Goal: Task Accomplishment & Management: Use online tool/utility

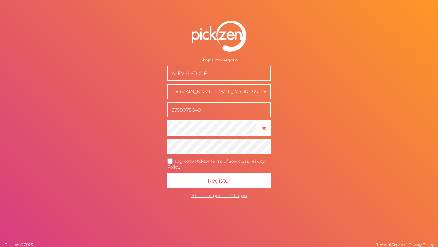
click at [167, 173] on button "Register" at bounding box center [218, 180] width 103 height 15
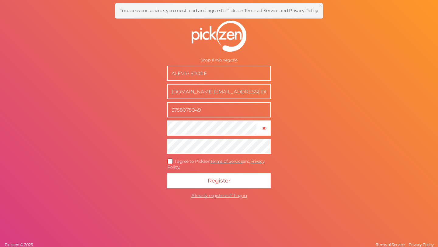
click at [168, 163] on icon at bounding box center [170, 161] width 10 height 3
click at [0, 0] on input "I agree to Pickzen Terms of Service and Privacy Policy ." at bounding box center [0, 0] width 0 height 0
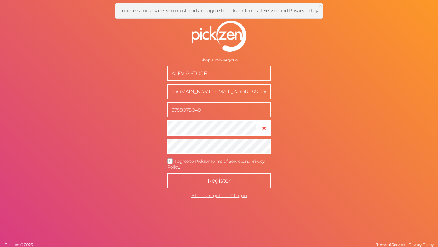
click at [196, 184] on button "Register" at bounding box center [218, 180] width 103 height 15
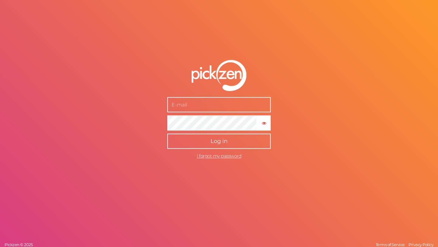
type input "[DOMAIN_NAME][EMAIL_ADDRESS][DOMAIN_NAME]"
click at [229, 142] on button "Log in" at bounding box center [218, 140] width 103 height 15
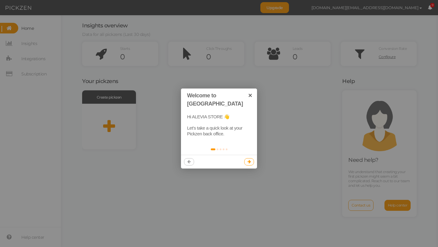
click at [253, 158] on link at bounding box center [249, 161] width 10 height 7
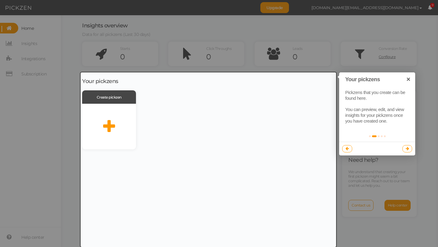
click at [409, 149] on link at bounding box center [407, 148] width 10 height 7
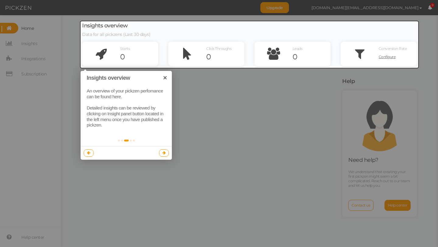
click at [163, 154] on icon at bounding box center [163, 153] width 3 height 4
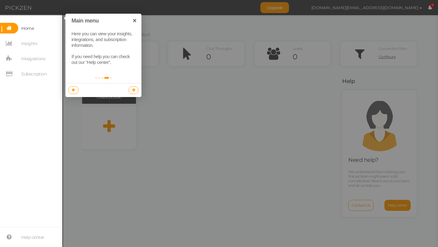
click at [135, 92] on link at bounding box center [134, 89] width 10 height 7
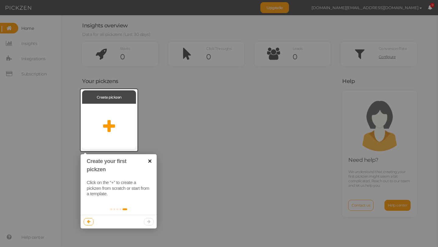
click at [151, 163] on link "×" at bounding box center [150, 161] width 14 height 14
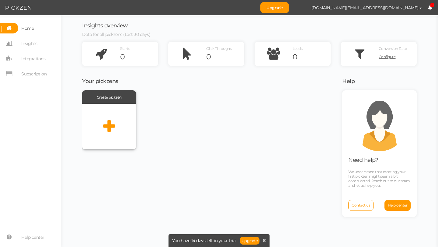
click at [109, 121] on icon at bounding box center [109, 126] width 12 height 15
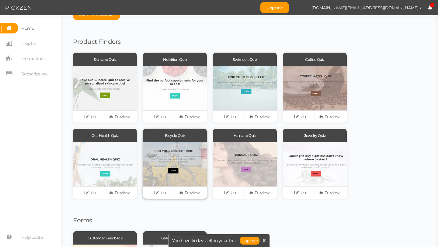
scroll to position [23, 0]
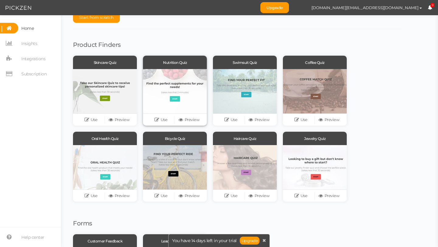
click at [179, 92] on div at bounding box center [175, 91] width 64 height 44
click at [189, 121] on link "Preview" at bounding box center [189, 119] width 28 height 9
click at [164, 120] on link "Use" at bounding box center [161, 119] width 28 height 9
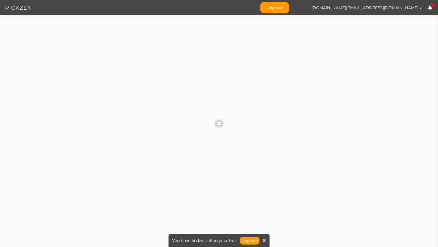
scroll to position [0, 0]
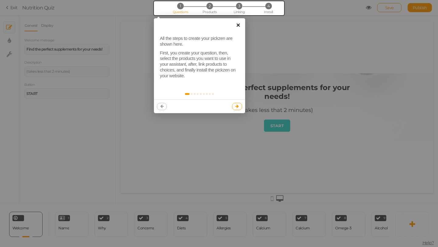
click at [239, 26] on link "×" at bounding box center [238, 25] width 14 height 14
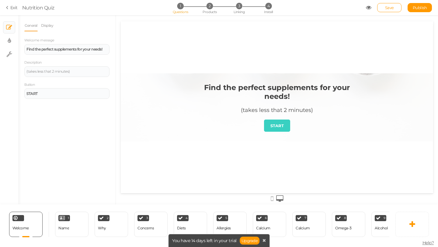
click at [279, 90] on strong "Find the perfect supplements for your needs!" at bounding box center [277, 92] width 146 height 18
click at [80, 51] on div "Find the perfect supplements for your needs!" at bounding box center [66, 49] width 85 height 11
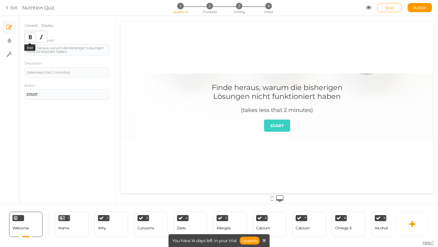
click at [33, 36] on icon "Bold" at bounding box center [30, 37] width 5 height 5
click at [30, 38] on icon "Bold" at bounding box center [30, 37] width 5 height 5
click at [70, 51] on div "Finde heraus, warum die bisherigen Lösungen nicht funktioniert haben ﻿ ﻿" at bounding box center [66, 49] width 81 height 7
click at [70, 51] on div "Finde heraus, warum die bisherigen Lösungen nicht funktioniert haben" at bounding box center [66, 49] width 81 height 7
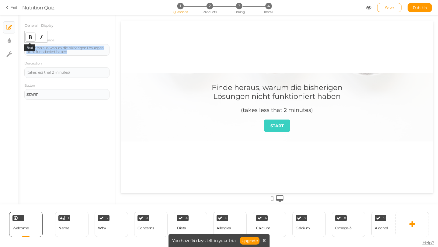
click at [31, 37] on icon "Bold" at bounding box center [30, 37] width 5 height 5
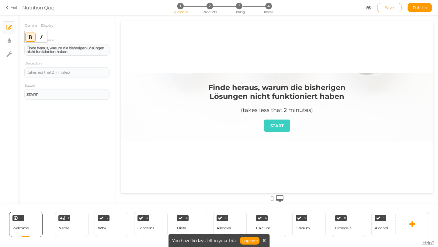
click at [75, 63] on div "Description (takes less that 2 minutes)" at bounding box center [66, 69] width 85 height 18
click at [74, 75] on div "(takes less that 2 minutes)" at bounding box center [66, 72] width 85 height 11
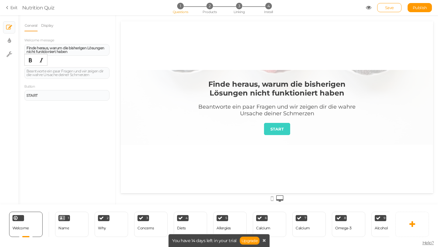
click at [271, 199] on icon at bounding box center [271, 198] width 3 height 7
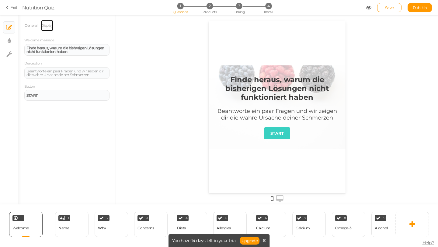
click at [47, 26] on link "Display" at bounding box center [47, 26] width 13 height 12
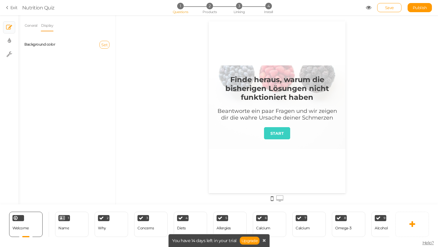
click at [106, 46] on span "Set" at bounding box center [104, 44] width 6 height 5
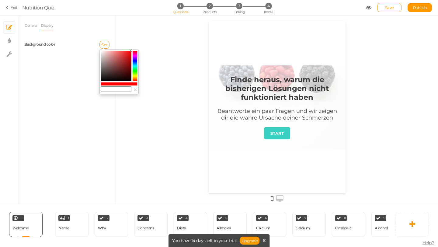
type input "#c73131"
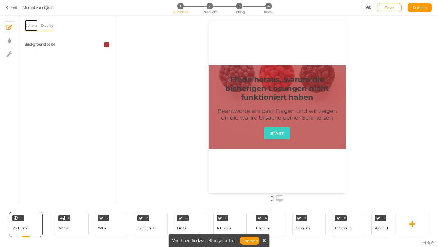
click at [33, 26] on link "General" at bounding box center [30, 26] width 13 height 12
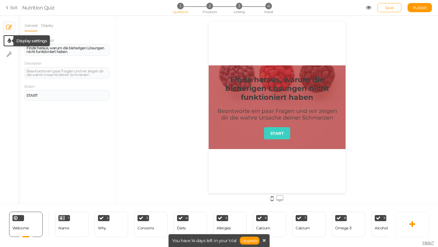
click at [8, 39] on icon at bounding box center [9, 41] width 3 height 6
select select "2"
select select "montserrat"
select select "fade"
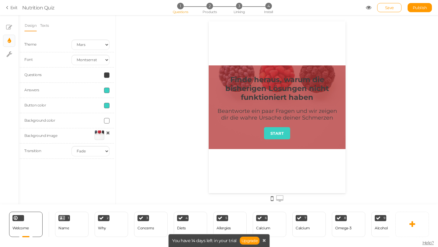
click at [106, 134] on icon at bounding box center [108, 132] width 4 height 5
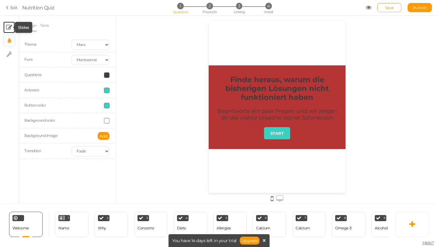
click at [10, 27] on icon at bounding box center [9, 27] width 6 height 6
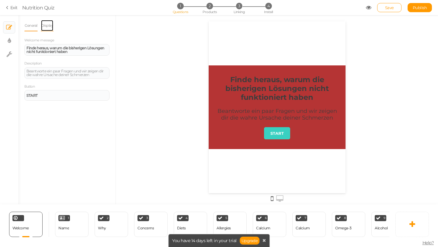
click at [52, 25] on link "Display" at bounding box center [47, 26] width 13 height 12
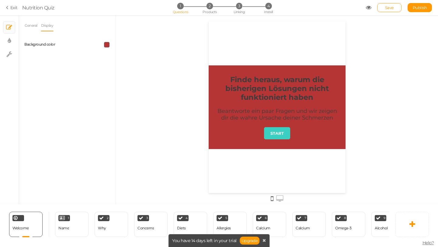
click at [109, 46] on span at bounding box center [106, 44] width 5 height 5
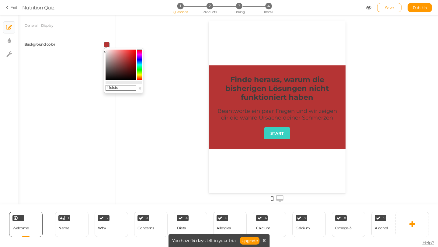
type input "#ffffff"
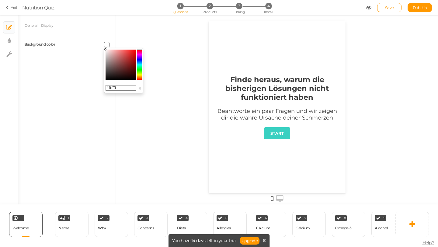
drag, startPoint x: 132, startPoint y: 68, endPoint x: 98, endPoint y: 40, distance: 43.9
click at [98, 40] on body "× Close A wider screen is needed to use the Pickzen builder Exit Nutrition Quiz…" at bounding box center [219, 123] width 438 height 247
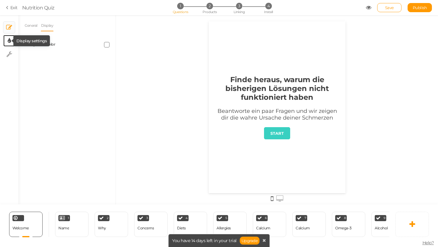
click at [10, 41] on icon at bounding box center [9, 41] width 3 height 6
select select "2"
select select "montserrat"
select select "fade"
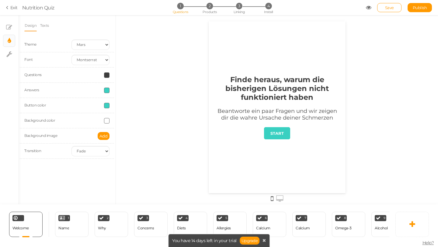
click at [108, 76] on span at bounding box center [106, 74] width 5 height 5
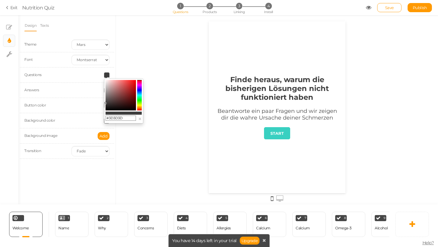
click at [127, 119] on input "#3D3D3D" at bounding box center [120, 117] width 30 height 5
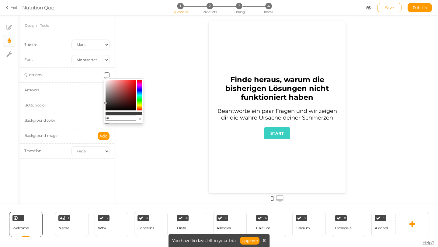
paste input "#00439d"
click at [112, 116] on input "##00439d" at bounding box center [120, 117] width 30 height 5
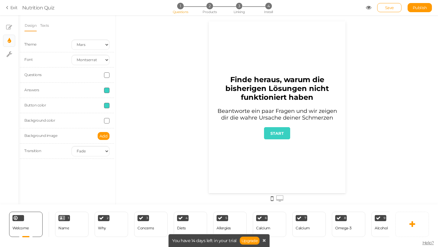
click at [119, 74] on div at bounding box center [277, 109] width 322 height 189
click at [107, 76] on span at bounding box center [106, 74] width 5 height 5
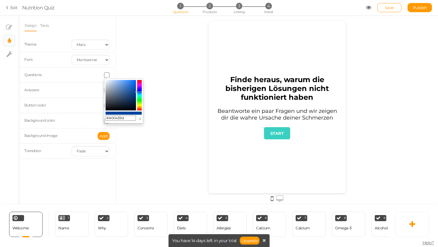
click at [110, 117] on input "##00439d" at bounding box center [120, 117] width 30 height 5
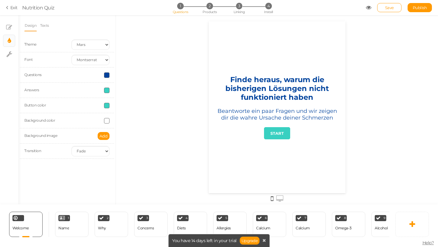
click at [153, 95] on div at bounding box center [277, 109] width 322 height 189
click at [108, 74] on span at bounding box center [106, 74] width 5 height 5
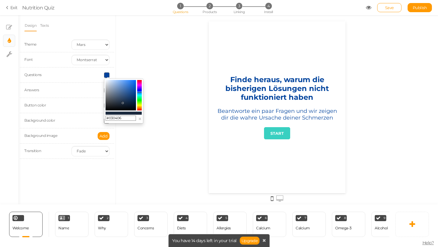
type input "#000000"
drag, startPoint x: 122, startPoint y: 93, endPoint x: 123, endPoint y: 128, distance: 35.0
click at [123, 128] on body "× Close A wider screen is needed to use the Pickzen builder Exit Nutrition Quiz…" at bounding box center [219, 123] width 438 height 247
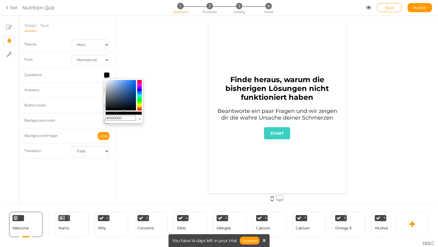
click at [65, 106] on div "Button color" at bounding box center [43, 105] width 47 height 7
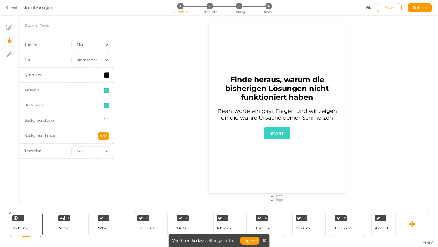
click at [108, 106] on span at bounding box center [106, 105] width 5 height 5
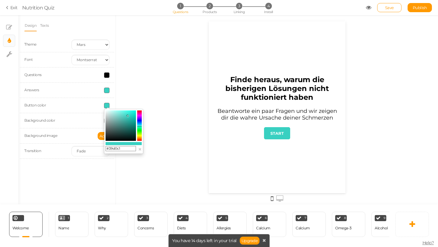
click at [123, 150] on input "#39d0c1" at bounding box center [120, 148] width 30 height 5
type input "#"
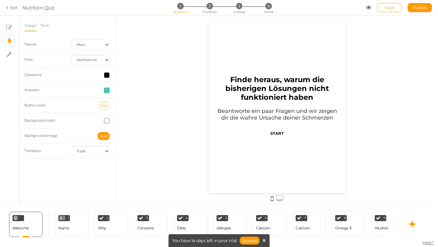
click at [108, 105] on button "Set" at bounding box center [104, 106] width 10 height 8
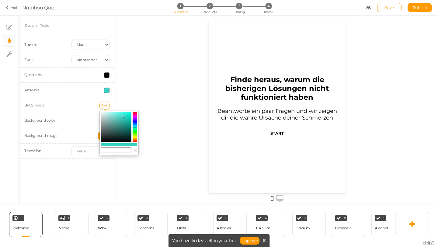
click at [119, 150] on input "text" at bounding box center [116, 149] width 30 height 5
paste input "#00439d"
type input "#00439d"
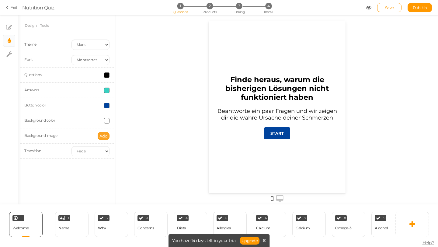
click at [104, 136] on span "Add" at bounding box center [103, 135] width 8 height 5
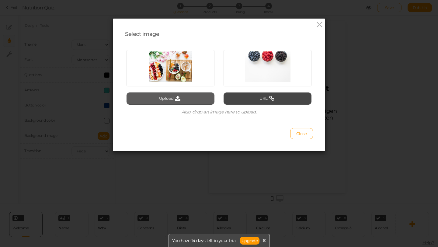
click at [190, 102] on button "Upload" at bounding box center [170, 98] width 88 height 12
click at [184, 103] on button "Upload" at bounding box center [170, 98] width 88 height 12
click at [319, 27] on icon at bounding box center [319, 24] width 9 height 9
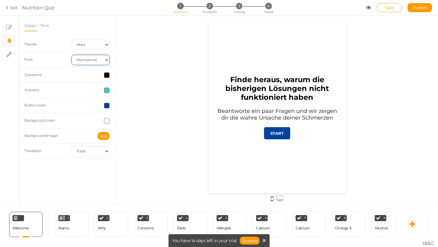
click at [91, 61] on select "Custom Default [PERSON_NAME] Montserrat Open Sans [PERSON_NAME] PT Sans Raleway…" at bounding box center [90, 60] width 38 height 10
click at [71, 55] on select "Custom Default [PERSON_NAME] Montserrat Open Sans [PERSON_NAME] PT Sans Raleway…" at bounding box center [90, 60] width 38 height 10
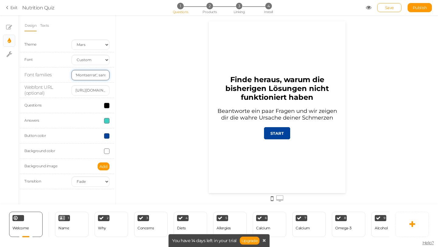
click at [94, 77] on input "'Montserrat', sans-serif" at bounding box center [90, 75] width 38 height 10
click at [96, 77] on input "'Montserrat', sans-serif" at bounding box center [90, 75] width 38 height 10
click at [98, 78] on input "'Montserrat', sans-serif" at bounding box center [90, 75] width 38 height 10
click at [96, 93] on input "[URL][DOMAIN_NAME]" at bounding box center [90, 90] width 38 height 10
click at [105, 60] on select "Custom Default [PERSON_NAME] Montserrat Open Sans [PERSON_NAME] PT Sans Raleway…" at bounding box center [90, 60] width 38 height 10
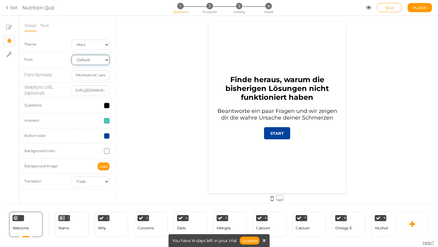
click at [71, 55] on select "Custom Default [PERSON_NAME] Montserrat Open Sans [PERSON_NAME] PT Sans Raleway…" at bounding box center [90, 60] width 38 height 10
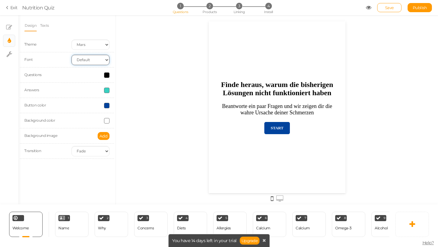
click at [99, 59] on select "Custom Default [PERSON_NAME] Montserrat Open Sans [PERSON_NAME] PT Sans Raleway…" at bounding box center [90, 60] width 38 height 10
select select "opensans"
click at [71, 55] on select "Custom Default [PERSON_NAME] Montserrat Open Sans [PERSON_NAME] PT Sans Raleway…" at bounding box center [90, 60] width 38 height 10
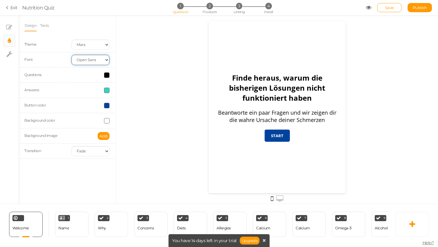
click at [108, 61] on select "Custom Default [PERSON_NAME] Montserrat Open Sans [PERSON_NAME] PT Sans Raleway…" at bounding box center [90, 60] width 38 height 10
click at [71, 55] on select "Custom Default [PERSON_NAME] Montserrat Open Sans [PERSON_NAME] PT Sans Raleway…" at bounding box center [90, 60] width 38 height 10
click at [249, 92] on strong "Finde heraus, warum die bisherigen Lösungen nicht funktioniert haben" at bounding box center [277, 88] width 96 height 30
click at [49, 27] on link "Texts" at bounding box center [44, 26] width 9 height 12
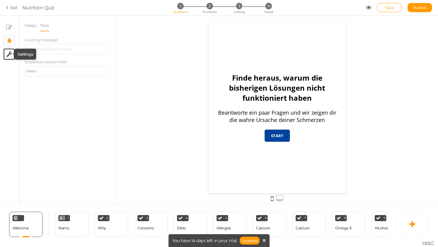
click at [10, 51] on icon at bounding box center [9, 54] width 6 height 6
select select "en"
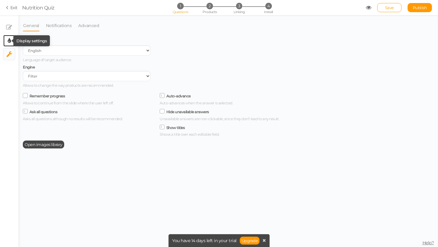
click at [9, 37] on tip-cont at bounding box center [9, 40] width 3 height 7
select select "2"
select select "opensans"
select select "fade"
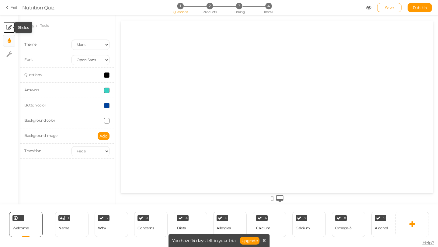
click at [8, 26] on icon at bounding box center [9, 27] width 6 height 6
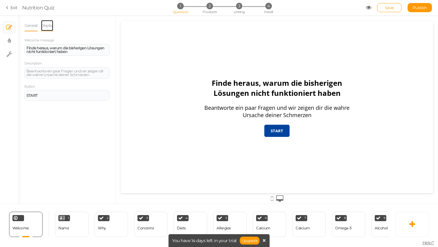
click at [52, 23] on link "Display" at bounding box center [47, 26] width 13 height 12
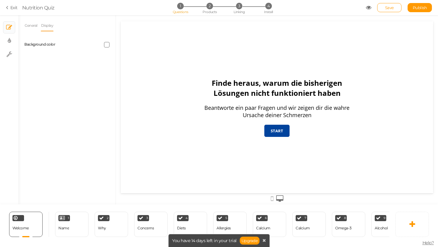
click at [24, 29] on div "General Display Welcome message Finde heraus, warum die bisherigen Lösungen nic…" at bounding box center [66, 112] width 97 height 184
click at [29, 27] on link "General" at bounding box center [30, 26] width 13 height 12
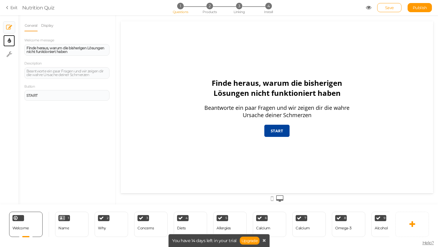
click at [12, 38] on link "× Display settings" at bounding box center [9, 41] width 12 height 12
select select "2"
select select "opensans"
select select "fade"
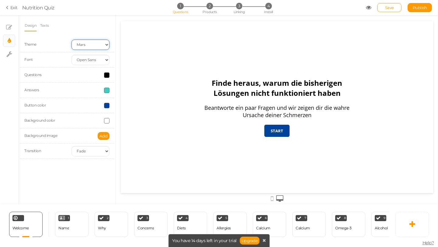
click at [96, 46] on select "Earth Mars" at bounding box center [90, 45] width 38 height 10
click at [71, 40] on select "Earth Mars" at bounding box center [90, 45] width 38 height 10
click at [93, 64] on select "Custom Default [PERSON_NAME] Montserrat Open Sans [PERSON_NAME] PT Sans Raleway…" at bounding box center [90, 60] width 38 height 10
select select "raleway"
click at [71, 55] on select "Custom Default [PERSON_NAME] Montserrat Open Sans [PERSON_NAME] PT Sans Raleway…" at bounding box center [90, 60] width 38 height 10
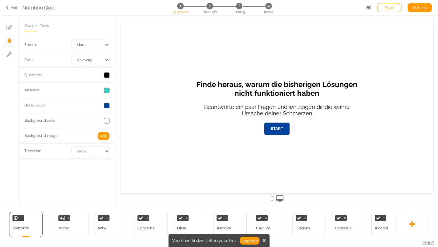
click at [179, 147] on div "Finde heraus, warum die bisherigen Lösungen nicht funktioniert haben Beantworte…" at bounding box center [277, 107] width 312 height 172
click at [271, 198] on icon at bounding box center [271, 198] width 3 height 7
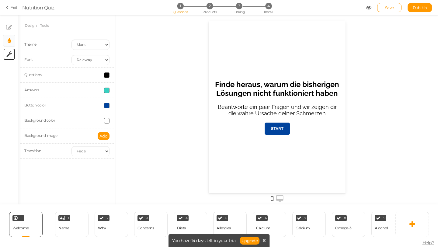
click at [12, 56] on link "× Settings" at bounding box center [9, 54] width 12 height 12
select select "en"
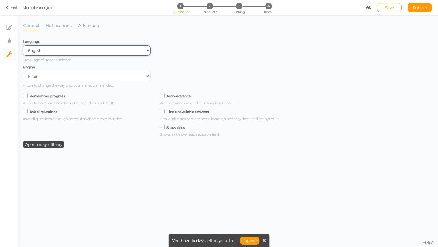
click at [64, 54] on select "Spanish English Portuguese" at bounding box center [87, 50] width 128 height 10
click at [23, 46] on select "Spanish English Portuguese" at bounding box center [87, 50] width 128 height 10
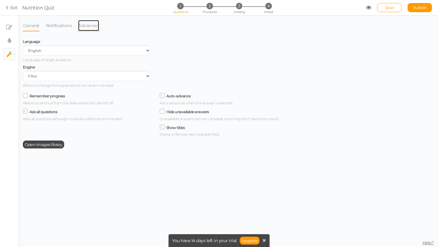
click at [90, 28] on link "Advanced" at bounding box center [89, 26] width 22 height 12
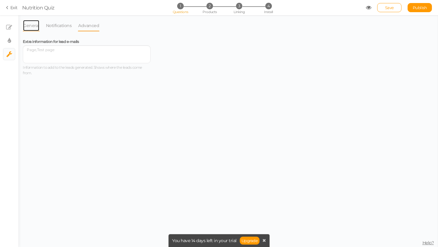
click at [35, 28] on link "General" at bounding box center [31, 26] width 17 height 12
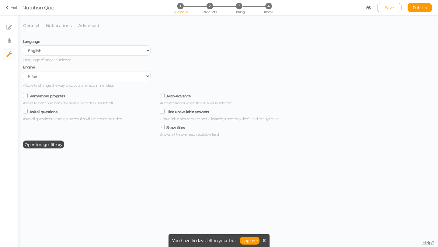
click at [46, 95] on label "Remember progress" at bounding box center [47, 96] width 36 height 5
click at [0, 0] on input "Remember progress" at bounding box center [0, 0] width 0 height 0
click at [16, 27] on ul "× Slides × Display settings × Settings" at bounding box center [9, 38] width 18 height 46
click at [11, 26] on icon at bounding box center [9, 27] width 6 height 6
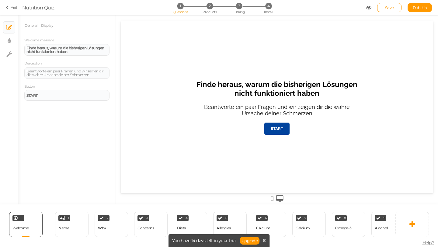
click at [271, 198] on icon at bounding box center [271, 198] width 3 height 7
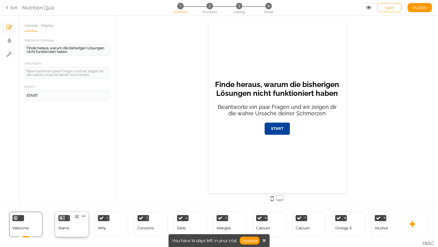
click at [70, 225] on div "1 Name × Define the conditions to show this slide. Clone Change type Delete" at bounding box center [71, 224] width 33 height 25
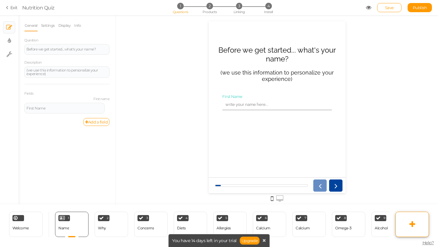
click at [412, 225] on icon at bounding box center [412, 223] width 6 height 7
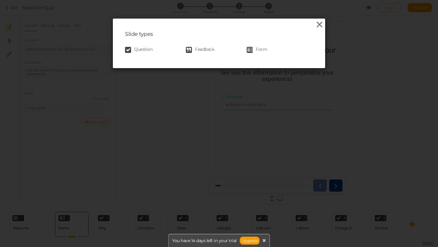
click at [323, 27] on icon at bounding box center [319, 24] width 9 height 9
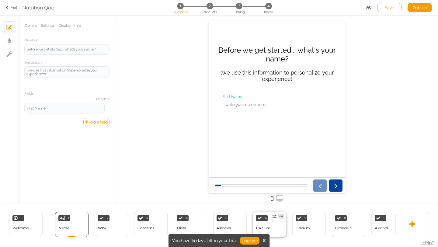
click at [281, 216] on icon at bounding box center [281, 216] width 4 height 5
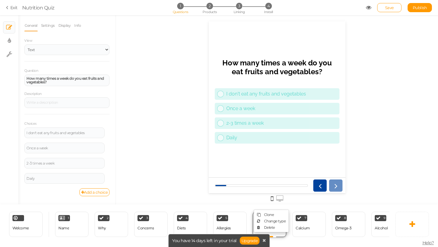
click at [268, 231] on ul "Clone Change type Delete" at bounding box center [270, 220] width 35 height 23
click at [279, 216] on icon at bounding box center [281, 216] width 4 height 5
click at [273, 228] on span "Delete" at bounding box center [269, 227] width 11 height 5
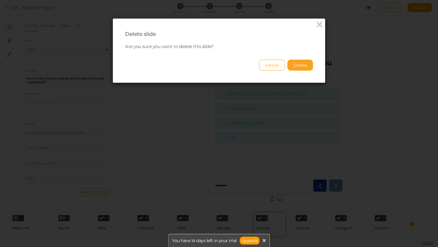
click at [301, 67] on button "Delete" at bounding box center [300, 65] width 26 height 11
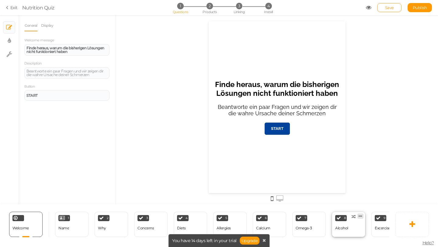
click at [361, 217] on icon at bounding box center [360, 216] width 4 height 5
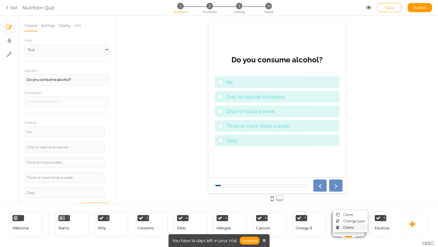
click at [349, 228] on span "Delete" at bounding box center [348, 227] width 11 height 5
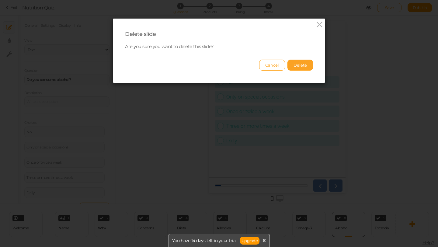
click at [298, 63] on button "Delete" at bounding box center [300, 65] width 26 height 11
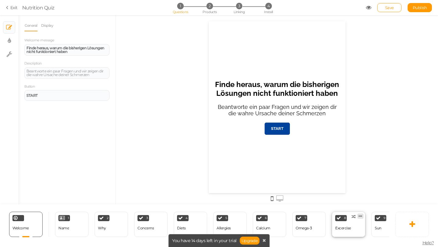
click at [360, 216] on icon at bounding box center [360, 216] width 4 height 5
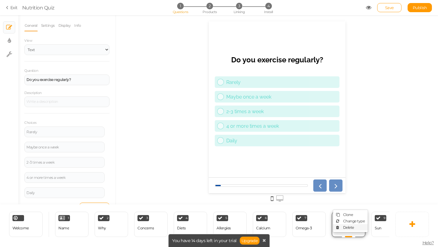
click at [352, 227] on span "Delete" at bounding box center [348, 227] width 11 height 5
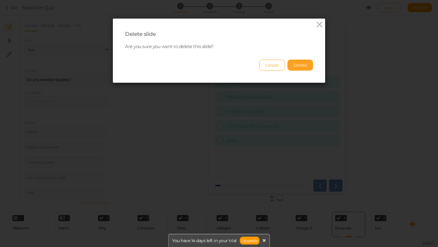
click at [301, 64] on button "Delete" at bounding box center [300, 65] width 26 height 11
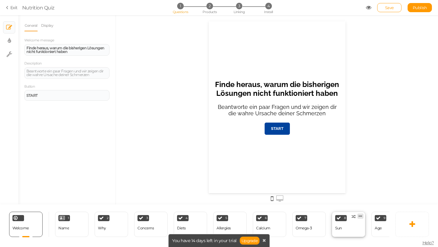
click at [361, 217] on icon at bounding box center [360, 216] width 4 height 5
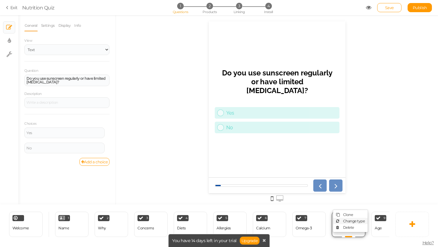
click at [350, 223] on link "Change type" at bounding box center [350, 221] width 35 height 6
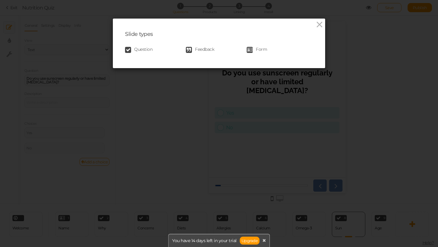
click at [315, 24] on div "Slide types Question Feedback Form" at bounding box center [219, 44] width 212 height 50
click at [321, 22] on icon at bounding box center [319, 24] width 9 height 9
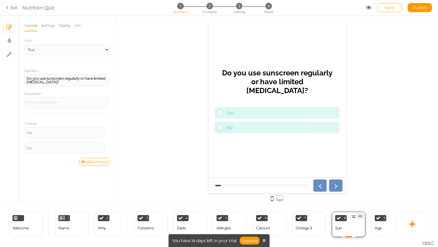
click at [361, 217] on icon at bounding box center [360, 216] width 4 height 5
click at [351, 229] on span "Delete" at bounding box center [348, 227] width 11 height 5
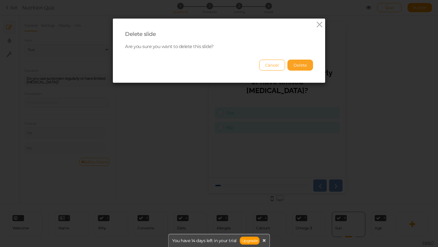
click at [308, 66] on button "Delete" at bounding box center [300, 65] width 26 height 11
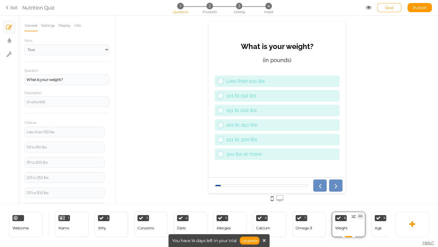
click at [361, 217] on icon at bounding box center [360, 216] width 4 height 5
click at [350, 226] on span "Delete" at bounding box center [348, 227] width 11 height 5
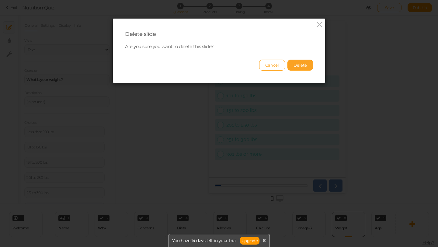
click at [308, 67] on button "Delete" at bounding box center [300, 65] width 26 height 11
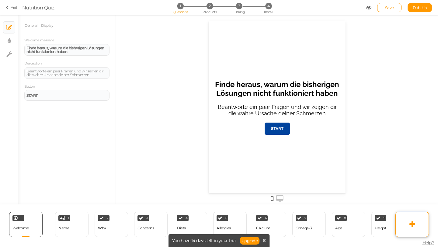
click at [410, 222] on icon at bounding box center [412, 223] width 6 height 7
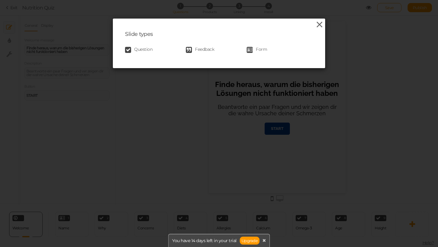
click at [322, 22] on icon at bounding box center [319, 24] width 9 height 9
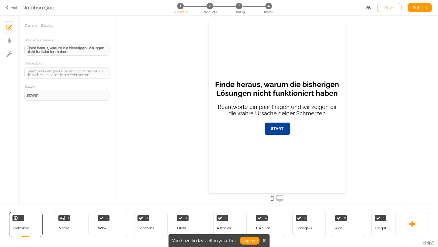
click at [266, 240] on div "You have 14 days left in your trial Upgrade" at bounding box center [219, 240] width 102 height 13
click at [262, 240] on icon at bounding box center [263, 240] width 3 height 4
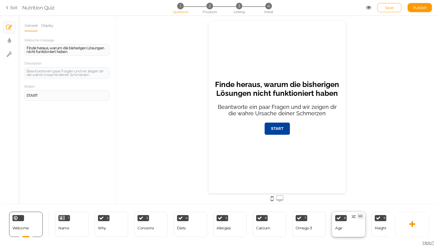
click at [359, 215] on icon at bounding box center [360, 216] width 4 height 5
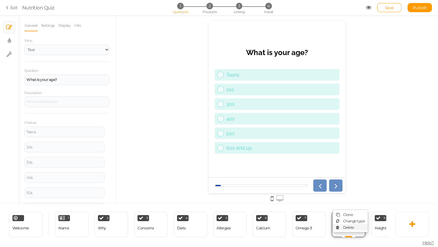
click at [348, 226] on span "Delete" at bounding box center [348, 227] width 11 height 5
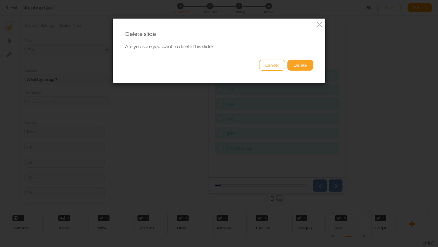
click at [302, 63] on button "Delete" at bounding box center [300, 65] width 26 height 11
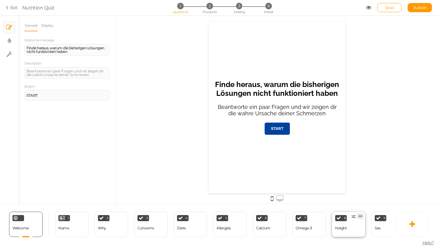
click at [362, 216] on icon at bounding box center [360, 216] width 4 height 5
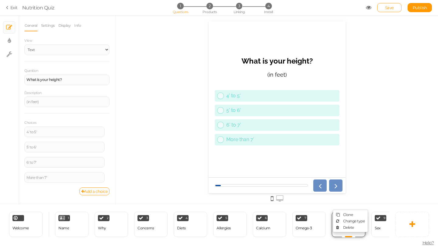
click at [348, 230] on ul "Clone Change type Delete" at bounding box center [350, 220] width 35 height 23
click at [362, 216] on link at bounding box center [360, 215] width 6 height 5
click at [343, 229] on span "Delete" at bounding box center [348, 227] width 11 height 5
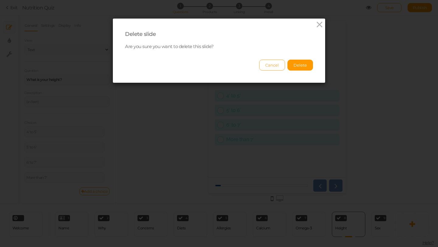
click at [269, 66] on button "Cancel" at bounding box center [272, 65] width 26 height 11
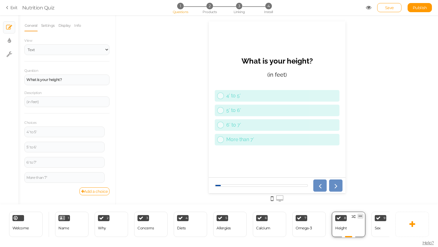
click at [361, 217] on icon at bounding box center [360, 216] width 4 height 5
click at [353, 226] on span "Delete" at bounding box center [348, 227] width 11 height 5
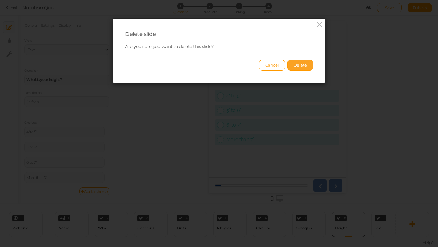
click at [306, 65] on button "Delete" at bounding box center [300, 65] width 26 height 11
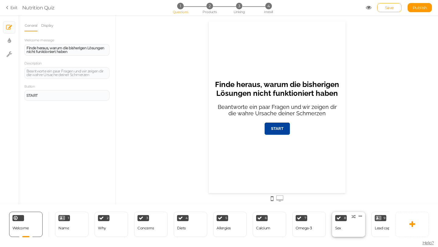
click at [363, 218] on div "8 Sex × Define the conditions to show this slide. Clone Change type Delete" at bounding box center [348, 224] width 33 height 25
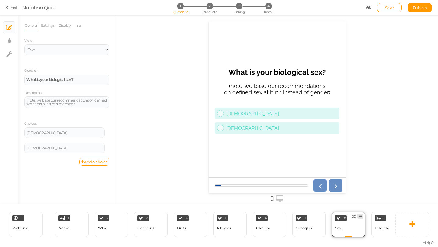
click at [360, 216] on icon at bounding box center [360, 216] width 4 height 5
click at [352, 226] on span "Delete" at bounding box center [348, 227] width 11 height 5
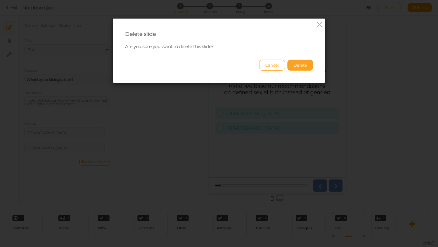
click at [307, 65] on button "Delete" at bounding box center [300, 65] width 26 height 11
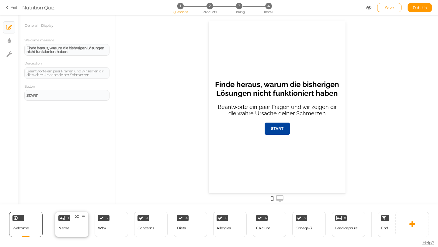
click at [77, 223] on div "1 Name × Define the conditions to show this slide. Clone Change type Delete" at bounding box center [71, 224] width 33 height 25
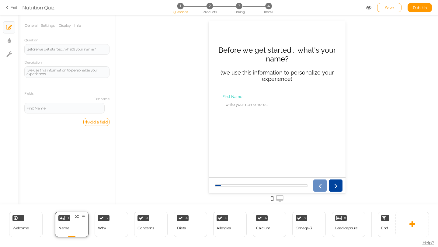
click at [77, 223] on div "1 Name × Define the conditions to show this slide. Clone Change type Delete" at bounding box center [71, 224] width 33 height 25
click at [10, 52] on icon at bounding box center [9, 54] width 6 height 6
select select "en"
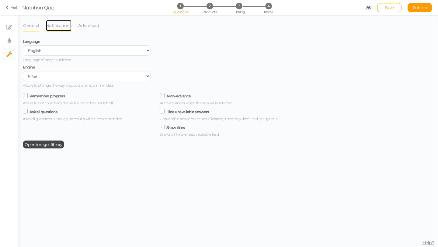
click at [55, 29] on link "Notifications" at bounding box center [59, 26] width 26 height 12
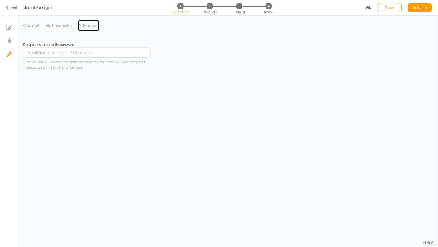
click at [89, 29] on link "Advanced" at bounding box center [89, 26] width 22 height 12
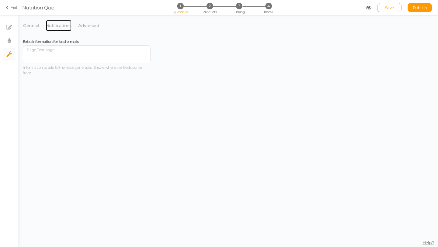
click at [58, 22] on link "Notifications" at bounding box center [59, 26] width 26 height 12
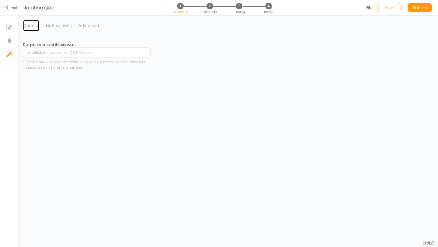
click at [28, 23] on link "General" at bounding box center [31, 26] width 17 height 12
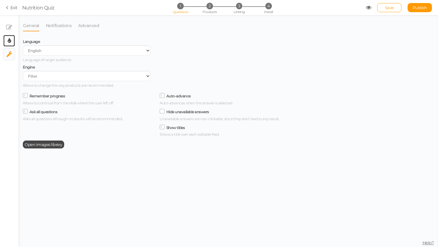
click at [14, 41] on link "× Display settings" at bounding box center [9, 41] width 12 height 12
select select "2"
select select "raleway"
select select "fade"
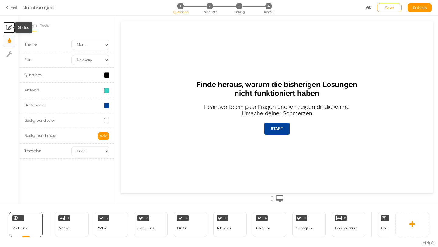
click at [11, 27] on icon at bounding box center [9, 27] width 6 height 6
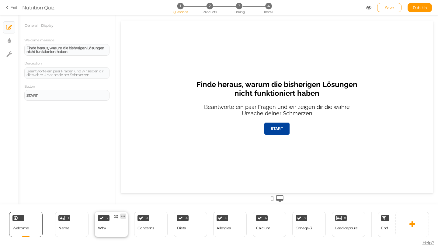
click at [124, 217] on icon at bounding box center [123, 216] width 4 height 5
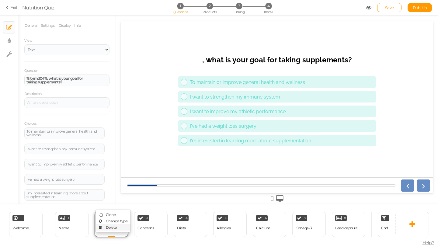
click at [116, 226] on span "Delete" at bounding box center [111, 227] width 11 height 5
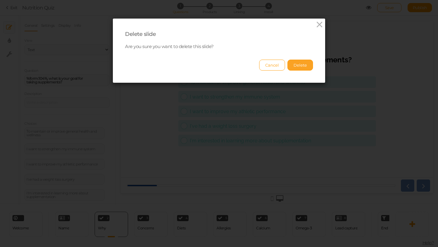
click at [303, 66] on button "Delete" at bounding box center [300, 65] width 26 height 11
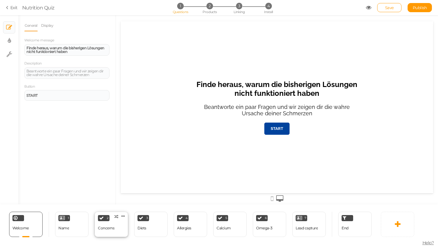
click at [127, 216] on span "Clone Change type Delete" at bounding box center [125, 214] width 6 height 5
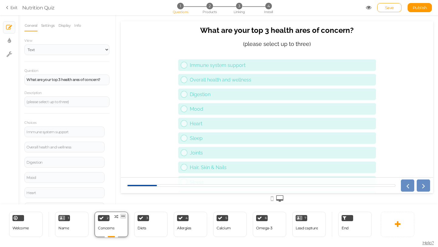
click at [124, 216] on icon at bounding box center [123, 216] width 4 height 5
click at [109, 228] on span "Delete" at bounding box center [111, 227] width 11 height 5
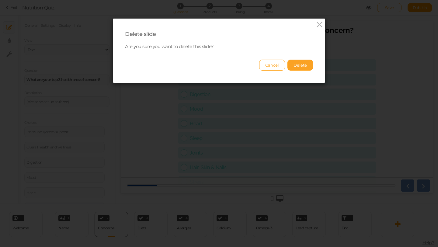
click at [296, 64] on button "Delete" at bounding box center [300, 65] width 26 height 11
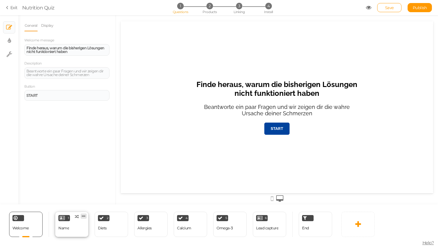
click at [84, 217] on icon at bounding box center [84, 216] width 4 height 5
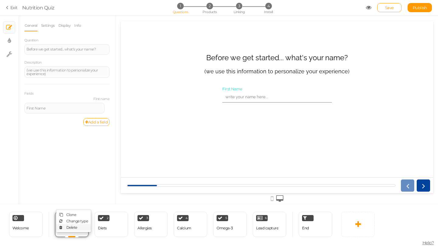
click at [76, 228] on span "Delete" at bounding box center [71, 227] width 11 height 5
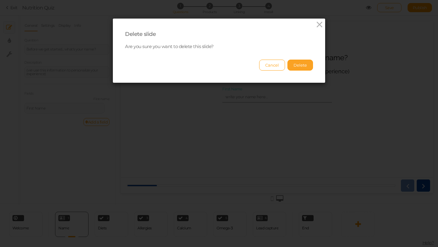
click at [307, 67] on button "Delete" at bounding box center [300, 65] width 26 height 11
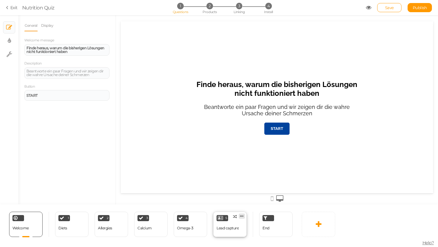
click at [242, 217] on icon at bounding box center [242, 216] width 4 height 5
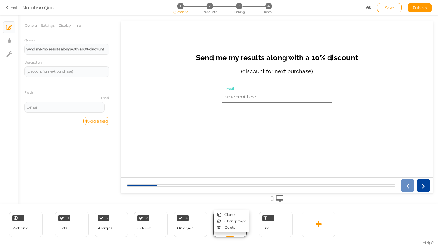
click at [222, 230] on ul "Clone Change type Delete" at bounding box center [231, 220] width 35 height 23
click at [240, 218] on link at bounding box center [242, 215] width 6 height 5
click at [227, 228] on span "Delete" at bounding box center [229, 227] width 11 height 5
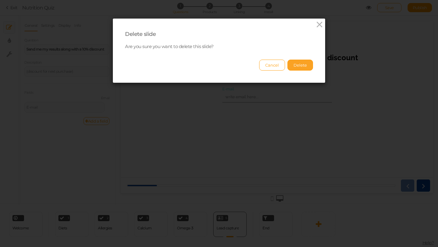
click at [299, 67] on button "Delete" at bounding box center [300, 65] width 26 height 11
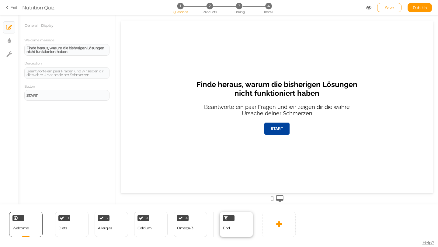
click at [242, 218] on div "End" at bounding box center [235, 224] width 33 height 25
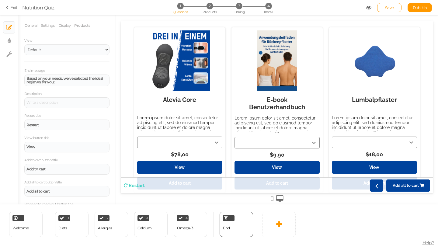
scroll to position [47, 0]
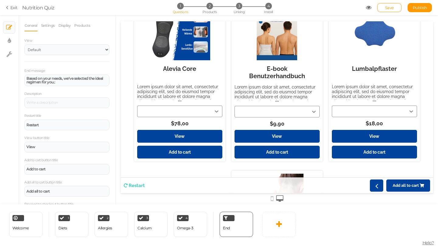
click at [313, 117] on div at bounding box center [276, 118] width 85 height 3
click at [312, 110] on div "E-book Benutzerhandbuch Lorem ipsum dolor sit amet, consectetur adipiscing elit…" at bounding box center [276, 95] width 85 height 70
click at [315, 112] on div "E-book Benutzerhandbuch Lorem ipsum dolor sit amet, consectetur adipiscing elit…" at bounding box center [276, 95] width 85 height 70
click at [315, 111] on div "E-book Benutzerhandbuch Lorem ipsum dolor sit amet, consectetur adipiscing elit…" at bounding box center [276, 95] width 85 height 70
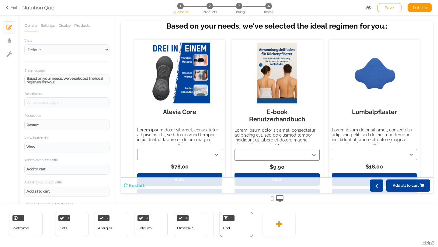
scroll to position [0, 0]
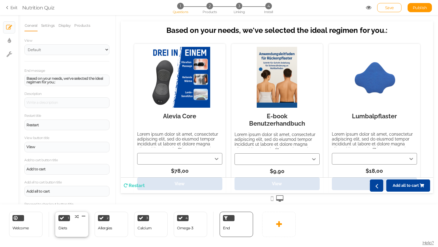
click at [65, 216] on div "1" at bounding box center [64, 218] width 12 height 6
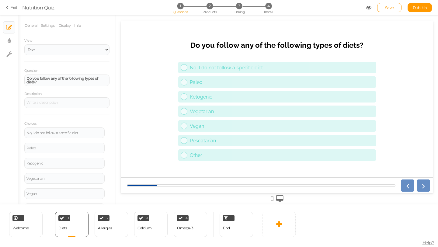
click at [274, 200] on div at bounding box center [277, 198] width 312 height 10
click at [272, 198] on icon at bounding box center [271, 198] width 3 height 7
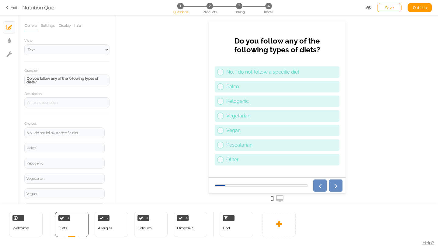
click at [275, 44] on strong "Do you follow any of the following types of diets?" at bounding box center [277, 45] width 86 height 18
click at [83, 83] on div "Do you follow any of the following types of diets?" at bounding box center [66, 80] width 81 height 7
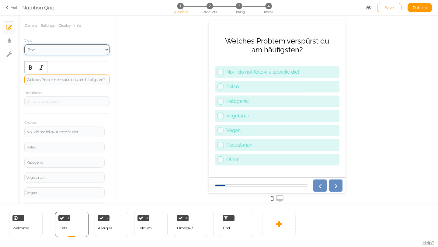
click at [38, 54] on select "Text Images Slider Dropdown" at bounding box center [66, 49] width 85 height 11
click at [24, 44] on select "Text Images Slider Dropdown" at bounding box center [66, 49] width 85 height 11
click at [55, 81] on div "Welches Problem verspürst du am häufigsten?" at bounding box center [66, 80] width 81 height 4
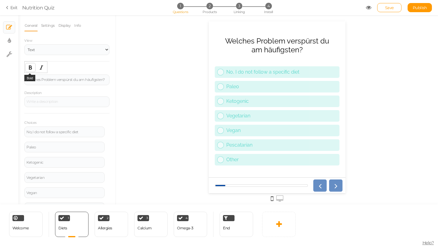
click at [30, 66] on icon "Bold" at bounding box center [30, 67] width 5 height 5
click at [66, 82] on div "Welches Problem ﻿ verspürst du am häufigsten?" at bounding box center [66, 79] width 85 height 11
click at [66, 82] on div "Welches Problem verspürst du am häufigsten?" at bounding box center [66, 79] width 85 height 11
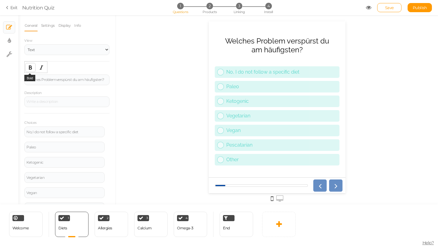
click at [31, 67] on icon "Bold" at bounding box center [30, 67] width 5 height 5
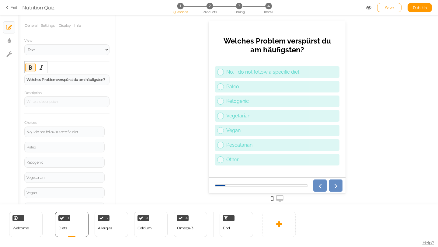
click at [114, 91] on div "General Settings Display Info View Text Images Slider Dropdown Question Welches…" at bounding box center [66, 112] width 97 height 184
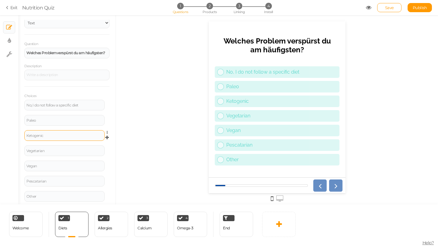
scroll to position [27, 0]
click at [107, 163] on icon at bounding box center [109, 163] width 4 height 4
click at [89, 180] on link "Delete" at bounding box center [85, 177] width 48 height 6
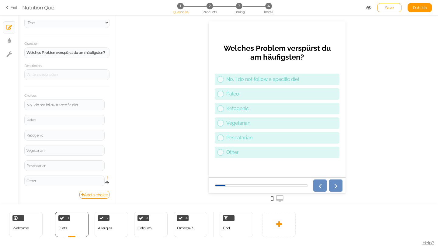
click at [108, 177] on icon at bounding box center [109, 178] width 4 height 4
click at [95, 191] on link "Delete" at bounding box center [85, 193] width 48 height 6
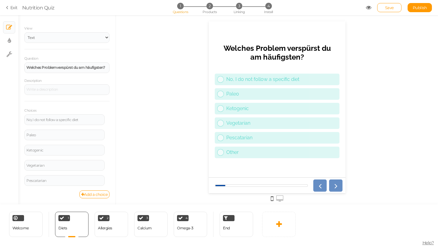
scroll to position [12, 0]
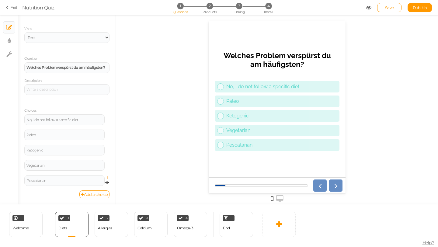
click at [108, 178] on icon at bounding box center [109, 178] width 4 height 4
click at [91, 195] on link "Delete" at bounding box center [85, 192] width 48 height 6
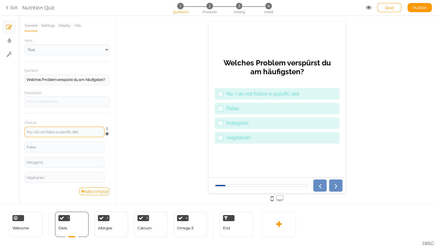
click at [52, 132] on div "No, I do not follow a specific diet" at bounding box center [64, 132] width 76 height 4
paste div
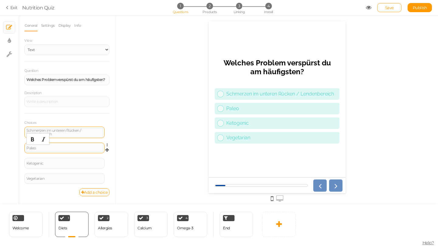
click at [38, 146] on div "Paleo" at bounding box center [64, 148] width 76 height 4
click at [61, 148] on div "Paleo" at bounding box center [64, 148] width 76 height 4
paste div
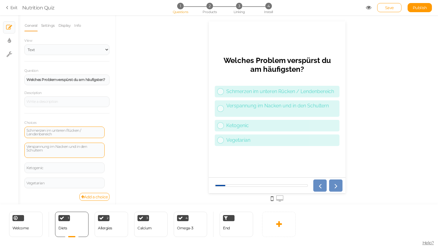
click at [33, 157] on div "Verspannung im Nacken und in den Schultern" at bounding box center [64, 150] width 80 height 15
click at [33, 154] on div "Verspannung im Nacken und in den Schultern" at bounding box center [64, 150] width 76 height 11
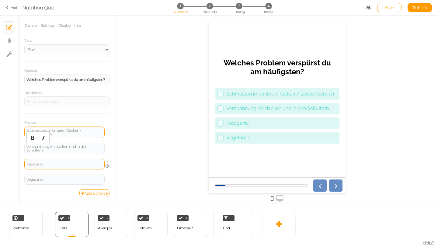
click at [54, 165] on div "Ketogenic" at bounding box center [64, 164] width 76 height 4
paste div
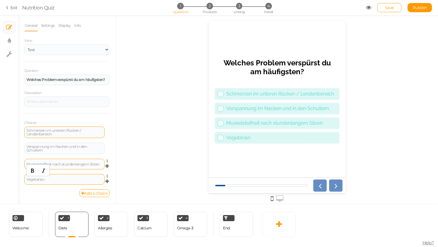
click at [59, 178] on div "Vegetarian" at bounding box center [64, 179] width 76 height 4
paste div
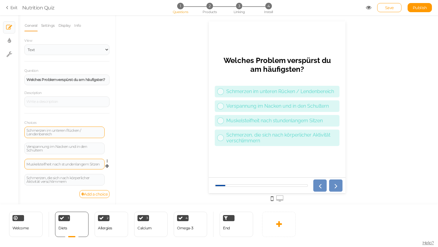
click at [64, 190] on div "Add a choice" at bounding box center [66, 194] width 85 height 8
click at [52, 26] on link "Settings" at bounding box center [48, 26] width 14 height 12
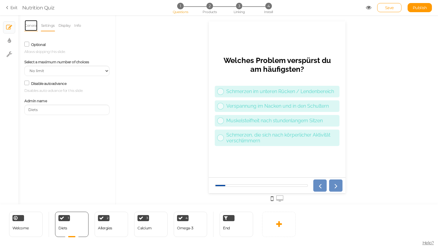
click at [29, 29] on link "General" at bounding box center [30, 26] width 13 height 12
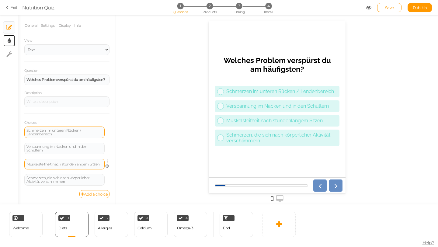
click at [12, 41] on link "× Display settings" at bounding box center [9, 41] width 12 height 12
select select "2"
select select "raleway"
select select "fade"
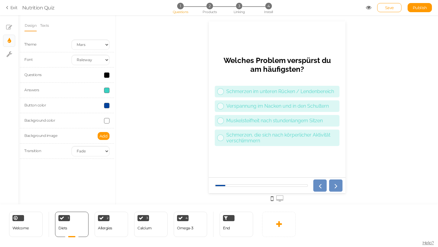
click at [105, 93] on div "Answers" at bounding box center [67, 90] width 94 height 15
click at [106, 92] on span at bounding box center [106, 90] width 5 height 5
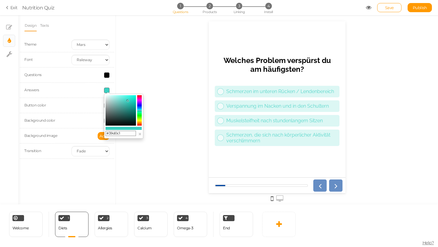
click at [122, 133] on input "#39d0c1" at bounding box center [120, 133] width 30 height 5
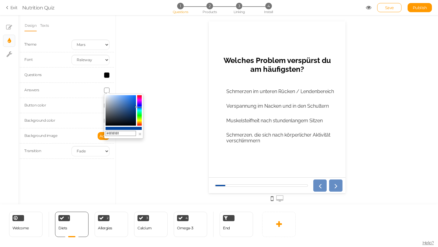
click at [105, 110] on colorpicker-saturation at bounding box center [120, 110] width 30 height 30
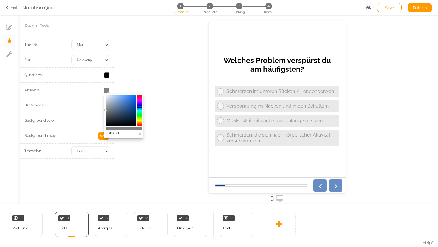
click at [124, 137] on div "#818181 ×" at bounding box center [123, 116] width 39 height 45
click at [125, 133] on input "#818181" at bounding box center [120, 133] width 30 height 5
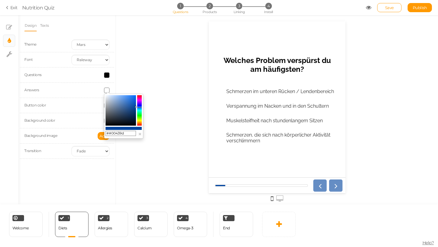
click at [151, 119] on div at bounding box center [277, 109] width 322 height 189
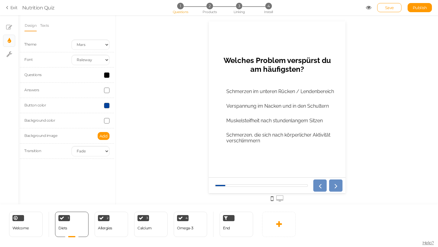
click at [105, 88] on span at bounding box center [106, 90] width 5 height 5
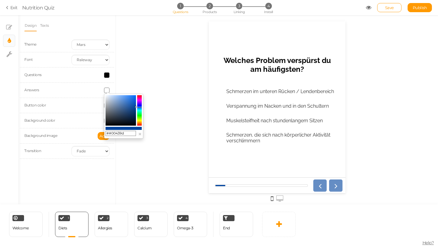
click at [111, 132] on input "##00439d" at bounding box center [120, 133] width 30 height 5
type input "#00439d"
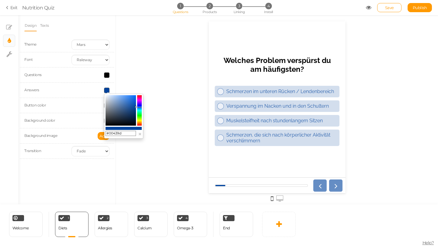
click at [174, 106] on div at bounding box center [277, 109] width 322 height 189
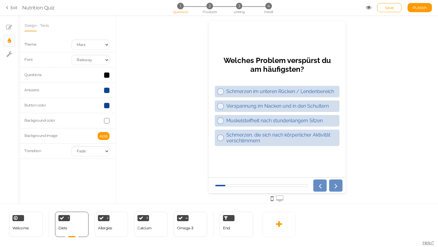
click at [145, 71] on div at bounding box center [277, 109] width 322 height 189
click at [8, 28] on icon at bounding box center [9, 27] width 6 height 6
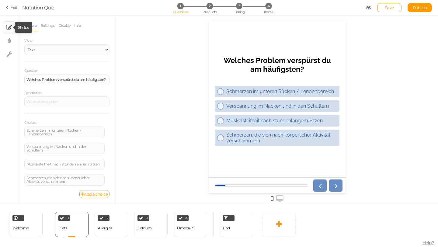
scroll to position [0, 0]
click at [65, 130] on div "Schmerzen im unteren Rücken / Lendenbereich" at bounding box center [64, 132] width 76 height 7
click at [34, 123] on icon "Bold" at bounding box center [32, 121] width 5 height 5
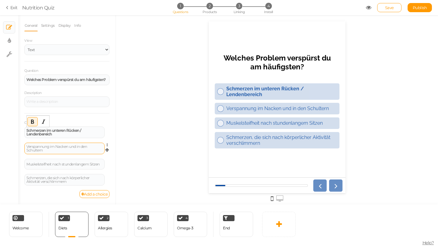
click at [45, 150] on div "Verspannung im Nacken und in den Schultern" at bounding box center [64, 148] width 76 height 7
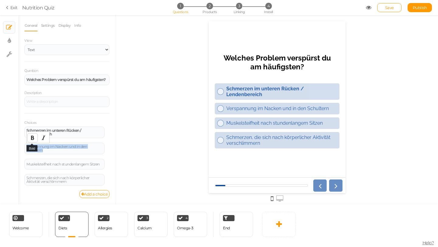
click at [33, 137] on icon "Bold" at bounding box center [32, 137] width 5 height 5
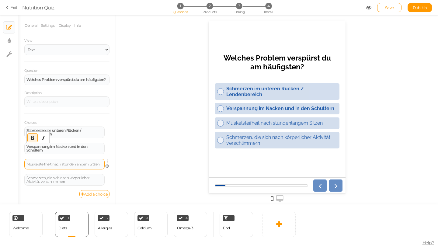
click at [47, 165] on div "Muskelsteifheit nach stundenlangem Sitzen" at bounding box center [64, 164] width 76 height 4
click at [34, 155] on icon "Bold" at bounding box center [32, 155] width 5 height 5
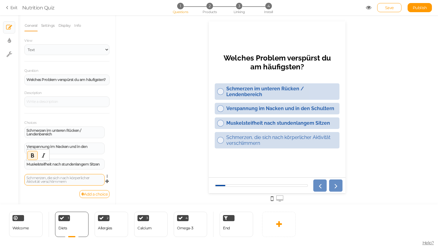
click at [50, 176] on div "Schmerzen, die sich nach körperlicher Aktivität verschlimmern" at bounding box center [64, 179] width 76 height 7
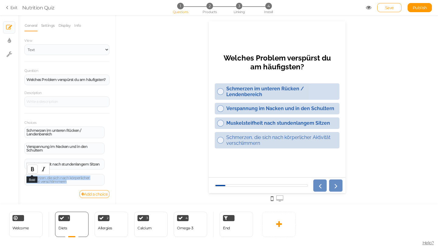
click at [32, 170] on icon "Bold" at bounding box center [32, 169] width 5 height 5
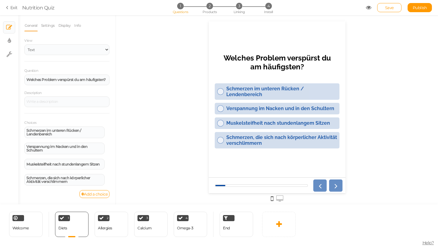
click at [153, 146] on div at bounding box center [277, 109] width 322 height 189
click at [276, 220] on icon at bounding box center [279, 223] width 6 height 7
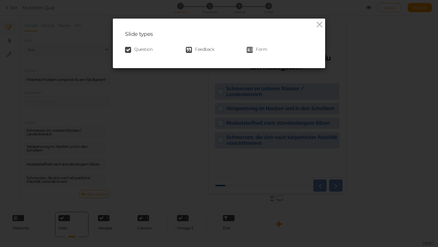
click at [141, 46] on div "Question Feedback Form" at bounding box center [219, 50] width 188 height 12
click at [140, 51] on span "Question" at bounding box center [143, 50] width 18 height 6
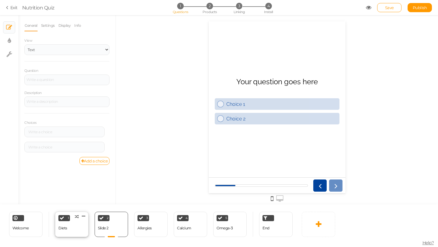
click at [76, 231] on div "1 Diets × Define the conditions to show this slide. Clone Change type Delete" at bounding box center [71, 224] width 33 height 25
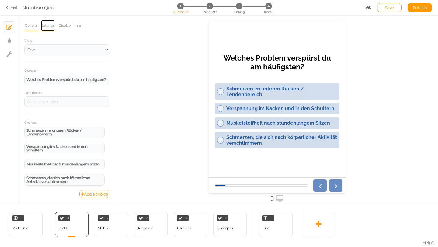
click at [47, 24] on link "Settings" at bounding box center [48, 26] width 14 height 12
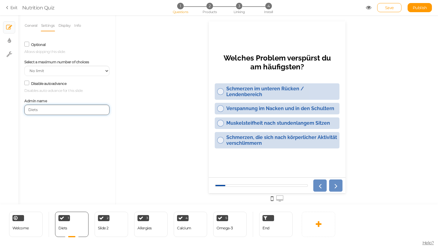
click at [53, 112] on input "Diets" at bounding box center [66, 110] width 85 height 10
click at [56, 112] on input "Diets" at bounding box center [66, 110] width 85 height 10
click at [55, 112] on input "Diets" at bounding box center [66, 110] width 85 height 10
type input "1"
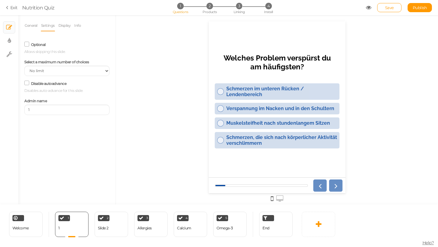
click at [71, 149] on div "General Settings Display Info View Text Images Slider Dropdown Question Welches…" at bounding box center [66, 112] width 97 height 184
click at [99, 224] on div "Slide 2" at bounding box center [103, 228] width 11 height 11
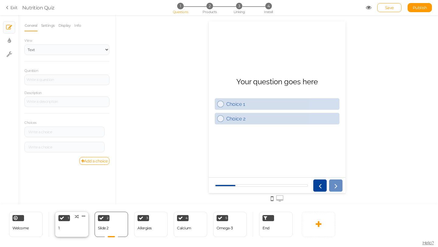
click at [66, 225] on div "1 1 × Define the conditions to show this slide. Clone Change type Delete" at bounding box center [71, 224] width 33 height 25
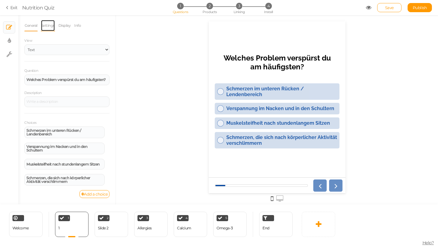
click at [48, 25] on link "Settings" at bounding box center [48, 26] width 14 height 12
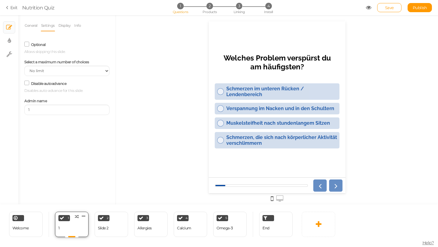
click at [81, 235] on div "1 1 × Define the conditions to show this slide. Clone Change type Delete" at bounding box center [71, 224] width 33 height 25
click at [82, 237] on div "Welcome Delete 1 1 × Define the conditions to show this slide. Clone Change typ…" at bounding box center [147, 224] width 295 height 40
click at [336, 182] on div at bounding box center [326, 185] width 32 height 12
click at [336, 184] on div at bounding box center [326, 185] width 32 height 12
click at [317, 187] on div at bounding box center [326, 185] width 32 height 12
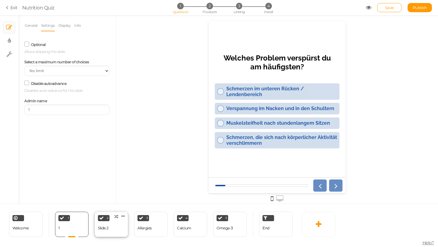
click at [104, 229] on div "Slide 2" at bounding box center [103, 228] width 11 height 4
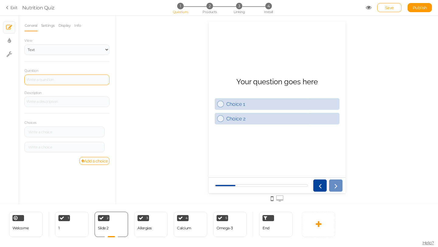
click at [50, 76] on div at bounding box center [66, 79] width 85 height 11
click at [43, 78] on div at bounding box center [66, 79] width 85 height 11
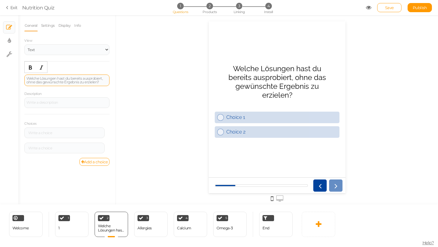
click at [43, 78] on div "Welche Lösungen hast du bereits ausprobiert, ohne das gewünschte Ergebnis zu er…" at bounding box center [66, 80] width 81 height 7
click at [43, 79] on div "Welche Lösungen hast du bereits ausprobiert, ohne das gewünschte Ergebnis zu er…" at bounding box center [66, 80] width 81 height 7
click at [43, 78] on div "Welche Lösungen hast du bereits ausprobiert, ohne das gewünschte Ergebnis zu er…" at bounding box center [66, 80] width 81 height 7
click at [30, 66] on icon "Bold" at bounding box center [30, 67] width 5 height 5
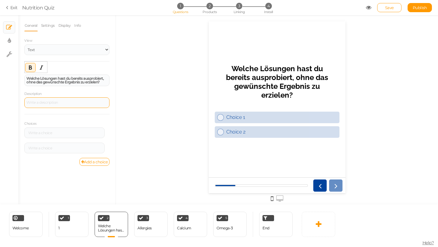
click at [45, 102] on div at bounding box center [66, 102] width 85 height 11
click at [77, 94] on div "Description" at bounding box center [66, 100] width 85 height 18
click at [39, 133] on div at bounding box center [64, 133] width 76 height 4
paste div
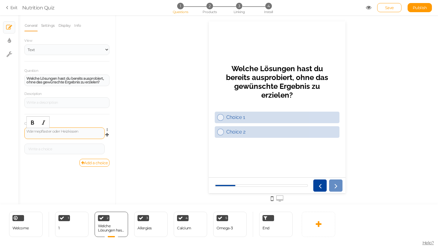
scroll to position [0, 0]
click at [64, 133] on div "Wärmepflaster oder Heizkissen" at bounding box center [64, 133] width 76 height 4
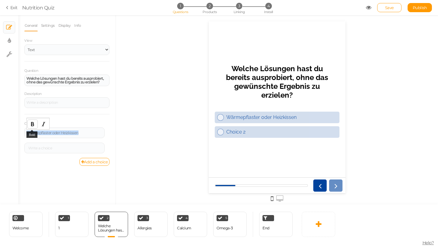
click at [30, 123] on icon "Bold" at bounding box center [32, 124] width 5 height 5
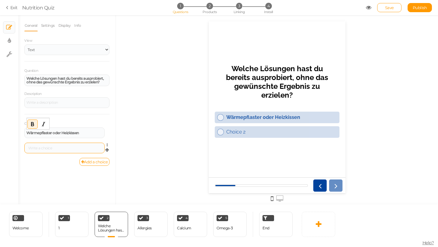
click at [50, 149] on div at bounding box center [64, 148] width 76 height 4
paste div
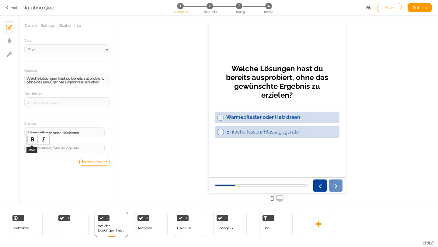
click at [30, 137] on icon "Bold" at bounding box center [32, 139] width 5 height 5
click at [50, 160] on div "Add a choice" at bounding box center [66, 162] width 85 height 8
click at [91, 164] on link "Add a choice" at bounding box center [94, 162] width 30 height 8
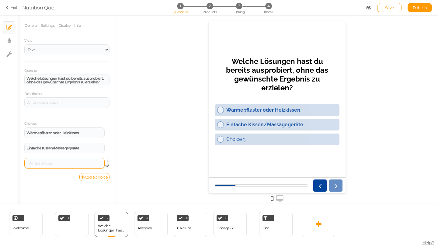
click at [36, 165] on div at bounding box center [64, 163] width 80 height 11
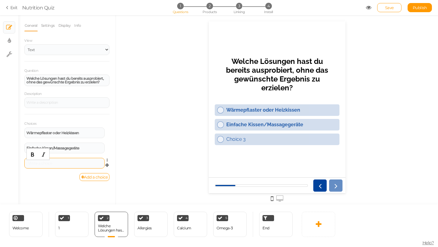
click at [36, 163] on div at bounding box center [64, 163] width 76 height 4
paste div
click at [55, 161] on div "Gelegentliche Physiotherapie" at bounding box center [64, 163] width 76 height 4
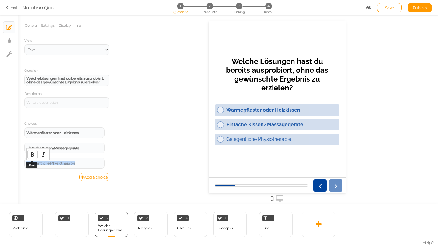
click at [34, 157] on button "Bold" at bounding box center [33, 154] width 10 height 9
click at [88, 174] on link "Add a choice" at bounding box center [94, 177] width 30 height 8
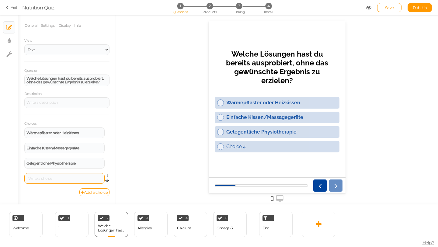
click at [53, 175] on div at bounding box center [64, 178] width 80 height 11
click at [53, 177] on div at bounding box center [64, 179] width 76 height 4
click at [83, 175] on div "Wärmepflaster oder Heizkissen Settings Delete Einfache Kissen/Massagegeräte Set…" at bounding box center [66, 163] width 85 height 72
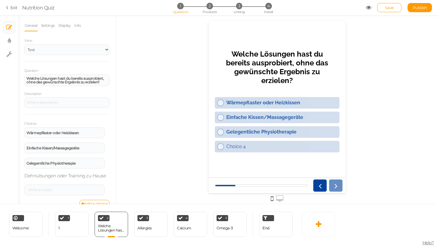
scroll to position [9, 0]
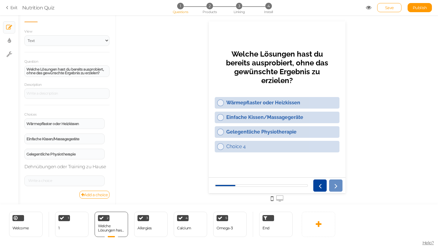
click at [61, 165] on div "Wärmepflaster oder Heizkissen Settings Delete Einfache Kissen/Massagegeräte Set…" at bounding box center [66, 154] width 85 height 72
click at [60, 167] on div "Wärmepflaster oder Heizkissen Settings Delete Einfache Kissen/Massagegeräte Set…" at bounding box center [66, 154] width 85 height 72
click at [95, 194] on link "Add a choice" at bounding box center [94, 195] width 30 height 8
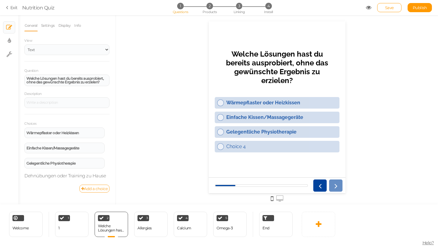
scroll to position [0, 0]
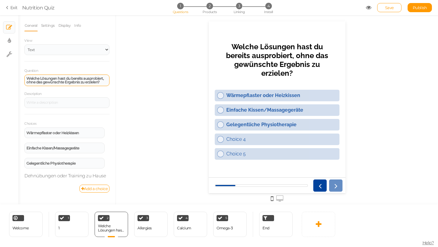
click at [56, 81] on strong "Welche Lösungen hast du bereits ausprobiert, ohne das gewünschte Ergebnis zu er…" at bounding box center [64, 80] width 77 height 8
click at [62, 113] on div "Question Welche Lösungen hast du bereits ausprobiert, ohne das gewünschte Ergeb…" at bounding box center [66, 125] width 85 height 117
click at [49, 182] on div "Wärmepflaster oder Heizkissen Settings Delete Einfache Kissen/Massagegeräte Set…" at bounding box center [66, 155] width 85 height 57
click at [52, 171] on div "Gelegentliche Physiotherapie Settings Delete" at bounding box center [66, 165] width 85 height 15
click at [391, 8] on span "Save" at bounding box center [389, 7] width 9 height 5
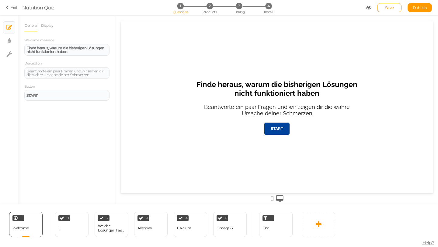
click at [271, 199] on icon at bounding box center [271, 198] width 3 height 7
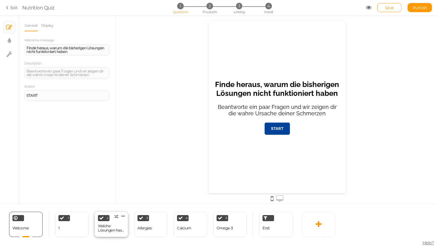
click at [111, 219] on div "2 Welche Lösungen hast du bereits ausprobiert, ohne das gewünschte Ergebnis zu …" at bounding box center [111, 224] width 33 height 25
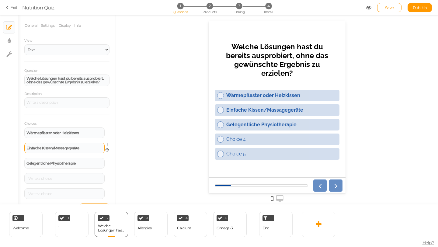
scroll to position [13, 0]
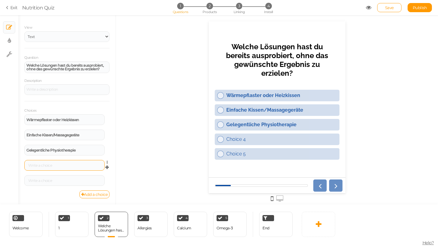
click at [47, 165] on div at bounding box center [64, 166] width 76 height 4
paste div
click at [46, 165] on div "Dehnübungen oder Training zu Hause" at bounding box center [64, 166] width 76 height 4
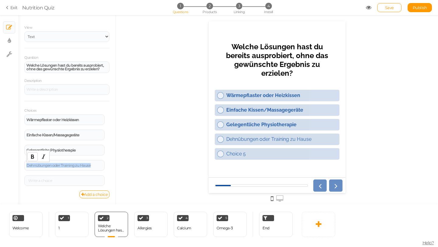
click at [31, 154] on icon "Bold" at bounding box center [32, 156] width 5 height 5
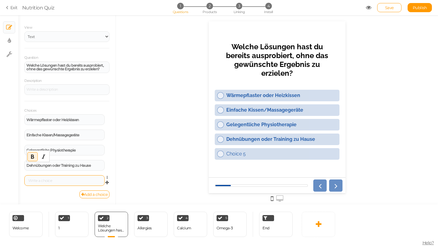
click at [48, 177] on div at bounding box center [64, 180] width 80 height 11
click at [107, 177] on icon at bounding box center [109, 178] width 4 height 4
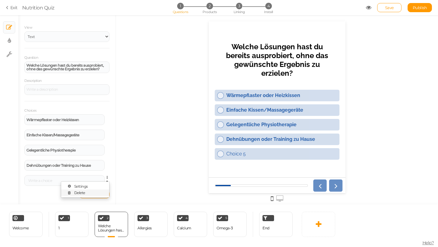
click at [94, 191] on link "Delete" at bounding box center [85, 192] width 48 height 6
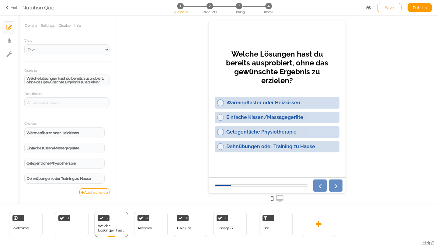
click at [150, 134] on div at bounding box center [277, 109] width 322 height 189
click at [139, 227] on div "Allergies" at bounding box center [144, 228] width 14 height 4
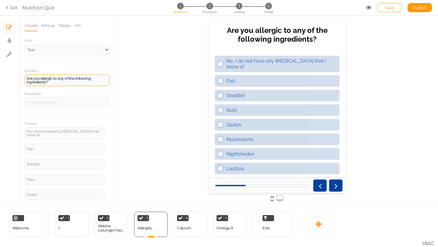
click at [66, 78] on strong "Are you allergic to any of the following ingredients?" at bounding box center [58, 80] width 64 height 8
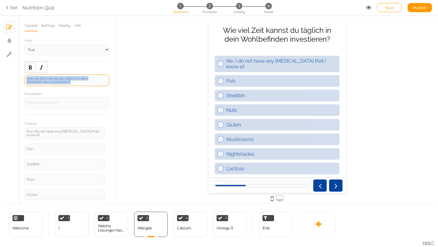
click at [28, 68] on icon "Bold" at bounding box center [30, 67] width 5 height 5
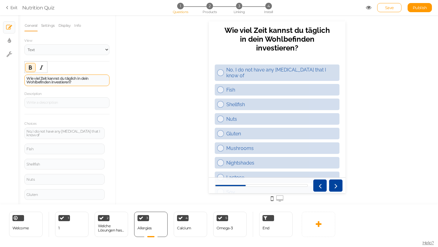
click at [67, 119] on div "Choices No, I do not have any food allergies that I know of Settings Delete Fis…" at bounding box center [66, 197] width 85 height 166
click at [66, 136] on div "No, I do not have any food allergies that I know of" at bounding box center [64, 132] width 76 height 7
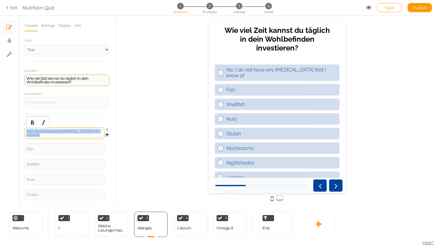
click at [66, 136] on div "No, I do not have any food allergies that I know of" at bounding box center [64, 132] width 76 height 7
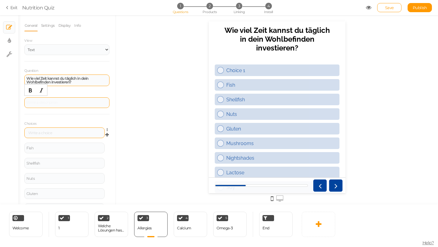
click at [53, 104] on div at bounding box center [66, 102] width 85 height 11
click at [39, 130] on div at bounding box center [64, 132] width 80 height 11
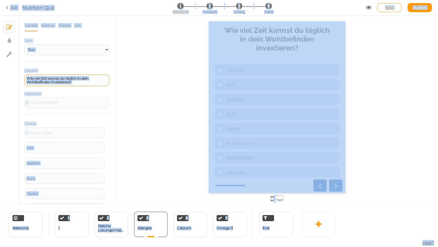
click at [40, 134] on div at bounding box center [64, 133] width 76 height 4
click at [42, 145] on div "Fish" at bounding box center [64, 148] width 80 height 11
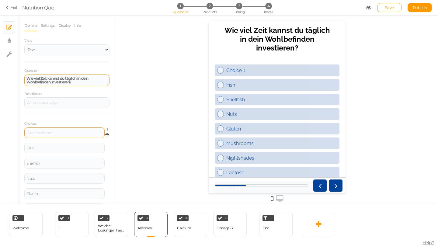
click at [42, 134] on div at bounding box center [64, 133] width 76 height 4
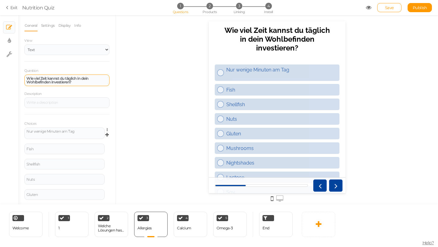
click at [42, 140] on div "Nur wenige Minuten am Tag Settings Delete" at bounding box center [66, 135] width 85 height 16
click at [41, 136] on div "Nur wenige Minuten am Tag" at bounding box center [64, 132] width 76 height 7
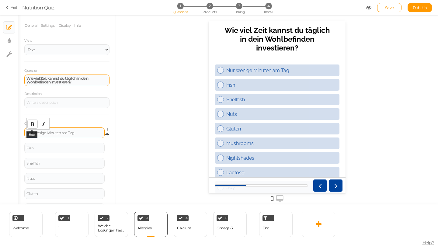
click at [33, 122] on icon "Bold" at bounding box center [32, 124] width 5 height 5
click at [111, 129] on link at bounding box center [108, 129] width 5 height 5
click at [128, 130] on div at bounding box center [277, 109] width 322 height 189
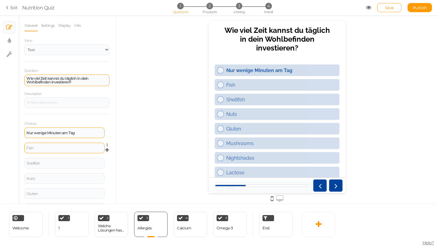
click at [39, 147] on div "Fish" at bounding box center [64, 148] width 76 height 4
paste div
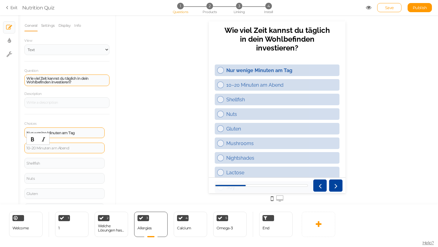
click at [57, 150] on div "10–20 Minuten am Abend" at bounding box center [64, 148] width 76 height 4
click at [33, 138] on icon "Bold" at bounding box center [32, 139] width 5 height 5
click at [19, 140] on div "General Settings Display Info View Text Images Slider Dropdown Question Wie vie…" at bounding box center [66, 112] width 97 height 184
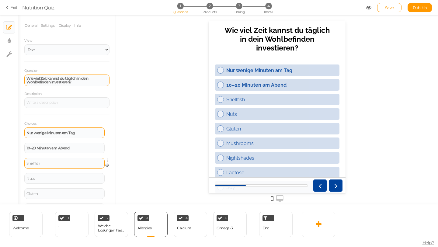
click at [52, 162] on div "Shellfish" at bounding box center [64, 163] width 76 height 4
paste div
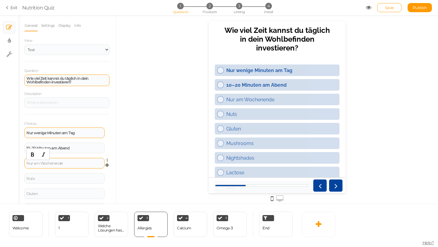
click at [53, 164] on div "Nur am Wochenende" at bounding box center [64, 163] width 76 height 4
click at [34, 156] on icon "Bold" at bounding box center [32, 154] width 5 height 5
click at [55, 176] on div "Nuts" at bounding box center [64, 178] width 80 height 11
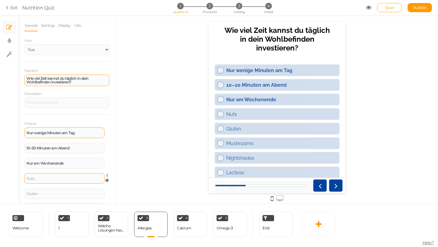
click at [55, 176] on div "Nuts" at bounding box center [64, 178] width 80 height 11
click at [55, 177] on div "Nuts" at bounding box center [64, 179] width 76 height 4
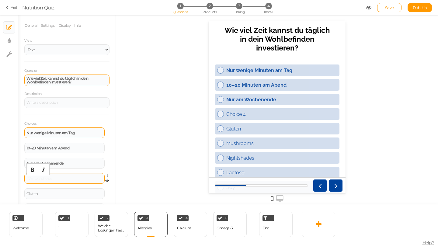
paste div
click at [34, 169] on icon "Bold" at bounding box center [32, 169] width 5 height 5
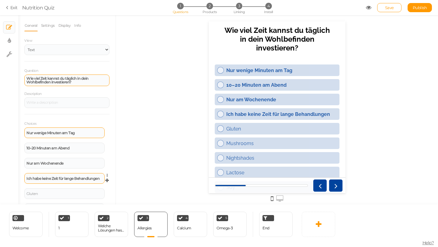
click at [135, 136] on div at bounding box center [277, 109] width 322 height 189
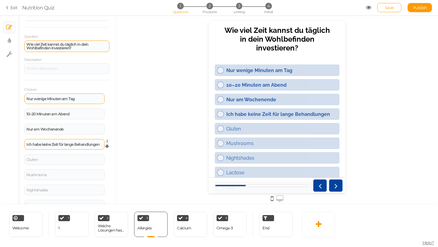
scroll to position [35, 0]
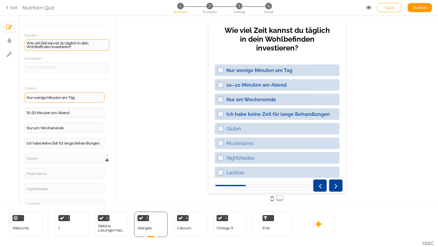
click at [109, 153] on icon at bounding box center [109, 155] width 4 height 4
click at [91, 169] on link "Delete" at bounding box center [85, 170] width 48 height 6
click at [109, 154] on icon at bounding box center [109, 155] width 4 height 4
click at [98, 171] on link "Delete" at bounding box center [85, 170] width 48 height 6
click at [108, 155] on icon at bounding box center [109, 155] width 4 height 4
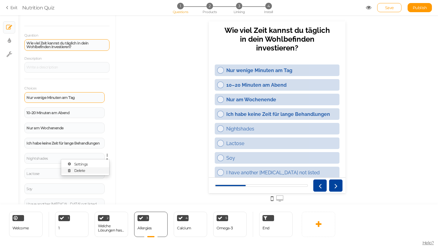
click at [99, 170] on link "Delete" at bounding box center [85, 170] width 48 height 6
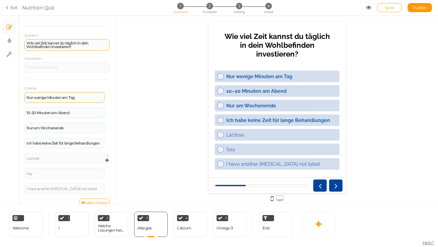
click at [107, 156] on icon at bounding box center [109, 155] width 4 height 4
click at [98, 168] on link "Delete" at bounding box center [85, 170] width 48 height 6
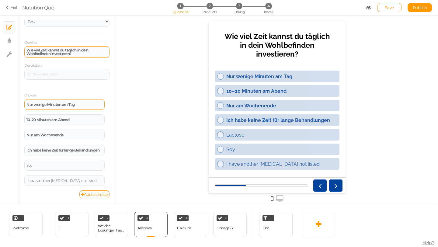
scroll to position [28, 0]
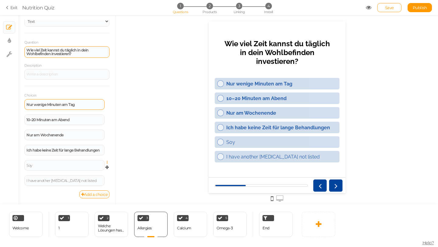
click at [108, 162] on icon at bounding box center [109, 162] width 4 height 4
click at [99, 176] on link "Delete" at bounding box center [85, 177] width 48 height 6
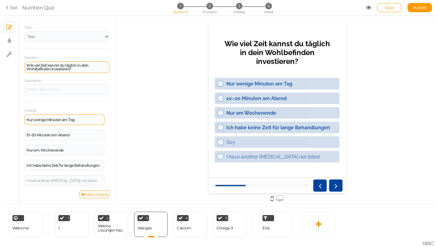
scroll to position [13, 0]
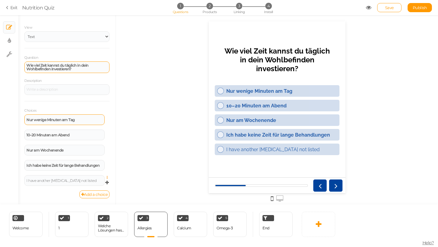
click at [107, 176] on icon at bounding box center [109, 178] width 4 height 4
click at [98, 192] on link "Delete" at bounding box center [85, 192] width 48 height 6
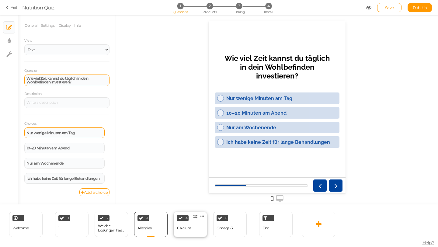
click at [186, 220] on div "4" at bounding box center [183, 218] width 12 height 6
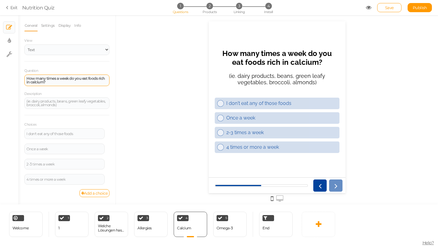
click at [81, 82] on div "How many times a week do you eat foods rich in calcium?" at bounding box center [66, 80] width 81 height 7
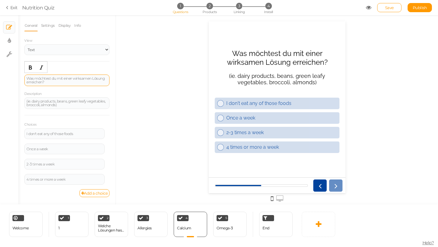
click at [46, 84] on div "Was möchtest du mit einer wirksamen Lösung erreichen?" at bounding box center [66, 80] width 85 height 12
click at [43, 85] on div "Was möchtest du mit einer wirksamen Lösung erreichen?" at bounding box center [66, 80] width 85 height 12
click at [43, 87] on div "Question Was möchtest du mit einer wirksamen Lösung erreichen? Description (ie.…" at bounding box center [66, 128] width 85 height 122
click at [47, 84] on div "Was möchtest du mit einer wirksamen Lösung erreichen?" at bounding box center [66, 80] width 85 height 12
click at [44, 81] on div "Was möchtest du mit einer wirksamen Lösung erreichen?" at bounding box center [66, 80] width 81 height 7
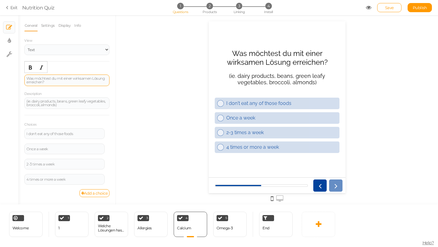
click at [44, 81] on div "Was möchtest du mit einer wirksamen Lösung erreichen?" at bounding box center [66, 80] width 81 height 7
click at [30, 70] on button "Bold" at bounding box center [31, 67] width 10 height 9
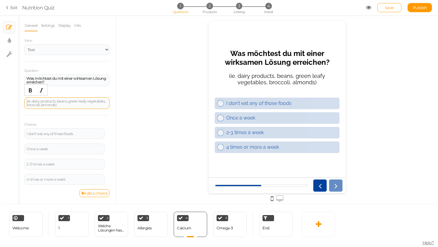
click at [48, 104] on div "(ie. dairy products, beans, green leafy vegetables, broccoli, almonds)" at bounding box center [66, 102] width 81 height 7
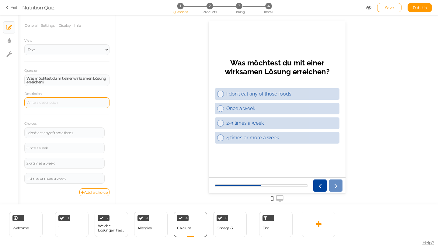
click at [64, 114] on div "Choices I don't eat any of those foods Settings Delete Once a week Settings Del…" at bounding box center [66, 151] width 85 height 74
click at [50, 135] on div "I don't eat any of those foods" at bounding box center [64, 132] width 80 height 11
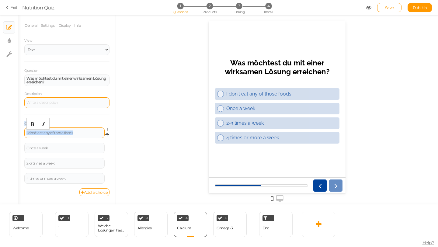
click at [50, 133] on div "I don't eat any of those foods" at bounding box center [64, 133] width 76 height 4
paste div
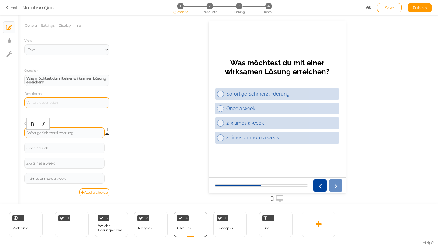
click at [63, 132] on div "Sofortige Schmerzlinderung" at bounding box center [64, 133] width 76 height 4
click at [31, 130] on div "Sofortige Schmerzlinderung" at bounding box center [64, 132] width 80 height 11
click at [36, 133] on div "Sofortige Schmerzlinderung" at bounding box center [64, 133] width 76 height 4
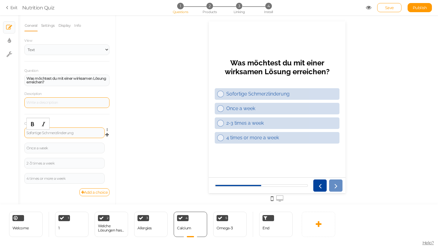
click at [36, 133] on div "Sofortige Schmerzlinderung" at bounding box center [64, 133] width 76 height 4
click at [33, 124] on icon "Bold" at bounding box center [32, 124] width 5 height 5
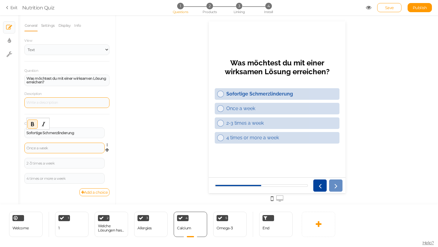
click at [43, 150] on div "Once a week" at bounding box center [64, 148] width 76 height 4
click at [62, 148] on div "Once a week" at bounding box center [64, 148] width 76 height 4
paste div
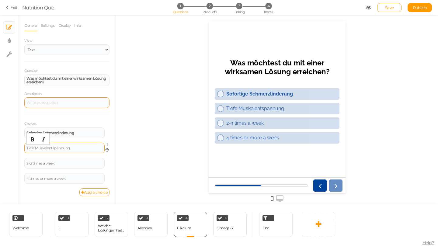
click at [73, 148] on div "Tiefe Muskelentspannung" at bounding box center [64, 148] width 76 height 4
click at [34, 140] on icon "Bold" at bounding box center [32, 139] width 5 height 5
click at [90, 140] on div "Sofortige Schmerzlinderung Settings Delete" at bounding box center [66, 134] width 85 height 15
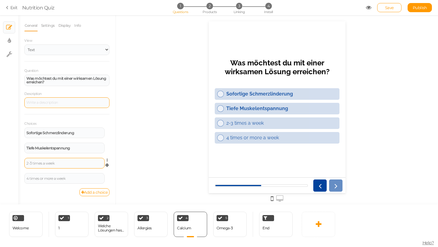
click at [60, 161] on div "2-3 times a week" at bounding box center [64, 163] width 80 height 11
click at [60, 161] on div "2-3 times a week" at bounding box center [64, 163] width 76 height 4
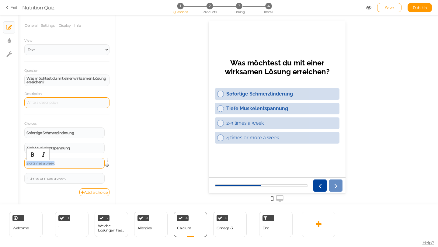
click at [60, 161] on div "2-3 times a week" at bounding box center [64, 163] width 76 height 4
paste div
click at [88, 163] on div "Bessere Haltung und mehr Beweglichkeit" at bounding box center [64, 163] width 76 height 4
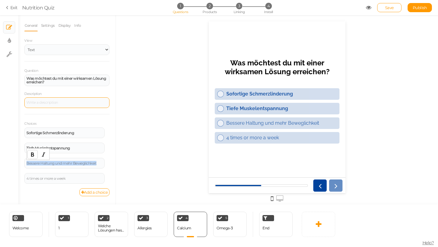
click at [32, 157] on icon "Bold" at bounding box center [32, 154] width 5 height 5
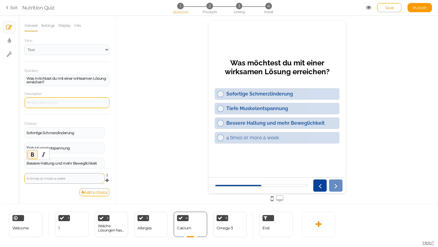
click at [47, 177] on div "4 times or more a week" at bounding box center [64, 179] width 76 height 4
click at [69, 178] on div "4 times or more a week" at bounding box center [64, 179] width 76 height 4
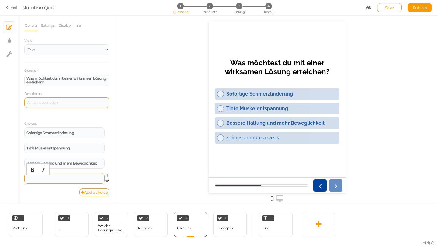
paste div
click at [56, 177] on div "Alles zusammen" at bounding box center [64, 179] width 76 height 4
click at [32, 170] on icon "Bold" at bounding box center [32, 169] width 5 height 5
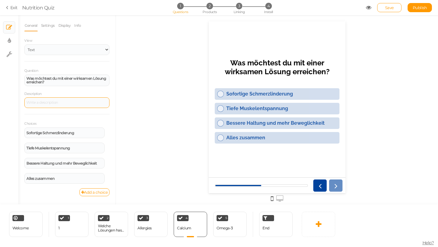
click at [40, 189] on div "Add a choice" at bounding box center [66, 192] width 85 height 8
click at [222, 218] on div "5" at bounding box center [222, 218] width 12 height 6
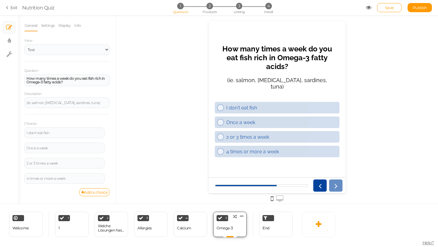
scroll to position [0, 0]
click at [88, 109] on div "Question How many times a week do you eat fish rich in Omega-3 fatty acids? Des…" at bounding box center [66, 127] width 85 height 121
click at [88, 103] on div "(ie. salmon, mackerel, sardines, tuna)" at bounding box center [66, 103] width 81 height 4
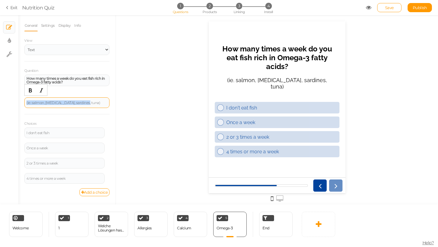
click at [88, 103] on div "(ie. salmon, mackerel, sardines, tuna)" at bounding box center [66, 103] width 81 height 4
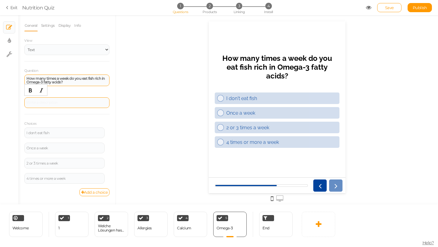
click at [66, 78] on strong "How many times a week do you eat fish rich in Omega-3 fatty acids?" at bounding box center [65, 80] width 78 height 8
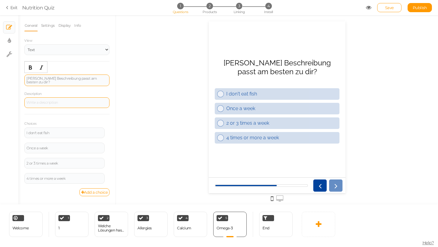
click at [69, 81] on div "Welche Beschreibung passt am besten zu dir?" at bounding box center [66, 80] width 81 height 7
click at [32, 70] on button "Bold" at bounding box center [31, 67] width 10 height 9
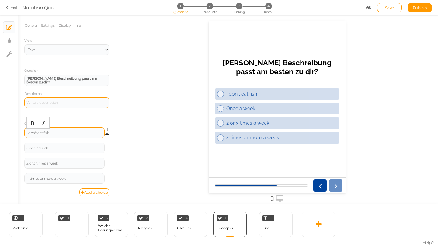
click at [49, 131] on div "I don't eat fish" at bounding box center [64, 133] width 76 height 4
click at [61, 131] on div "I don't eat fish" at bounding box center [64, 133] width 76 height 4
paste div
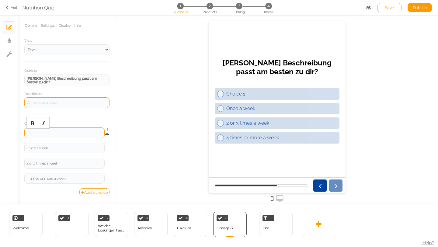
scroll to position [0, 0]
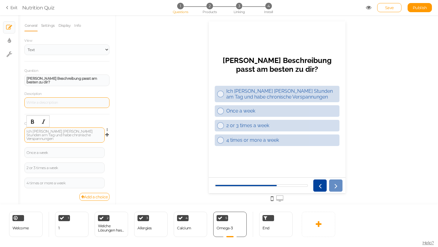
click at [60, 132] on div "Ich sitze viele Stunden am Tag und habe chronische Verspannungen" at bounding box center [64, 134] width 76 height 11
click at [34, 122] on icon "Bold" at bounding box center [32, 121] width 5 height 5
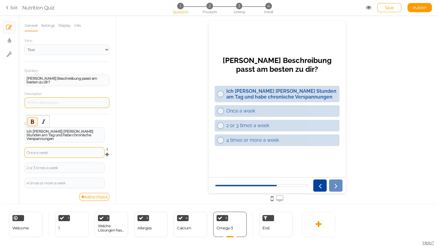
click at [54, 150] on div "Once a week" at bounding box center [64, 152] width 80 height 11
click at [48, 151] on div "Once a week" at bounding box center [64, 153] width 76 height 4
click at [52, 151] on div "Once a week" at bounding box center [64, 153] width 76 height 4
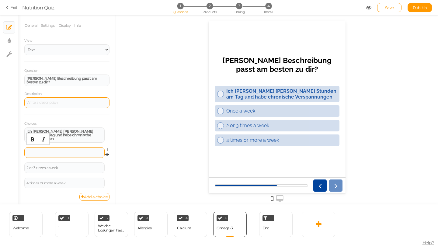
paste div
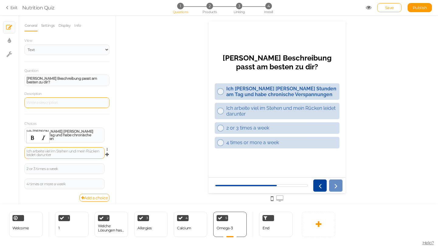
click at [56, 149] on div "Ich arbeite viel im Stehen und mein Rücken leidet darunter" at bounding box center [64, 152] width 76 height 7
click at [33, 140] on icon "Bold" at bounding box center [32, 137] width 5 height 5
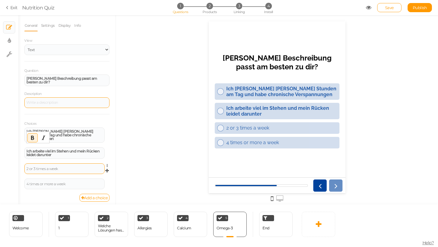
click at [56, 167] on div "2 or 3 times a week" at bounding box center [64, 169] width 76 height 4
click at [67, 167] on div "2 or 3 times a week" at bounding box center [64, 169] width 76 height 4
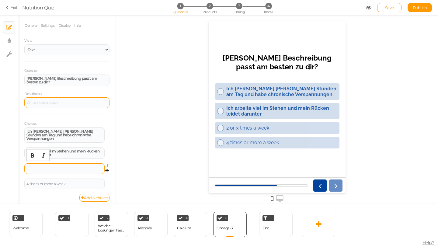
paste div
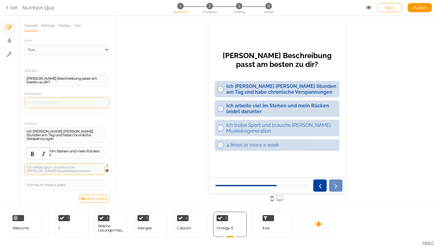
click at [61, 165] on div "Ich treibe Sport und brauche schnelle Muskelregeneration" at bounding box center [64, 168] width 76 height 7
click at [30, 154] on icon "Bold" at bounding box center [32, 153] width 5 height 5
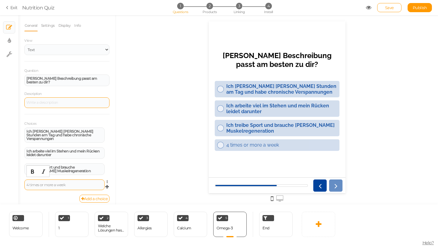
click at [48, 183] on div "4 times or more a week" at bounding box center [64, 185] width 76 height 4
click at [62, 183] on div "4 times or more a week" at bounding box center [64, 185] width 76 height 4
paste div
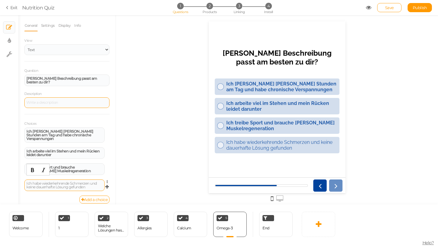
click at [37, 184] on div "Ich habe wiederkehrende Schmerzen und keine dauerhafte Lösung gefunden" at bounding box center [64, 184] width 76 height 7
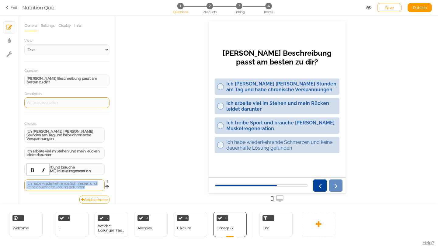
click at [37, 184] on div "Ich habe wiederkehrende Schmerzen und keine dauerhafte Lösung gefunden" at bounding box center [64, 184] width 76 height 7
click at [34, 170] on icon "Bold" at bounding box center [32, 169] width 5 height 5
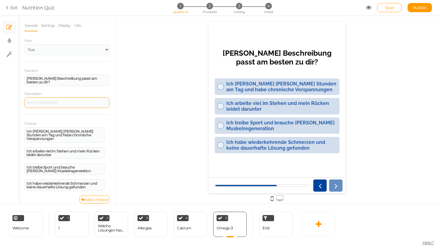
click at [36, 195] on div "Add a choice" at bounding box center [66, 199] width 85 height 8
click at [267, 221] on div "End" at bounding box center [275, 224] width 33 height 25
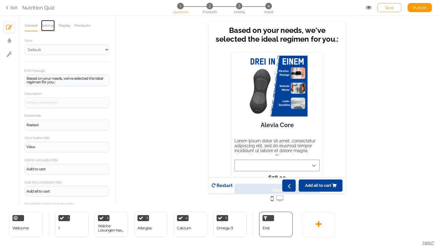
click at [54, 28] on link "Settings" at bounding box center [48, 26] width 14 height 12
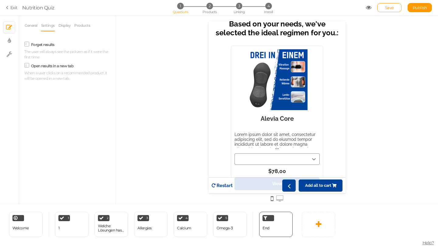
scroll to position [0, 0]
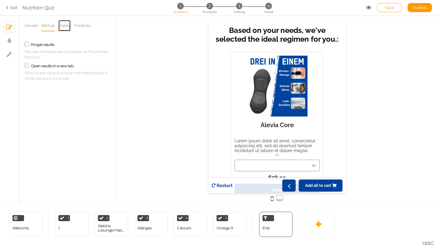
click at [66, 21] on link "Display" at bounding box center [64, 26] width 13 height 12
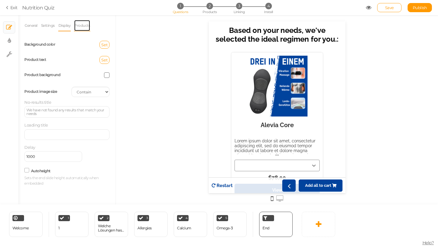
click at [83, 24] on link "Products" at bounding box center [82, 26] width 16 height 12
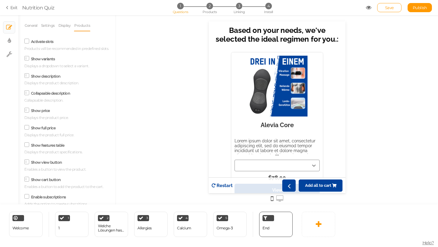
click at [44, 112] on label "Show price" at bounding box center [40, 110] width 19 height 5
click at [0, 0] on input "Show price" at bounding box center [0, 0] width 0 height 0
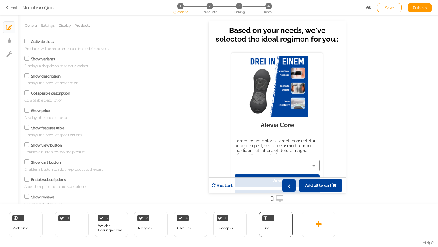
click at [44, 92] on label "Collapsable description" at bounding box center [50, 93] width 39 height 5
click at [0, 0] on input "Collapsable description" at bounding box center [0, 0] width 0 height 0
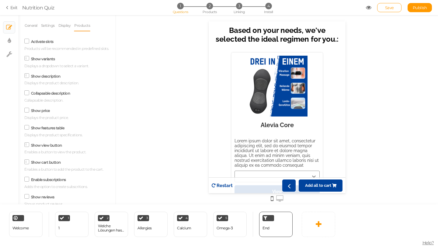
click at [43, 77] on label "Show description" at bounding box center [45, 76] width 29 height 5
click at [0, 0] on input "Show description" at bounding box center [0, 0] width 0 height 0
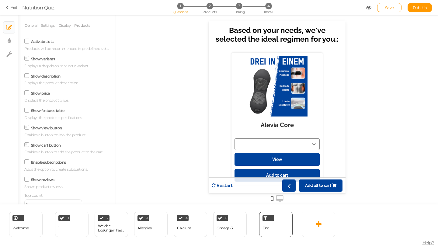
click at [43, 58] on label "Show variants" at bounding box center [43, 59] width 24 height 5
click at [0, 0] on input "Show variants" at bounding box center [0, 0] width 0 height 0
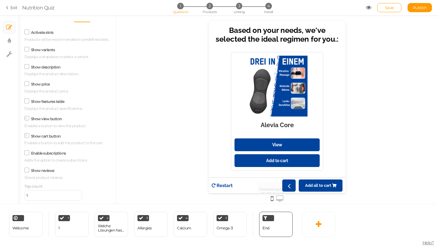
scroll to position [11, 0]
click at [51, 134] on label "Show cart button" at bounding box center [46, 134] width 30 height 5
click at [0, 0] on input "Show cart button" at bounding box center [0, 0] width 0 height 0
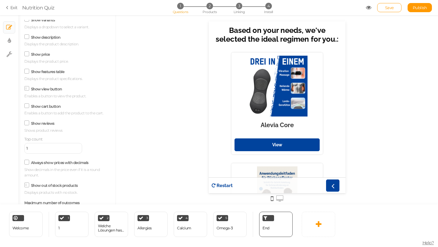
scroll to position [39, 0]
click at [54, 184] on label "Show out of stock products" at bounding box center [54, 185] width 47 height 5
click at [0, 0] on input "Show out of stock products" at bounding box center [0, 0] width 0 height 0
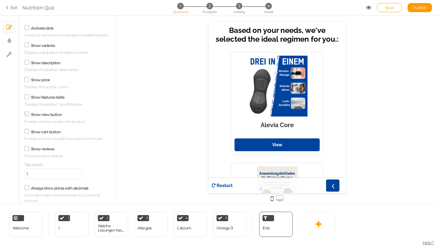
scroll to position [0, 0]
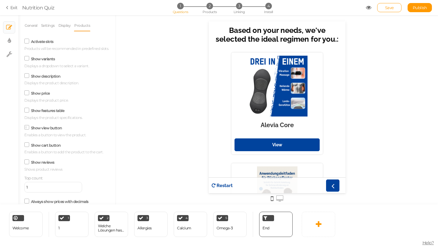
click at [46, 43] on label "Activate slots" at bounding box center [42, 41] width 22 height 5
click at [0, 0] on input "Activate slots" at bounding box center [0, 0] width 0 height 0
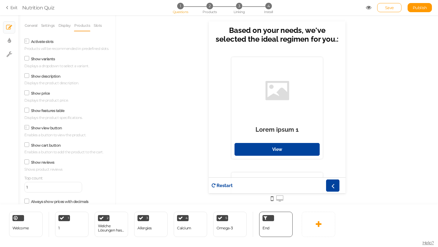
click at [46, 43] on label "Activate slots" at bounding box center [42, 41] width 22 height 5
click at [0, 0] on input "Activate slots" at bounding box center [0, 0] width 0 height 0
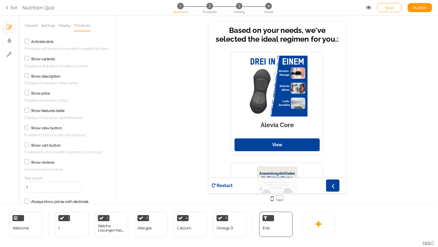
click at [51, 57] on label "Show variants" at bounding box center [43, 59] width 24 height 5
click at [0, 0] on input "Show variants" at bounding box center [0, 0] width 0 height 0
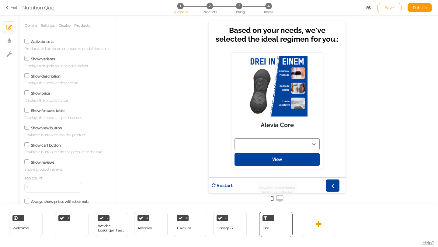
click at [52, 58] on label "Show variants" at bounding box center [43, 59] width 24 height 5
click at [0, 0] on input "Show variants" at bounding box center [0, 0] width 0 height 0
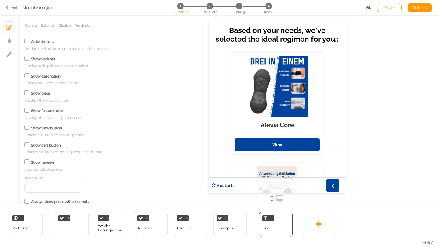
click at [50, 79] on div "Show description Displays the product description." at bounding box center [66, 79] width 85 height 14
click at [50, 77] on label "Show description" at bounding box center [45, 76] width 29 height 5
click at [0, 0] on input "Show description" at bounding box center [0, 0] width 0 height 0
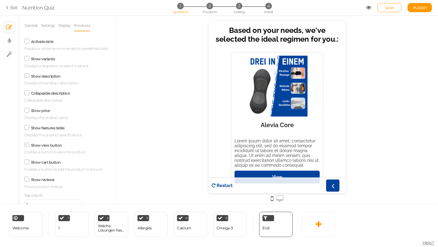
click at [50, 77] on label "Show description" at bounding box center [45, 76] width 29 height 5
click at [0, 0] on input "Show description" at bounding box center [0, 0] width 0 height 0
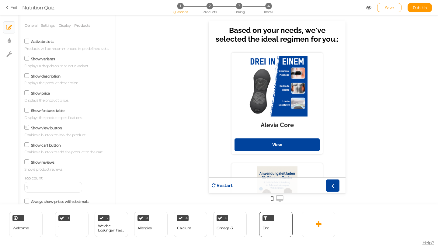
click at [47, 41] on label "Activate slots" at bounding box center [42, 41] width 22 height 5
click at [0, 0] on input "Activate slots" at bounding box center [0, 0] width 0 height 0
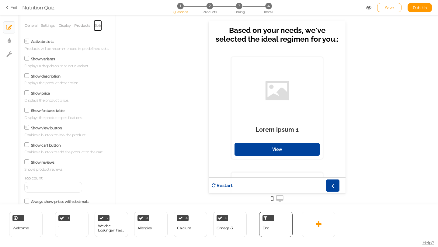
click at [95, 26] on link "Slots" at bounding box center [97, 26] width 9 height 12
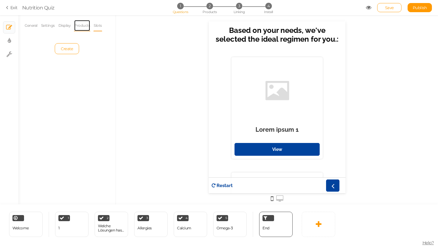
click at [85, 26] on link "Products" at bounding box center [82, 26] width 16 height 12
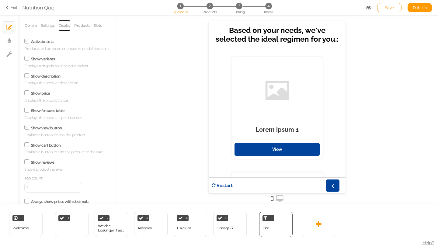
click at [64, 26] on link "Display" at bounding box center [64, 26] width 13 height 12
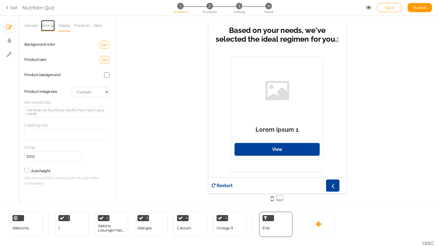
click at [48, 28] on link "Settings" at bounding box center [48, 26] width 14 height 12
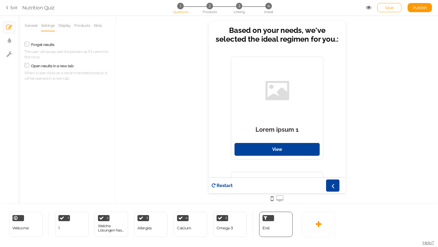
click at [49, 43] on label "Forget results" at bounding box center [42, 44] width 23 height 5
click at [0, 0] on input "Forget results" at bounding box center [0, 0] width 0 height 0
click at [48, 66] on label "Open results in a new tab" at bounding box center [52, 66] width 43 height 5
click at [0, 0] on input "Open results in a new tab" at bounding box center [0, 0] width 0 height 0
click at [34, 24] on link "General" at bounding box center [30, 26] width 13 height 12
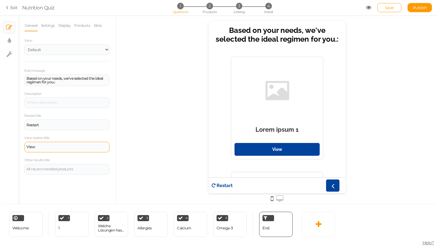
click at [89, 150] on div "View" at bounding box center [66, 147] width 85 height 11
click at [90, 139] on div "View button title View" at bounding box center [66, 144] width 85 height 18
click at [78, 47] on select "Default Top" at bounding box center [66, 49] width 85 height 11
click at [24, 44] on select "Default Top" at bounding box center [66, 49] width 85 height 11
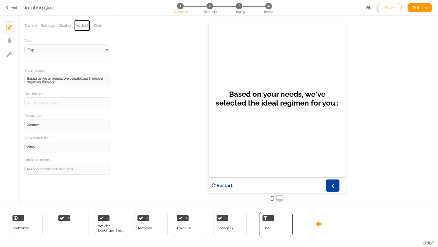
click at [82, 26] on link "Products" at bounding box center [82, 26] width 16 height 12
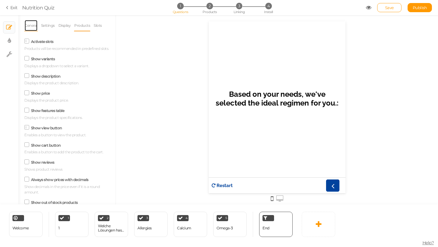
click at [28, 25] on link "General" at bounding box center [30, 26] width 13 height 12
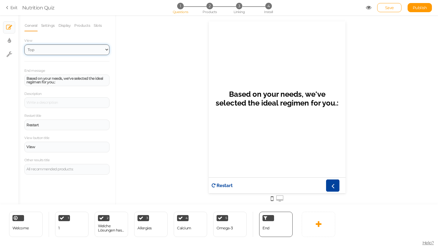
click at [53, 52] on select "Default Top" at bounding box center [66, 49] width 85 height 11
select select "1"
click at [24, 44] on select "Default Top" at bounding box center [66, 49] width 85 height 11
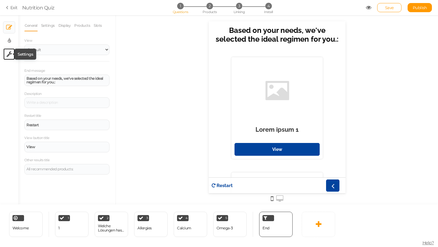
click at [11, 52] on icon at bounding box center [9, 54] width 6 height 6
select select "en"
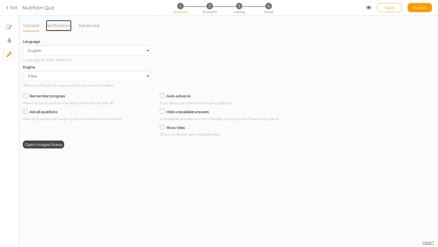
click at [66, 27] on link "Notifications" at bounding box center [59, 26] width 26 height 12
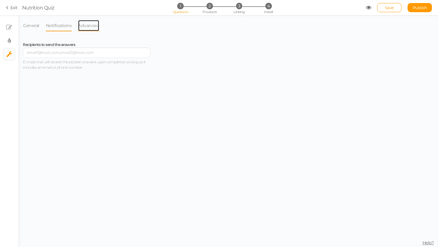
click at [87, 29] on link "Advanced" at bounding box center [89, 26] width 22 height 12
click at [7, 47] on ul "× Slides × Display settings × Settings" at bounding box center [9, 38] width 18 height 46
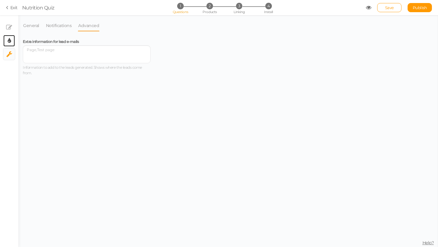
click at [10, 39] on icon at bounding box center [9, 41] width 3 height 6
select select "2"
select select "raleway"
select select "fade"
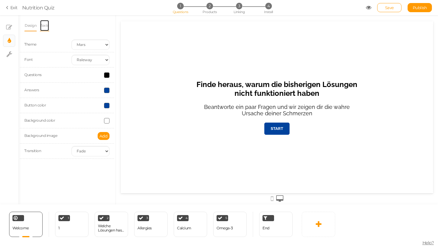
click at [45, 24] on link "Texts" at bounding box center [44, 26] width 9 height 12
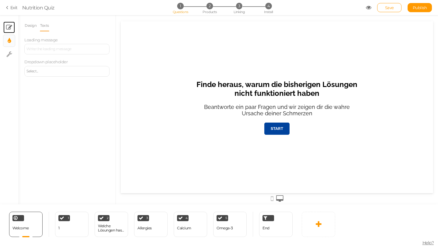
click at [12, 28] on link "× Slides" at bounding box center [9, 28] width 12 height 12
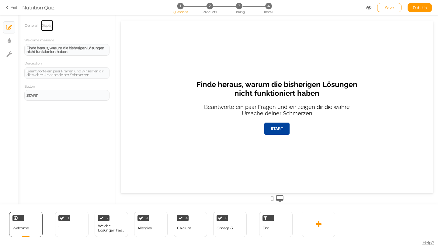
click at [51, 29] on link "Display" at bounding box center [47, 26] width 13 height 12
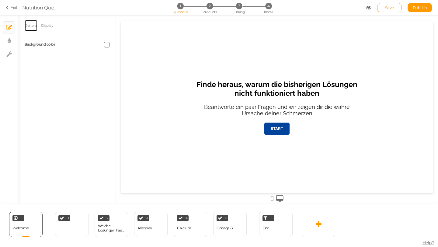
click at [36, 25] on link "General" at bounding box center [30, 26] width 13 height 12
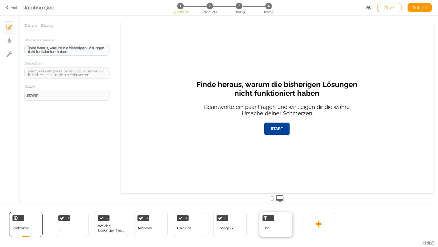
click at [276, 227] on div "End" at bounding box center [275, 224] width 33 height 25
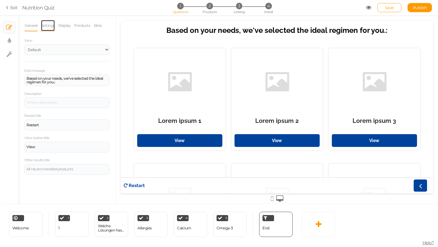
click at [54, 27] on link "Settings" at bounding box center [48, 26] width 14 height 12
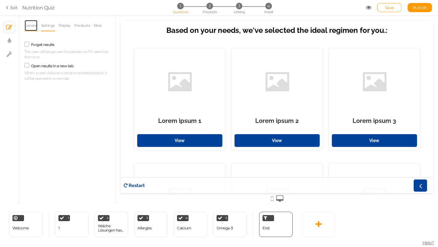
click at [33, 25] on link "General" at bounding box center [30, 26] width 13 height 12
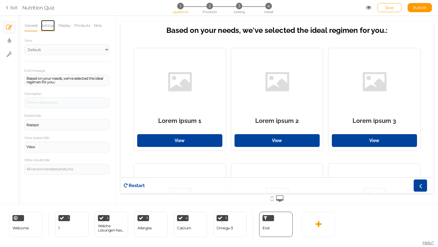
click at [48, 29] on link "Settings" at bounding box center [48, 26] width 14 height 12
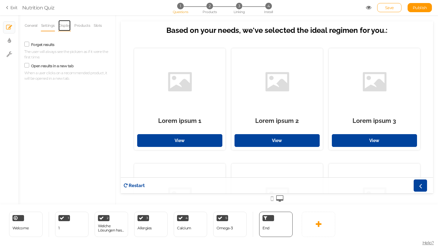
click at [67, 27] on link "Display" at bounding box center [64, 26] width 13 height 12
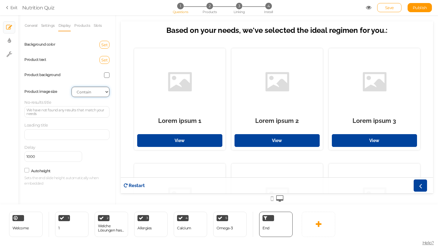
click at [81, 91] on select "Cover Contain Default" at bounding box center [90, 92] width 38 height 10
click at [71, 87] on select "Cover Contain Default" at bounding box center [90, 92] width 38 height 10
click at [83, 25] on link "Products" at bounding box center [82, 26] width 16 height 12
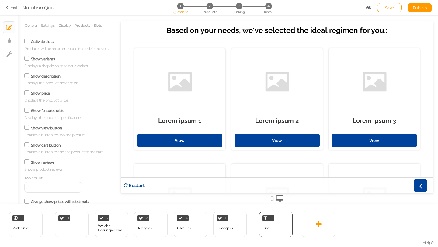
click at [271, 199] on icon at bounding box center [271, 198] width 3 height 7
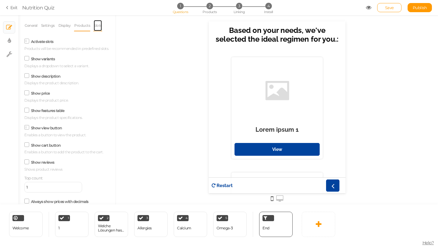
click at [102, 25] on link "Slots" at bounding box center [97, 26] width 9 height 12
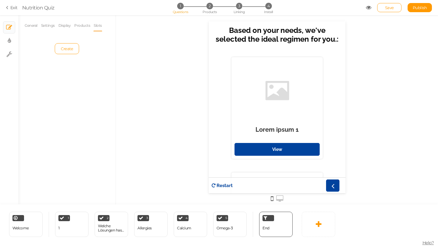
click at [304, 95] on div at bounding box center [276, 90] width 85 height 61
click at [70, 49] on span "Create" at bounding box center [67, 48] width 12 height 5
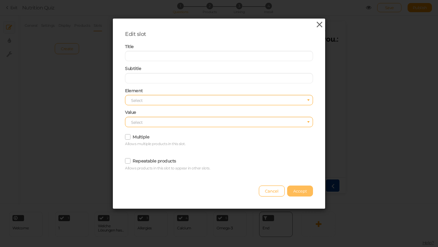
click at [319, 25] on icon at bounding box center [319, 24] width 9 height 9
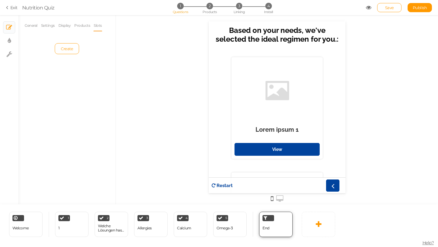
click at [273, 226] on div "End" at bounding box center [275, 224] width 33 height 25
click at [287, 215] on div "End" at bounding box center [275, 224] width 33 height 25
click at [75, 26] on link "Products" at bounding box center [82, 26] width 16 height 12
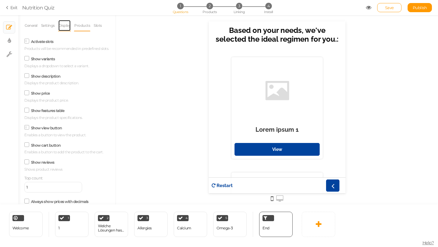
click at [64, 30] on link "Display" at bounding box center [64, 26] width 13 height 12
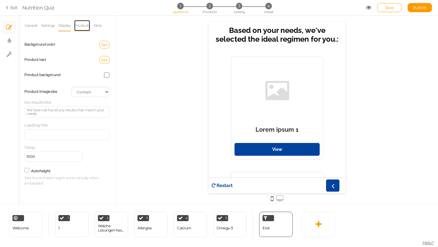
click at [87, 25] on link "Products" at bounding box center [82, 26] width 16 height 12
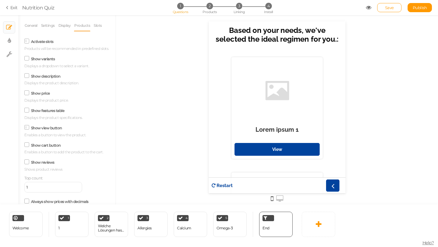
drag, startPoint x: 16, startPoint y: 138, endPoint x: 13, endPoint y: 131, distance: 7.2
click at [13, 131] on div "× Slides × Display settings × Settings" at bounding box center [9, 109] width 18 height 189
click at [14, 39] on tip "× Display settings" at bounding box center [31, 40] width 36 height 11
select select "2"
select select "raleway"
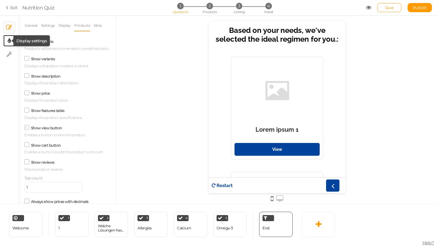
select select "fade"
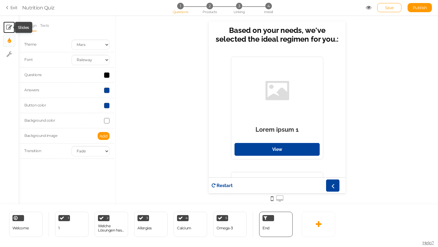
click at [12, 28] on icon at bounding box center [9, 27] width 6 height 6
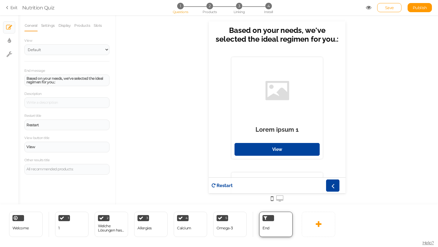
click at [285, 217] on div "End" at bounding box center [275, 224] width 33 height 25
click at [52, 54] on select "Default Top" at bounding box center [66, 49] width 85 height 11
click at [24, 44] on select "Default Top" at bounding box center [66, 49] width 85 height 11
click at [53, 51] on select "Default Top" at bounding box center [66, 49] width 85 height 11
click at [24, 44] on select "Default Top" at bounding box center [66, 49] width 85 height 11
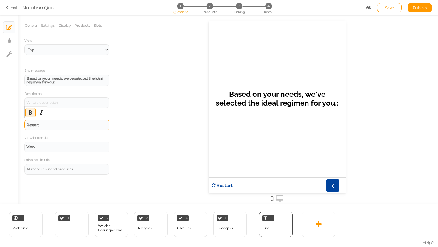
click at [57, 127] on div "Restart" at bounding box center [66, 124] width 85 height 11
click at [52, 22] on link "Settings" at bounding box center [48, 26] width 14 height 12
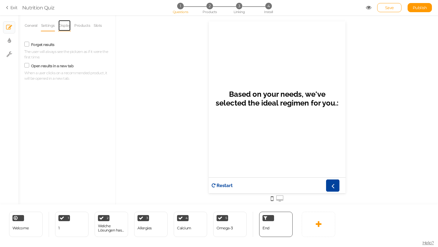
click at [64, 25] on link "Display" at bounding box center [64, 26] width 13 height 12
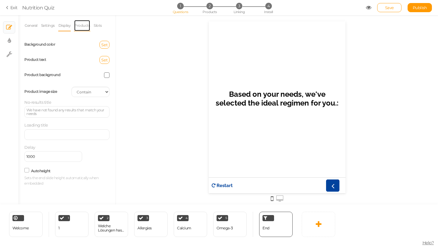
click at [81, 29] on link "Products" at bounding box center [82, 26] width 16 height 12
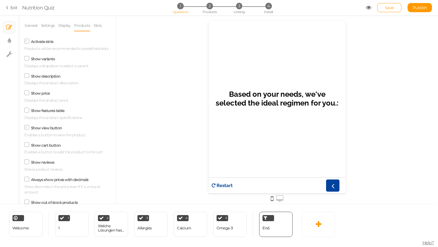
click at [53, 130] on div "Show view button Enables a button to view the product." at bounding box center [66, 130] width 85 height 14
click at [47, 129] on label "Show view button" at bounding box center [46, 128] width 31 height 5
click at [0, 0] on input "Show view button" at bounding box center [0, 0] width 0 height 0
click at [44, 130] on label "Show view button" at bounding box center [46, 128] width 31 height 5
click at [0, 0] on input "Show view button" at bounding box center [0, 0] width 0 height 0
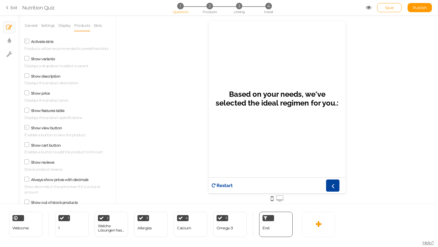
click at [271, 197] on icon at bounding box center [271, 198] width 3 height 7
click at [270, 231] on div "End" at bounding box center [275, 224] width 33 height 25
click at [69, 24] on link "Display" at bounding box center [64, 26] width 13 height 12
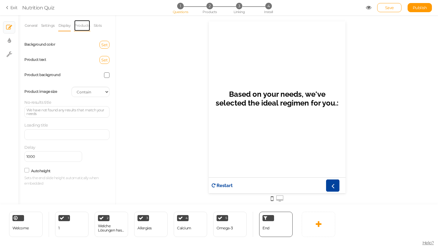
click at [83, 26] on link "Products" at bounding box center [82, 26] width 16 height 12
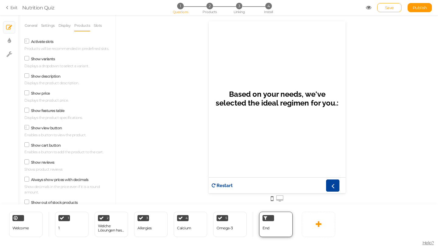
click at [266, 219] on icon at bounding box center [266, 217] width 4 height 5
click at [272, 217] on div at bounding box center [268, 218] width 12 height 6
click at [268, 219] on div at bounding box center [268, 218] width 12 height 6
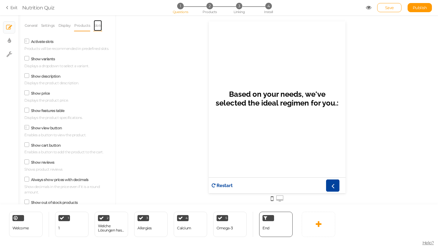
click at [96, 29] on link "Slots" at bounding box center [97, 26] width 9 height 12
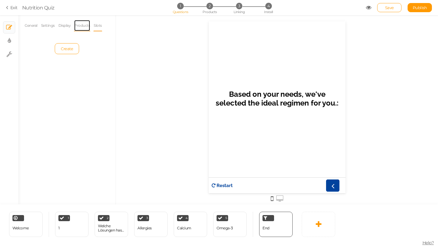
click at [87, 28] on link "Products" at bounding box center [82, 26] width 16 height 12
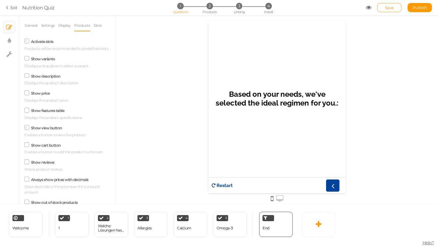
click at [46, 60] on label "Show variants" at bounding box center [43, 59] width 24 height 5
click at [0, 0] on input "Show variants" at bounding box center [0, 0] width 0 height 0
click at [45, 60] on label "Show variants" at bounding box center [43, 59] width 24 height 5
click at [0, 0] on input "Show variants" at bounding box center [0, 0] width 0 height 0
click at [67, 28] on link "Display" at bounding box center [64, 26] width 13 height 12
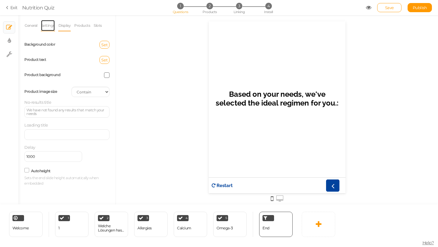
click at [47, 29] on link "Settings" at bounding box center [48, 26] width 14 height 12
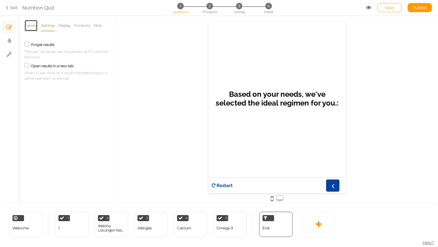
click at [32, 26] on link "General" at bounding box center [30, 26] width 13 height 12
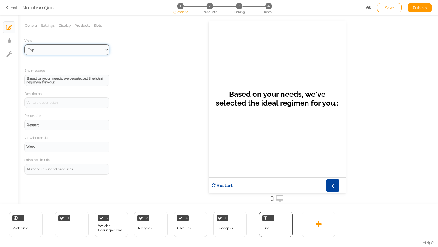
click at [49, 53] on select "Default Top" at bounding box center [66, 49] width 85 height 11
select select "1"
click at [24, 44] on select "Default Top" at bounding box center [66, 49] width 85 height 11
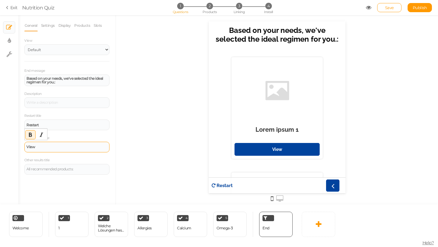
click at [54, 145] on div "View" at bounding box center [66, 147] width 81 height 4
click at [61, 140] on div "View button title View" at bounding box center [66, 144] width 85 height 18
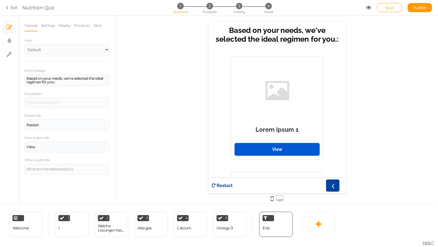
click at [273, 151] on link "View" at bounding box center [276, 149] width 85 height 13
click at [388, 4] on link "Save" at bounding box center [389, 7] width 24 height 9
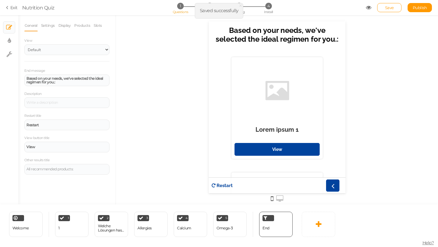
click at [11, 9] on link "Exit" at bounding box center [12, 8] width 12 height 6
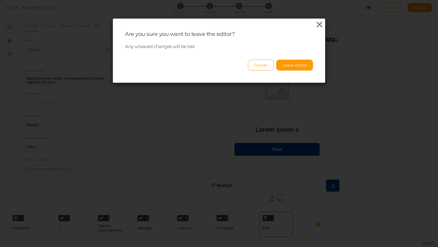
click at [318, 24] on icon at bounding box center [319, 24] width 9 height 9
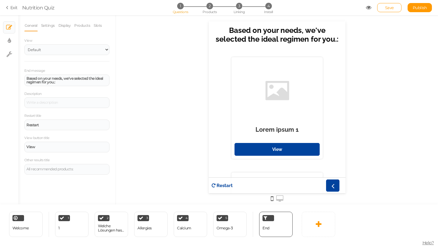
click at [10, 10] on link "Exit" at bounding box center [12, 8] width 12 height 6
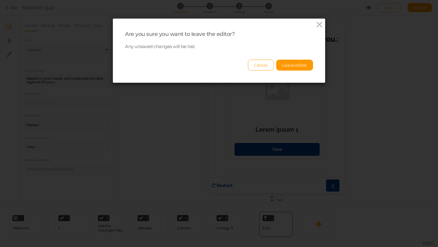
click at [313, 32] on div "Are you sure you want to leave the editor? Any unsaved changes will be lost Can…" at bounding box center [219, 51] width 212 height 64
click at [319, 26] on icon at bounding box center [319, 24] width 9 height 9
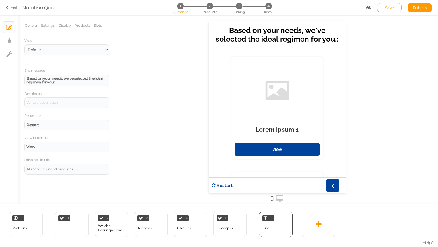
click at [389, 10] on span "Save" at bounding box center [389, 7] width 9 height 5
click at [9, 9] on icon at bounding box center [8, 7] width 4 height 5
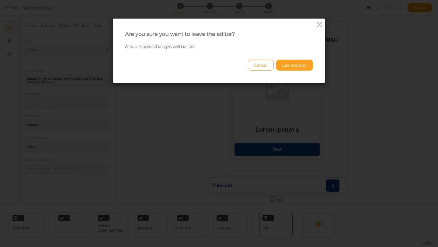
click at [298, 64] on button "Leave editor" at bounding box center [294, 65] width 37 height 11
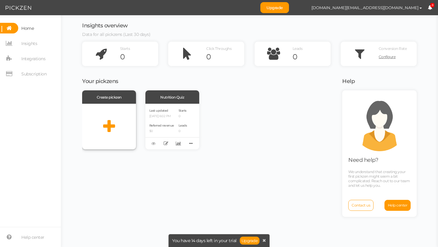
click at [122, 125] on div at bounding box center [109, 127] width 54 height 46
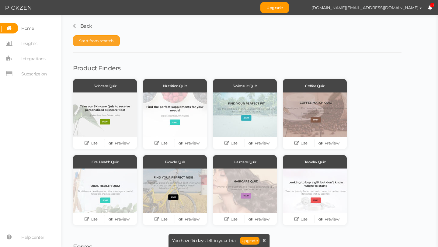
click at [109, 43] on button "Start from scratch" at bounding box center [96, 40] width 47 height 11
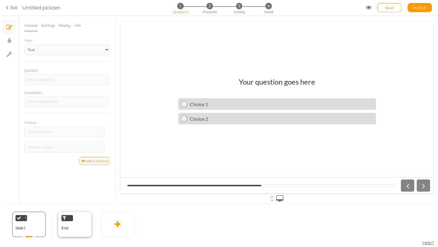
click at [75, 223] on div "End" at bounding box center [74, 224] width 33 height 25
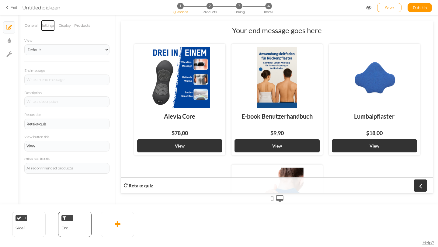
click at [51, 25] on link "Settings" at bounding box center [48, 26] width 14 height 12
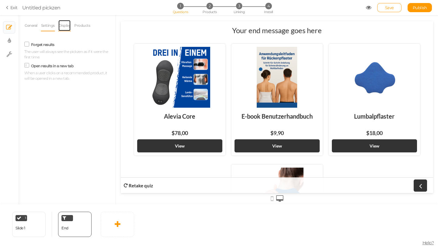
click at [71, 25] on link "Display" at bounding box center [64, 26] width 13 height 12
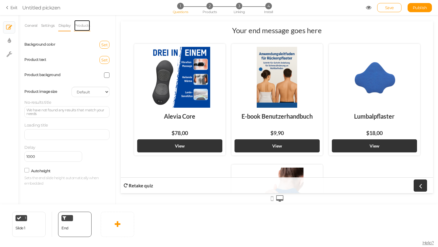
click at [84, 24] on link "Products" at bounding box center [82, 26] width 16 height 12
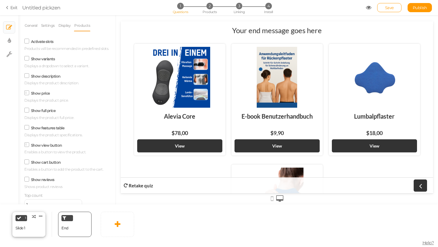
click at [22, 223] on div "Slide 1" at bounding box center [21, 228] width 10 height 11
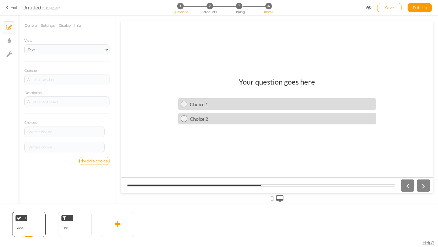
click at [268, 9] on span "4" at bounding box center [268, 6] width 6 height 6
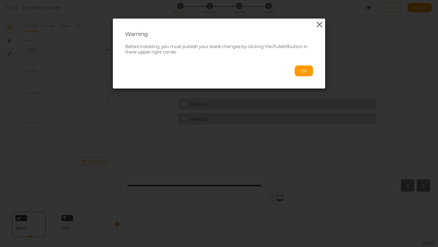
click at [318, 27] on icon at bounding box center [319, 24] width 9 height 9
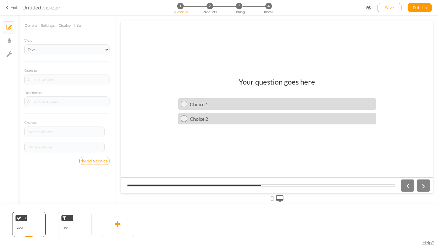
click at [9, 9] on icon at bounding box center [8, 7] width 4 height 5
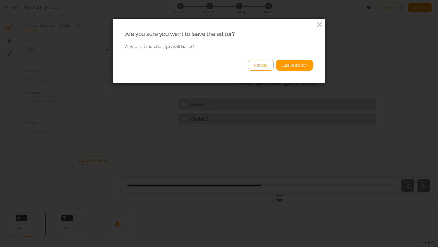
click at [263, 64] on button "Cancel" at bounding box center [261, 65] width 26 height 11
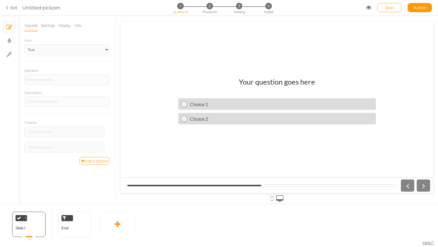
click at [14, 9] on link "Exit" at bounding box center [12, 8] width 12 height 6
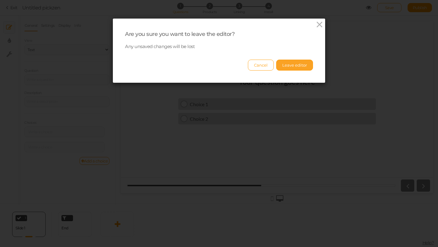
click at [299, 69] on button "Leave editor" at bounding box center [294, 65] width 37 height 11
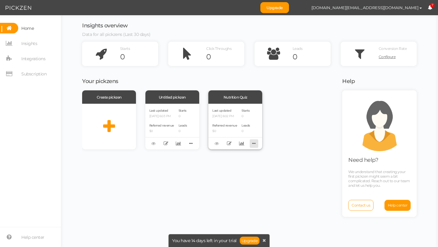
click at [253, 142] on icon at bounding box center [254, 143] width 9 height 9
click at [240, 145] on icon at bounding box center [241, 143] width 5 height 5
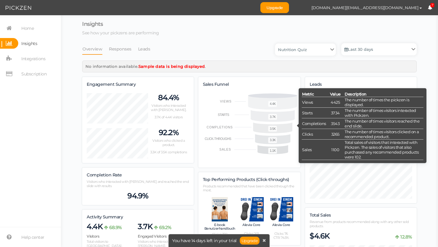
scroll to position [648, 334]
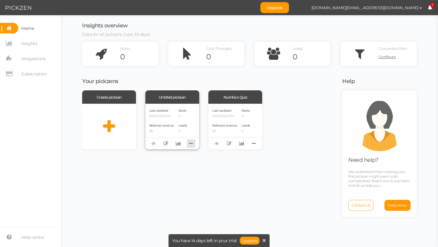
click at [190, 146] on icon at bounding box center [191, 143] width 9 height 9
click at [178, 154] on link "Delete" at bounding box center [170, 153] width 48 height 6
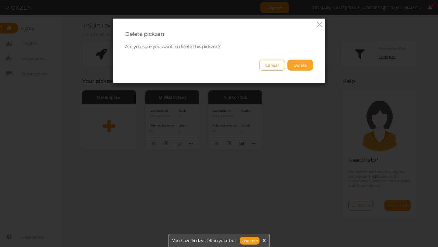
click at [297, 67] on button "Delete" at bounding box center [300, 65] width 26 height 11
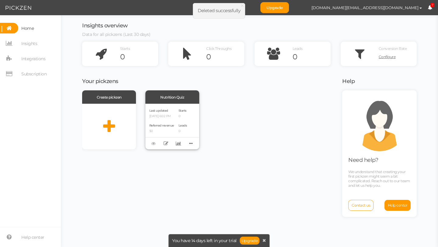
click at [174, 110] on div "Last updated 08/25/2025 6:02 PM" at bounding box center [161, 113] width 25 height 10
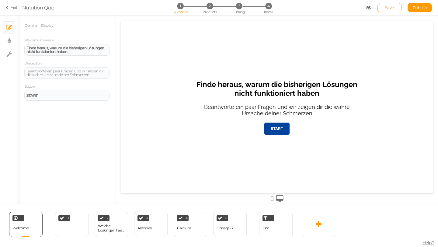
click at [271, 201] on icon at bounding box center [271, 198] width 3 height 7
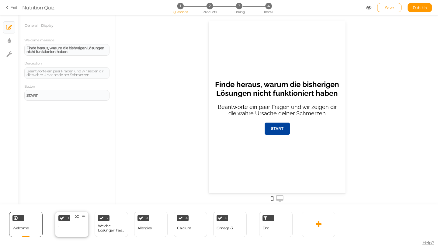
click at [64, 219] on icon at bounding box center [62, 217] width 5 height 5
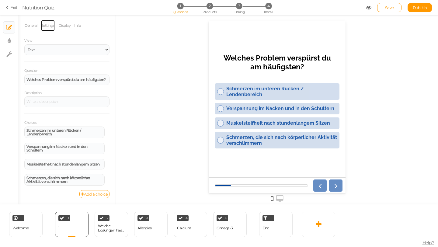
click at [47, 27] on link "Settings" at bounding box center [48, 26] width 14 height 12
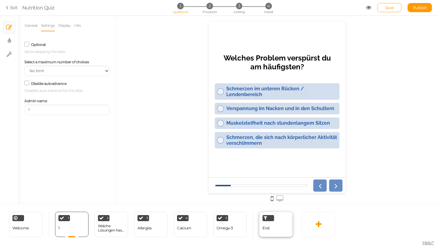
click at [270, 224] on div "End" at bounding box center [275, 224] width 33 height 25
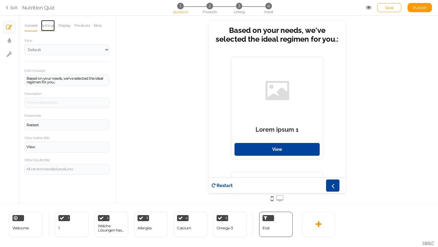
click at [45, 26] on link "Settings" at bounding box center [48, 26] width 14 height 12
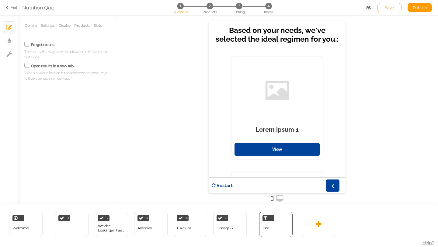
click at [61, 67] on label "Open results in a new tab" at bounding box center [52, 66] width 43 height 5
click at [0, 0] on input "Open results in a new tab" at bounding box center [0, 0] width 0 height 0
click at [56, 65] on label "Open results in a new tab" at bounding box center [52, 66] width 43 height 5
click at [0, 0] on input "Open results in a new tab" at bounding box center [0, 0] width 0 height 0
click at [11, 8] on link "Exit" at bounding box center [12, 8] width 12 height 6
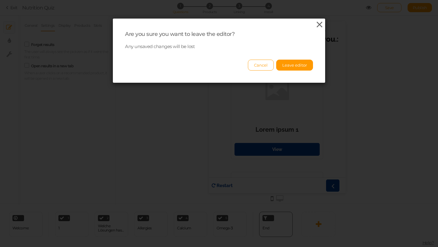
click at [321, 25] on icon at bounding box center [319, 24] width 9 height 9
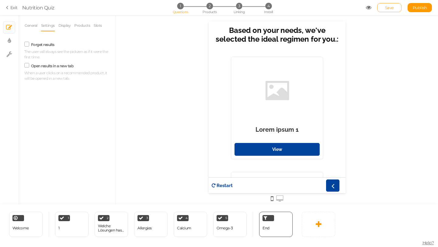
click at [383, 7] on link "Save" at bounding box center [389, 7] width 24 height 9
click at [293, 227] on div "End" at bounding box center [274, 224] width 43 height 25
click at [30, 26] on link "General" at bounding box center [30, 26] width 13 height 12
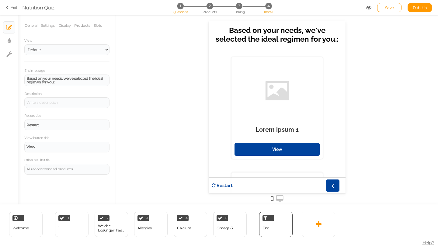
click at [268, 6] on span "4" at bounding box center [268, 6] width 6 height 6
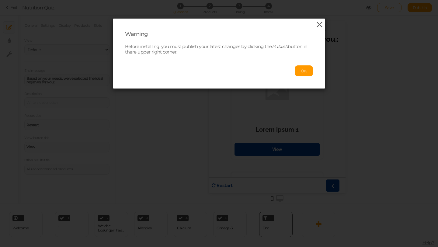
click at [321, 25] on icon at bounding box center [319, 24] width 9 height 9
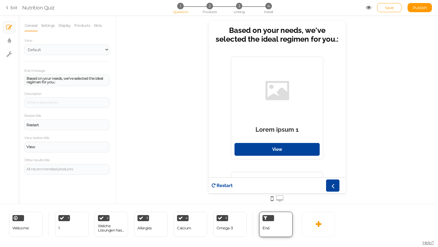
click at [270, 219] on div at bounding box center [268, 218] width 12 height 6
click at [272, 219] on div at bounding box center [268, 218] width 12 height 6
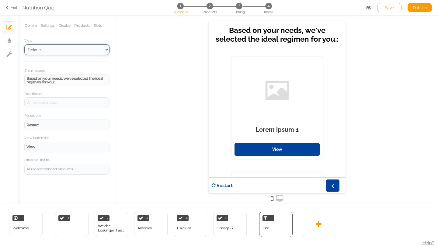
click at [37, 46] on select "Default Top" at bounding box center [66, 49] width 85 height 11
click at [24, 44] on select "Default Top" at bounding box center [66, 49] width 85 height 11
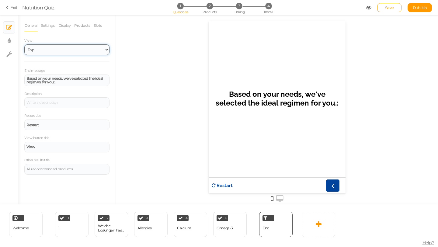
click at [47, 50] on select "Default Top" at bounding box center [66, 49] width 85 height 11
select select "1"
click at [24, 44] on select "Default Top" at bounding box center [66, 49] width 85 height 11
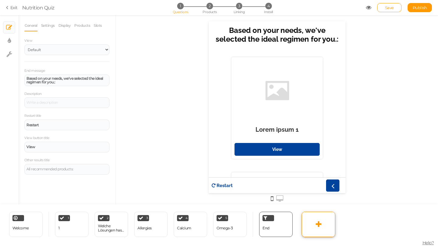
click at [331, 224] on link at bounding box center [317, 224] width 33 height 25
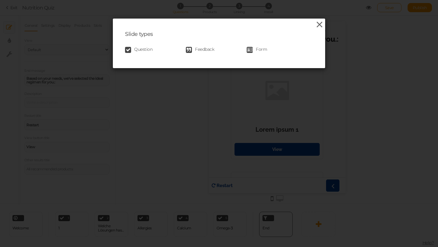
click at [315, 24] on icon at bounding box center [319, 24] width 9 height 9
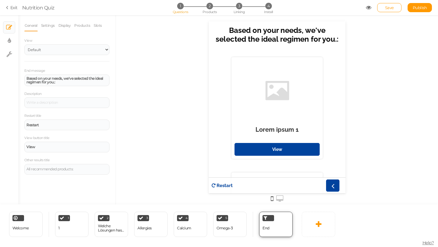
click at [280, 229] on div "End" at bounding box center [275, 224] width 33 height 25
click at [267, 217] on div at bounding box center [268, 218] width 12 height 6
click at [50, 31] on link "Settings" at bounding box center [48, 26] width 14 height 12
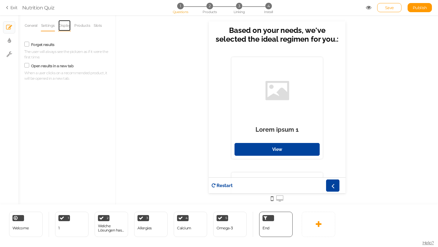
click at [64, 24] on link "Display" at bounding box center [64, 26] width 13 height 12
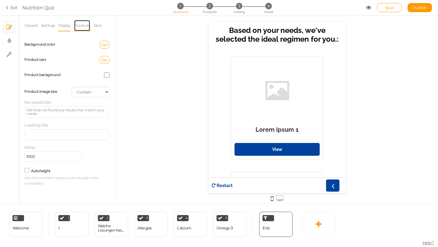
click at [84, 26] on link "Products" at bounding box center [82, 26] width 16 height 12
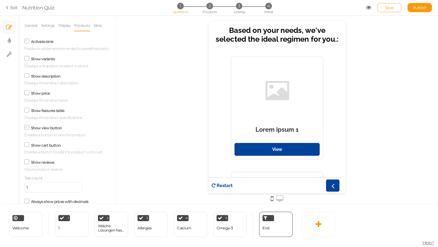
click at [7, 9] on icon at bounding box center [8, 7] width 4 height 5
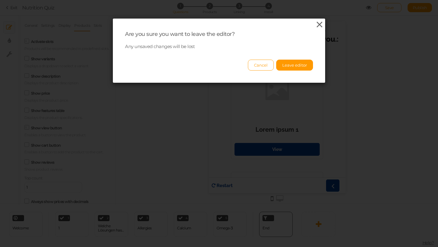
click at [322, 25] on icon at bounding box center [319, 24] width 9 height 9
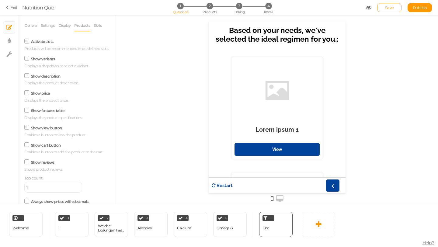
click at [380, 12] on link "Save" at bounding box center [389, 7] width 24 height 9
click at [382, 11] on link "Save" at bounding box center [389, 7] width 24 height 9
click at [332, 185] on icon at bounding box center [332, 185] width 8 height 8
click at [338, 185] on link at bounding box center [332, 185] width 13 height 12
click at [337, 185] on link at bounding box center [332, 185] width 13 height 12
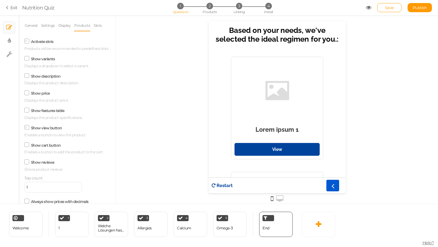
click at [337, 185] on link at bounding box center [332, 185] width 13 height 12
click at [15, 8] on link "Exit" at bounding box center [12, 8] width 12 height 6
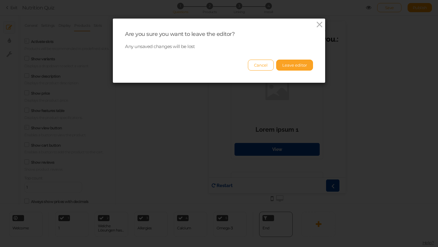
click at [304, 64] on button "Leave editor" at bounding box center [294, 65] width 37 height 11
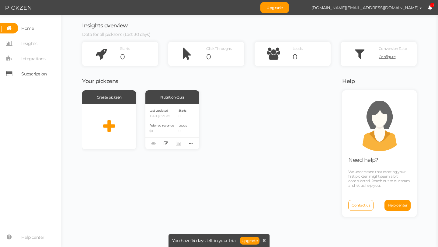
click at [47, 73] on link "Subscription" at bounding box center [30, 73] width 61 height 11
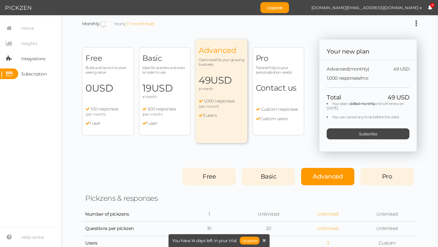
click at [42, 57] on span "Integrations" at bounding box center [33, 59] width 24 height 10
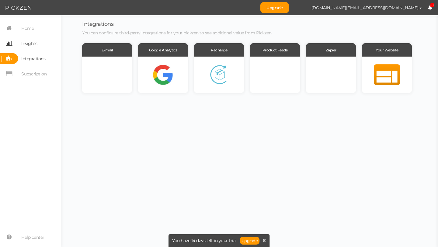
click at [42, 48] on link "Insights" at bounding box center [30, 43] width 61 height 11
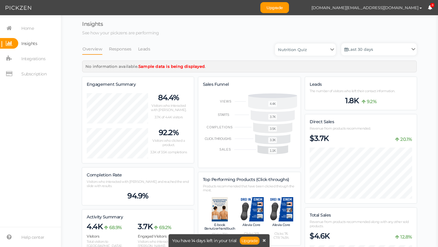
scroll to position [648, 334]
click at [36, 26] on link "Home" at bounding box center [30, 28] width 61 height 11
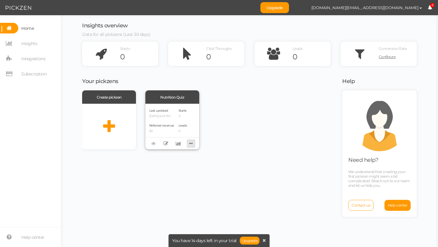
click at [191, 144] on icon at bounding box center [191, 143] width 9 height 9
click at [125, 126] on div at bounding box center [109, 127] width 54 height 46
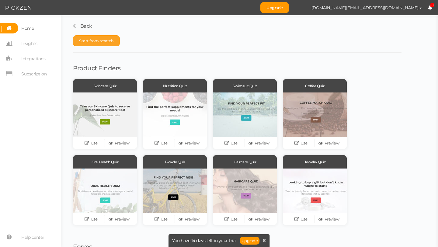
click at [104, 38] on span "Start from scratch" at bounding box center [96, 40] width 35 height 5
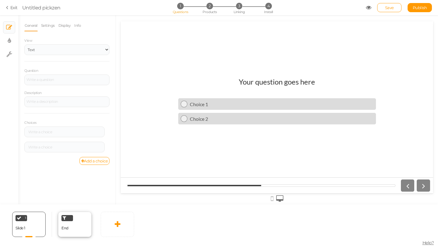
click at [67, 224] on div "End" at bounding box center [64, 228] width 7 height 11
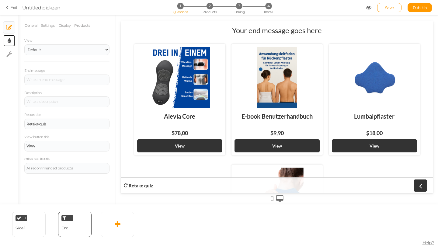
click at [6, 40] on link "× Display settings" at bounding box center [9, 41] width 12 height 12
select select "2"
select select "lato"
select select "fade"
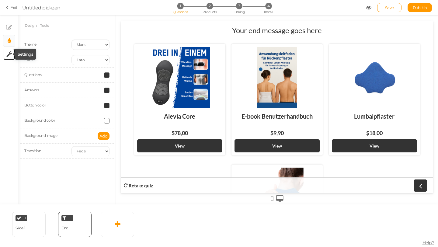
click at [9, 50] on tip-cont at bounding box center [9, 53] width 6 height 7
select select "en"
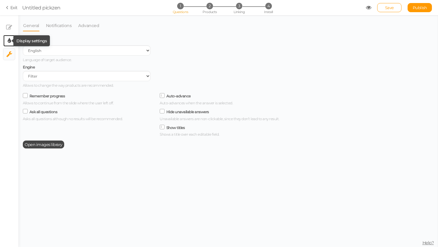
click at [10, 42] on icon at bounding box center [9, 41] width 3 height 6
select select "2"
select select "lato"
select select "fade"
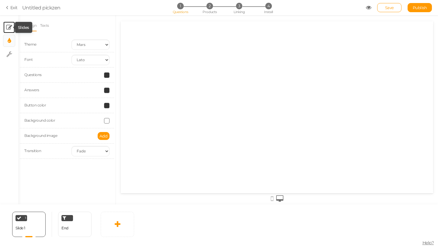
click at [10, 28] on icon at bounding box center [9, 27] width 6 height 6
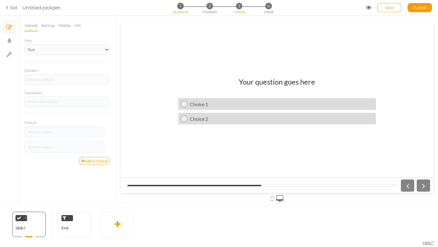
click at [236, 11] on span "Linking" at bounding box center [238, 12] width 11 height 4
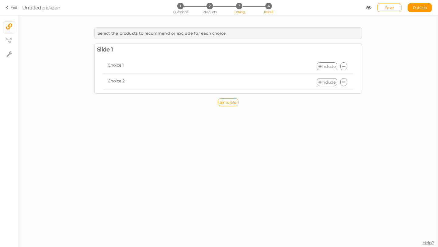
click at [264, 12] on span "Install" at bounding box center [268, 12] width 9 height 4
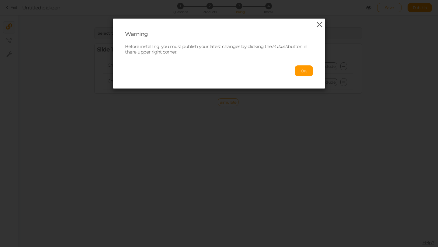
click at [319, 27] on icon at bounding box center [319, 24] width 9 height 9
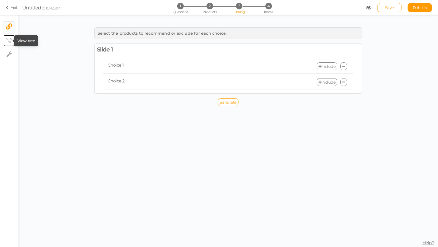
click at [9, 40] on icon at bounding box center [8, 40] width 6 height 5
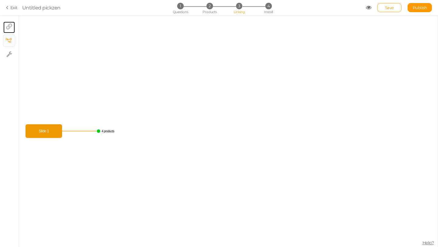
click at [14, 32] on link "× Linking filter" at bounding box center [9, 28] width 12 height 12
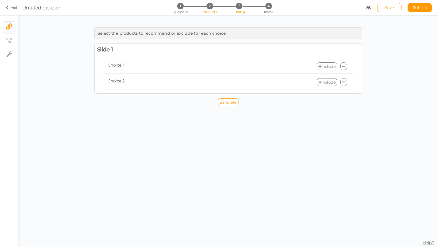
click at [206, 7] on li "2 Products" at bounding box center [209, 6] width 28 height 6
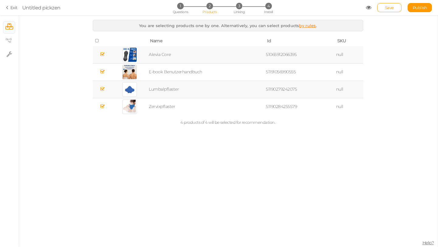
click at [103, 57] on icon at bounding box center [102, 54] width 4 height 5
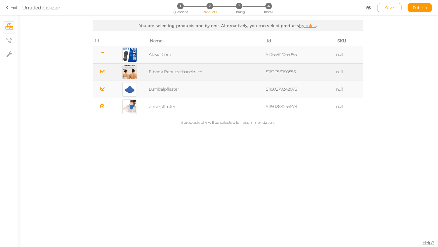
click at [102, 69] on icon at bounding box center [102, 71] width 4 height 5
click at [102, 88] on icon at bounding box center [102, 89] width 4 height 5
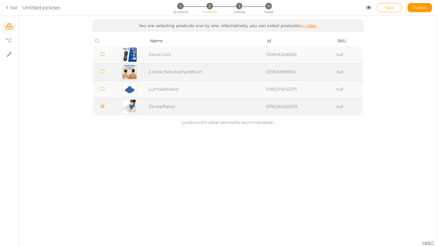
click at [103, 108] on icon at bounding box center [102, 106] width 4 height 5
click at [181, 8] on span "1" at bounding box center [180, 6] width 6 height 6
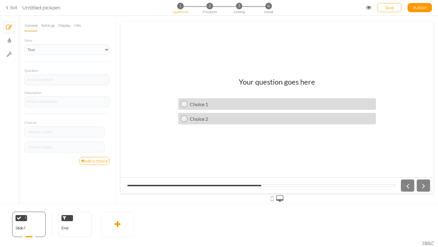
click at [12, 8] on link "Exit" at bounding box center [12, 8] width 12 height 6
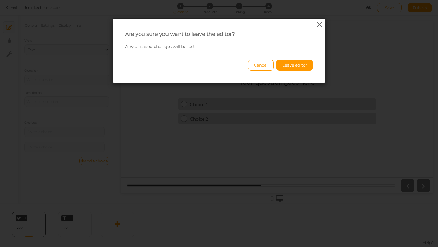
click at [319, 26] on icon at bounding box center [319, 24] width 9 height 9
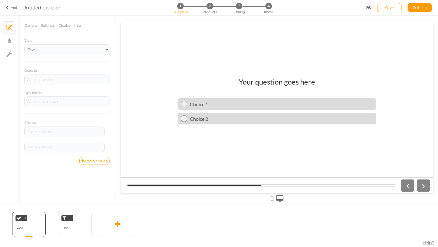
click at [10, 7] on icon at bounding box center [8, 7] width 4 height 5
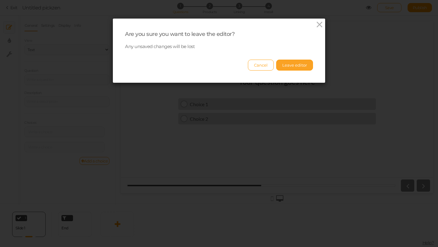
click at [295, 65] on button "Leave editor" at bounding box center [294, 65] width 37 height 11
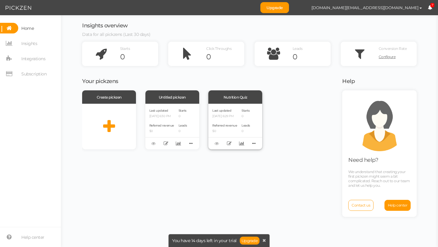
click at [249, 119] on div "Starts 0 Leads 0" at bounding box center [245, 127] width 9 height 38
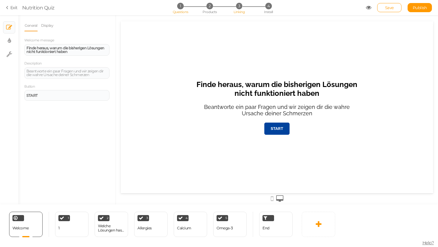
click at [237, 7] on span "3" at bounding box center [239, 6] width 6 height 6
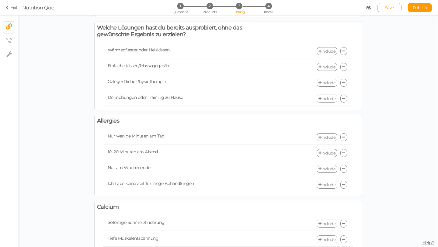
scroll to position [245, 0]
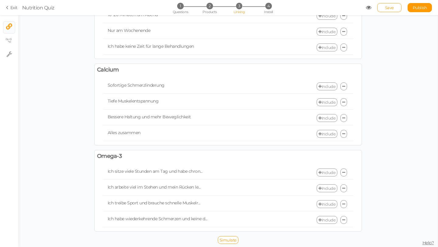
click at [329, 173] on link "Include" at bounding box center [326, 172] width 21 height 8
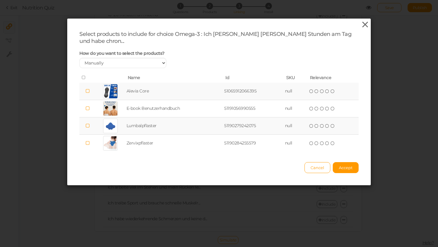
click at [361, 29] on icon at bounding box center [364, 24] width 9 height 9
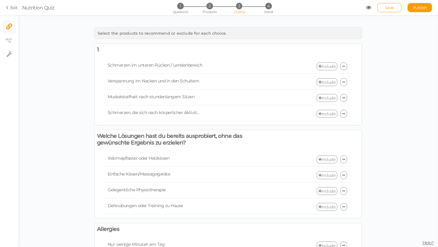
scroll to position [0, 0]
click at [182, 30] on div "Select the products to recommend or exclude for each choice." at bounding box center [227, 33] width 267 height 12
click at [7, 40] on icon at bounding box center [8, 40] width 6 height 5
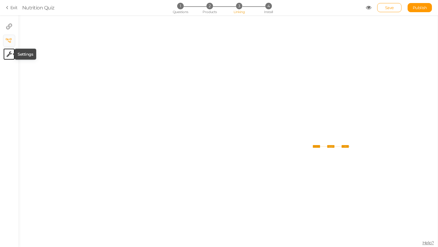
click at [8, 56] on icon at bounding box center [9, 54] width 6 height 6
select select "en"
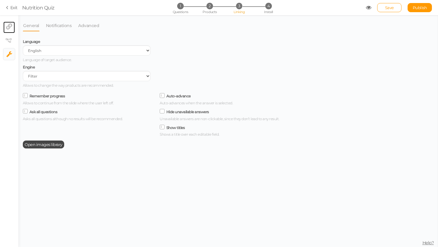
click at [13, 28] on link "× Linking filter" at bounding box center [9, 28] width 12 height 12
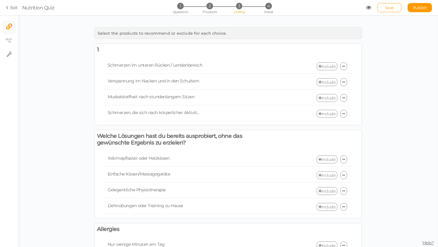
click at [199, 37] on div "Select the products to recommend or exclude for each choice." at bounding box center [227, 33] width 267 height 12
click at [302, 36] on div "Select the products to recommend or exclude for each choice." at bounding box center [227, 33] width 267 height 12
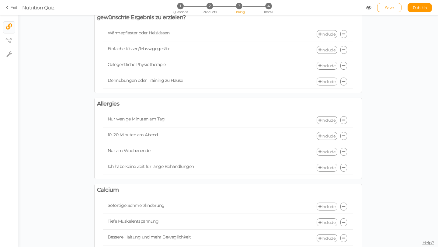
scroll to position [126, 0]
click at [342, 120] on icon at bounding box center [343, 120] width 3 height 4
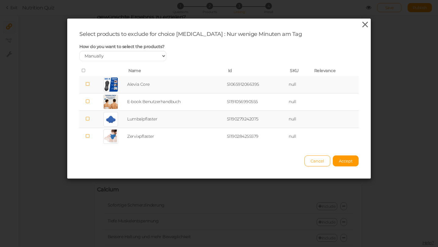
click at [366, 27] on icon at bounding box center [364, 24] width 9 height 9
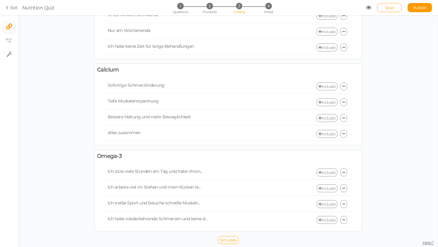
scroll to position [0, 0]
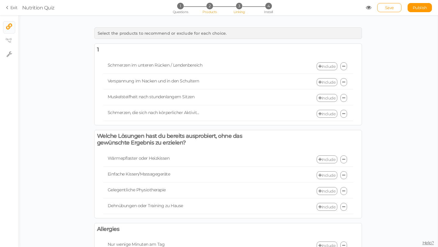
click at [207, 8] on span "2" at bounding box center [209, 6] width 6 height 6
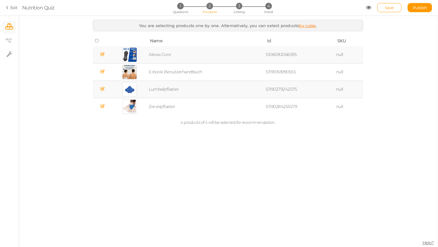
click at [102, 54] on icon at bounding box center [102, 54] width 4 height 5
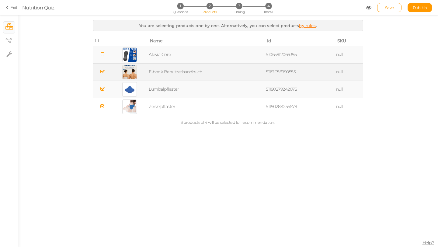
click at [104, 72] on icon at bounding box center [102, 71] width 4 height 5
click at [108, 89] on td at bounding box center [102, 89] width 19 height 17
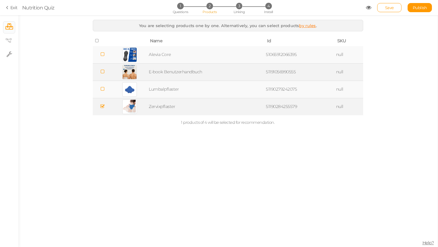
click at [102, 104] on icon at bounding box center [102, 106] width 4 height 5
click at [176, 5] on li "1 Questions" at bounding box center [180, 6] width 28 height 6
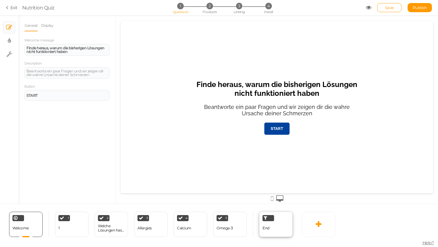
click at [275, 225] on div "End" at bounding box center [275, 224] width 33 height 25
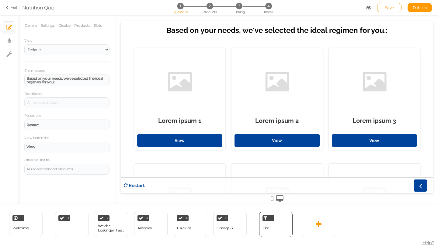
click at [274, 199] on div at bounding box center [277, 198] width 312 height 10
click at [272, 198] on icon at bounding box center [271, 198] width 3 height 7
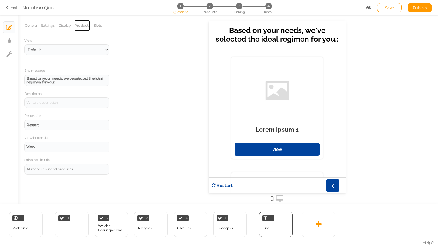
click at [86, 29] on link "Products" at bounding box center [82, 26] width 16 height 12
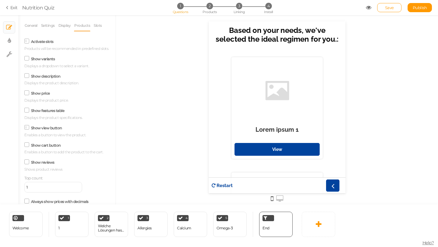
click at [36, 43] on label "Activate slots" at bounding box center [42, 41] width 22 height 5
click at [0, 0] on input "Activate slots" at bounding box center [0, 0] width 0 height 0
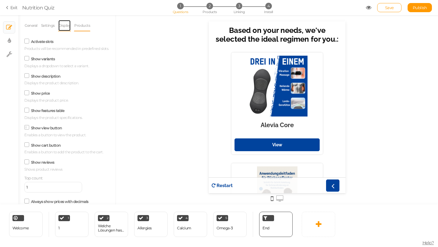
click at [65, 27] on link "Display" at bounding box center [64, 26] width 13 height 12
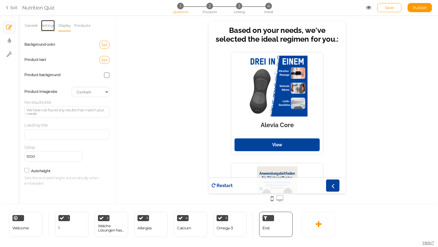
click at [55, 31] on link "Settings" at bounding box center [48, 26] width 14 height 12
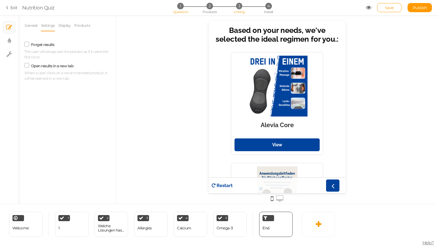
click at [239, 9] on div "1 Questions 2 Products 3 Linking 4 Install" at bounding box center [218, 8] width 127 height 11
click at [238, 8] on span "3" at bounding box center [239, 6] width 6 height 6
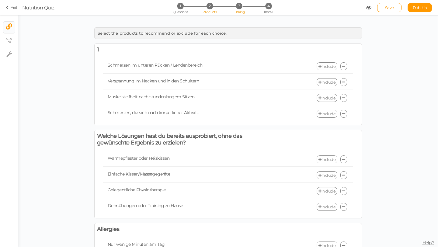
click at [203, 11] on span "Products" at bounding box center [209, 12] width 14 height 4
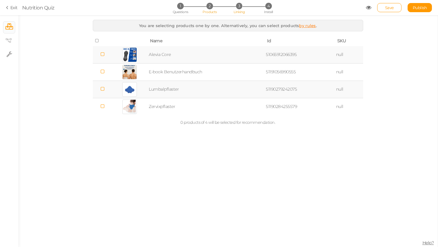
click at [239, 11] on span "Linking" at bounding box center [238, 12] width 11 height 4
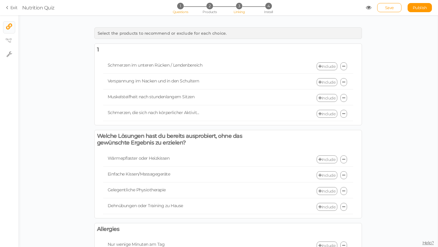
click at [182, 7] on span "1" at bounding box center [180, 6] width 6 height 6
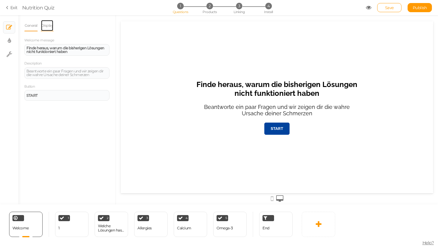
click at [50, 24] on link "Display" at bounding box center [47, 26] width 13 height 12
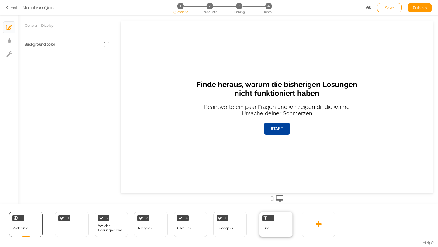
click at [267, 221] on div "End" at bounding box center [275, 224] width 33 height 25
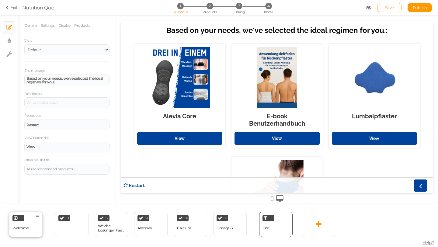
click at [12, 222] on div "Welcome Delete" at bounding box center [25, 224] width 33 height 25
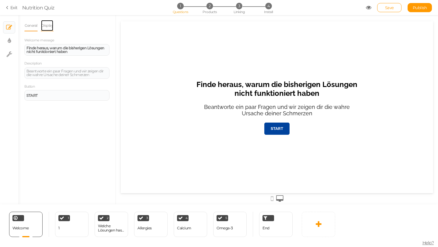
click at [47, 23] on link "Display" at bounding box center [47, 26] width 13 height 12
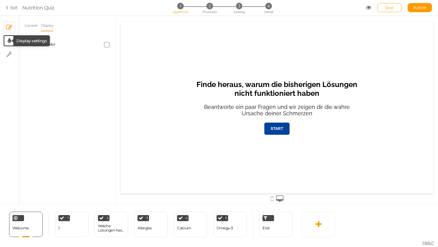
click at [9, 40] on icon at bounding box center [9, 41] width 3 height 6
select select "2"
select select "raleway"
select select "fade"
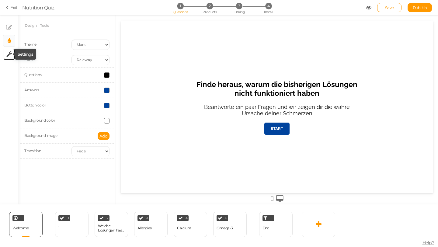
click at [6, 53] on icon at bounding box center [9, 54] width 6 height 6
select select "en"
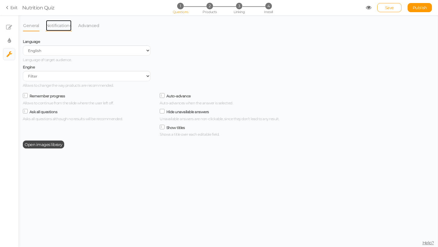
click at [60, 29] on link "Notifications" at bounding box center [59, 26] width 26 height 12
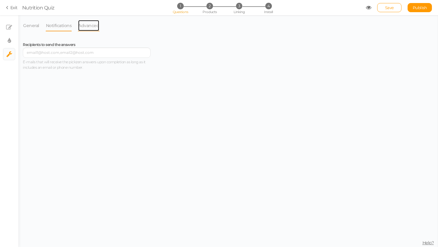
click at [94, 26] on link "Advanced" at bounding box center [89, 26] width 22 height 12
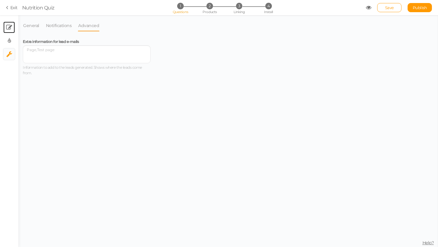
click at [12, 26] on link "× Slides" at bounding box center [9, 28] width 12 height 12
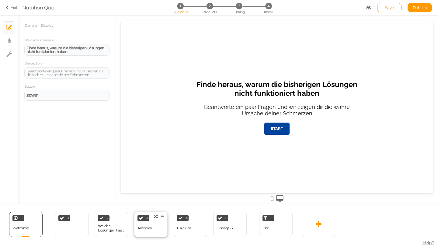
click at [146, 219] on div "3" at bounding box center [143, 218] width 12 height 6
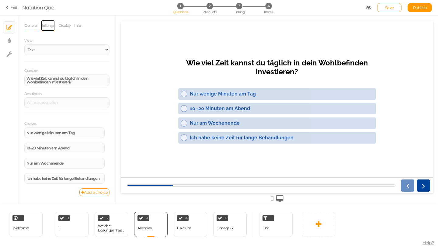
click at [52, 28] on link "Settings" at bounding box center [48, 26] width 14 height 12
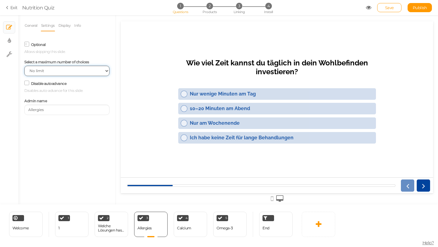
click at [58, 75] on select "No limit 1 2 3 4 5 6 7 8 9 10" at bounding box center [66, 71] width 85 height 10
select select "1"
click at [24, 66] on select "No limit 1 2 3 4 5 6 7 8 9 10" at bounding box center [66, 71] width 85 height 10
click at [29, 45] on span at bounding box center [26, 44] width 5 height 5
click at [0, 0] on input "Optional" at bounding box center [0, 0] width 0 height 0
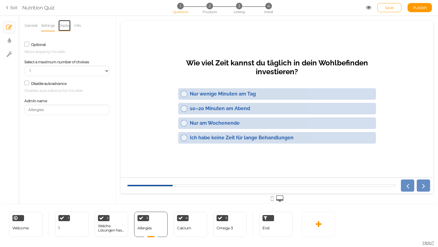
click at [64, 25] on link "Display" at bounding box center [64, 26] width 13 height 12
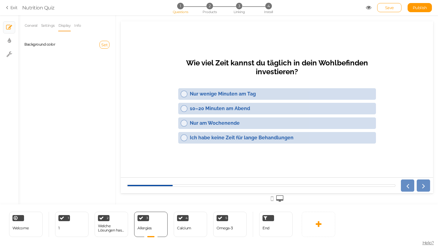
click at [74, 27] on li "Display" at bounding box center [66, 26] width 16 height 12
click at [81, 26] on link "Info" at bounding box center [77, 26] width 7 height 12
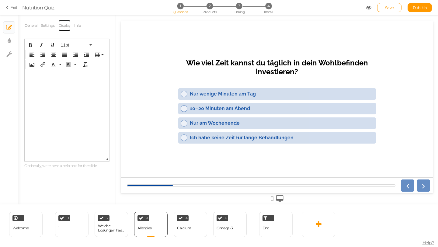
click at [71, 26] on link "Display" at bounding box center [64, 26] width 13 height 12
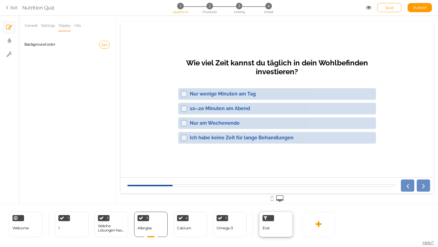
click at [277, 224] on div "End" at bounding box center [275, 224] width 33 height 25
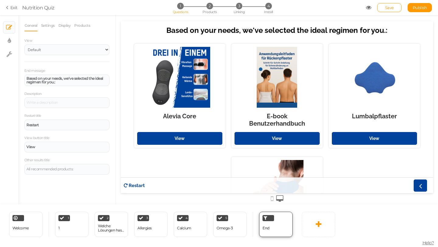
click at [281, 223] on div "End" at bounding box center [275, 224] width 33 height 25
drag, startPoint x: 281, startPoint y: 223, endPoint x: 267, endPoint y: 225, distance: 14.1
click at [267, 225] on div "End" at bounding box center [275, 224] width 33 height 25
click at [278, 219] on div "End" at bounding box center [275, 224] width 33 height 25
drag, startPoint x: 286, startPoint y: 215, endPoint x: 281, endPoint y: 218, distance: 5.3
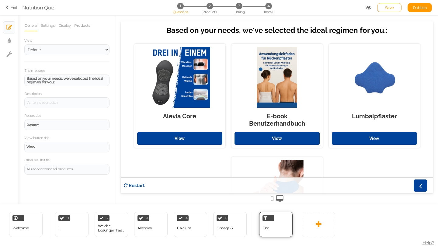
click at [281, 218] on div "End" at bounding box center [275, 224] width 33 height 25
drag, startPoint x: 401, startPoint y: 239, endPoint x: 290, endPoint y: 187, distance: 122.9
click at [286, 215] on div "End" at bounding box center [275, 224] width 33 height 25
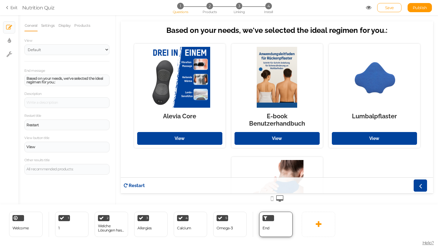
click at [286, 215] on div "End" at bounding box center [275, 224] width 33 height 25
click at [285, 215] on div "End" at bounding box center [275, 224] width 33 height 25
click at [78, 61] on div "View Default Top" at bounding box center [66, 49] width 85 height 24
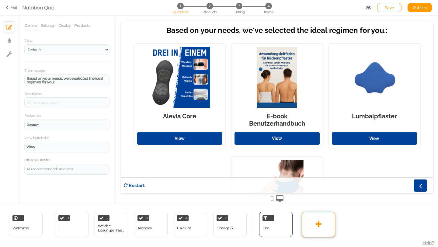
click at [320, 226] on icon at bounding box center [318, 223] width 6 height 7
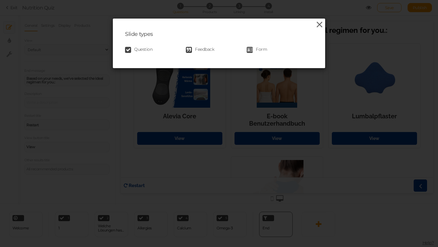
click at [317, 26] on icon at bounding box center [319, 24] width 9 height 9
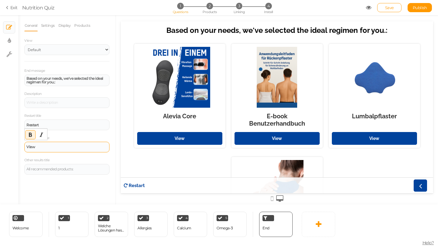
click at [60, 145] on div "View" at bounding box center [66, 147] width 85 height 11
click at [69, 118] on div "Restart title Restart" at bounding box center [66, 121] width 85 height 18
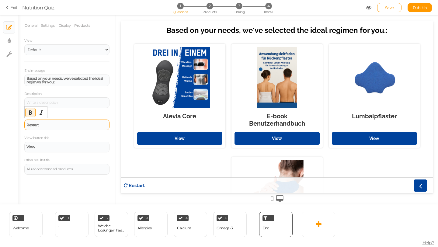
click at [68, 121] on div "Restart" at bounding box center [66, 124] width 85 height 11
click at [50, 174] on div "General Settings Display Products View Default Top End message Based on your ne…" at bounding box center [66, 112] width 97 height 184
click at [50, 172] on div "All recommended products:" at bounding box center [66, 169] width 85 height 11
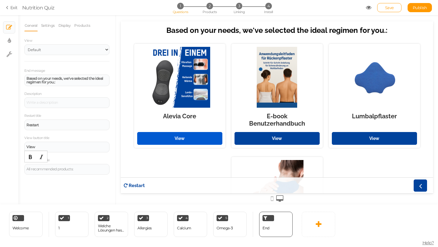
click at [176, 143] on link "View" at bounding box center [179, 138] width 85 height 13
click at [178, 142] on link "View" at bounding box center [179, 138] width 85 height 13
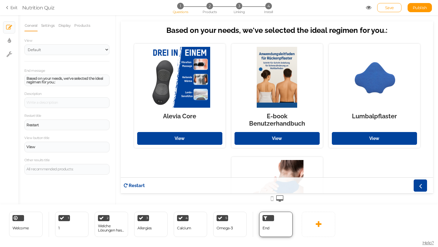
click at [282, 218] on div "End" at bounding box center [275, 224] width 33 height 25
click at [285, 217] on div "End" at bounding box center [275, 224] width 33 height 25
click at [285, 218] on div "End" at bounding box center [275, 224] width 33 height 25
click at [277, 220] on div "End" at bounding box center [275, 224] width 33 height 25
drag, startPoint x: 277, startPoint y: 220, endPoint x: 268, endPoint y: 217, distance: 10.1
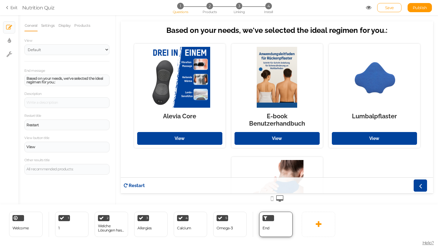
click at [268, 217] on div "End" at bounding box center [275, 224] width 33 height 25
click at [278, 219] on div "End" at bounding box center [275, 224] width 33 height 25
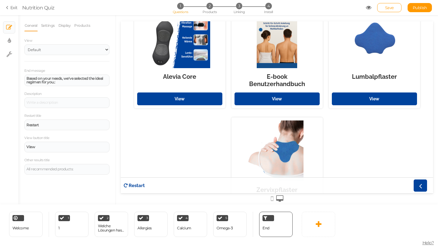
scroll to position [89, 0]
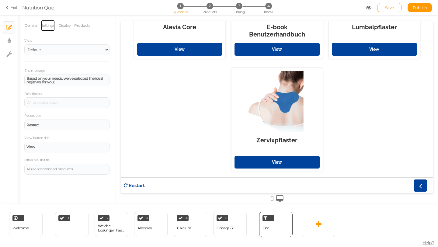
click at [46, 24] on link "Settings" at bounding box center [48, 26] width 14 height 12
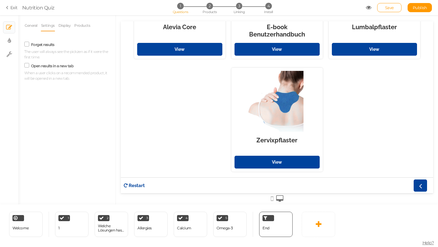
click at [101, 28] on ul "General Settings Display Products" at bounding box center [66, 25] width 85 height 11
click at [90, 29] on link "Products" at bounding box center [82, 26] width 16 height 12
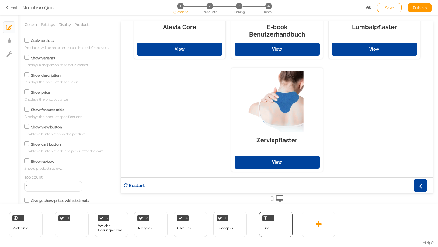
scroll to position [1, 0]
click at [44, 128] on label "Show view button" at bounding box center [46, 126] width 31 height 5
click at [0, 0] on input "Show view button" at bounding box center [0, 0] width 0 height 0
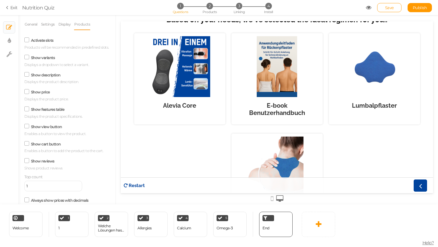
scroll to position [0, 0]
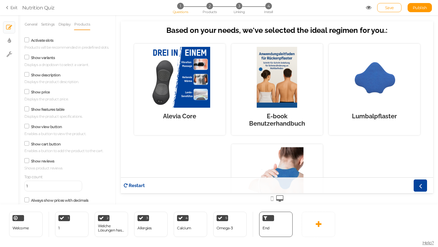
click at [270, 201] on div at bounding box center [277, 198] width 312 height 10
click at [271, 198] on icon at bounding box center [271, 198] width 3 height 7
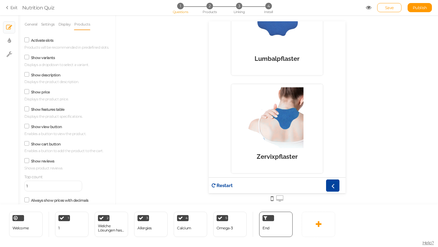
scroll to position [265, 0]
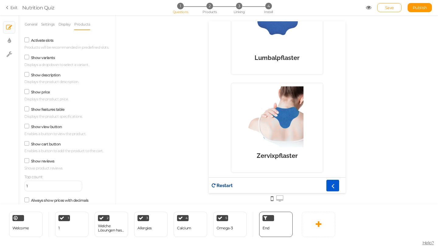
click at [333, 186] on icon at bounding box center [332, 185] width 8 height 8
click at [395, 7] on link "Save" at bounding box center [389, 7] width 24 height 9
click at [239, 7] on span "3" at bounding box center [239, 6] width 6 height 6
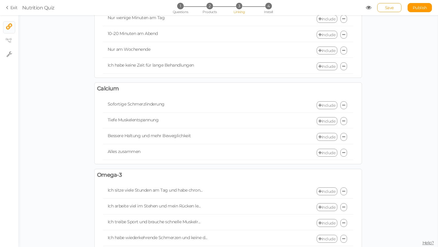
scroll to position [245, 0]
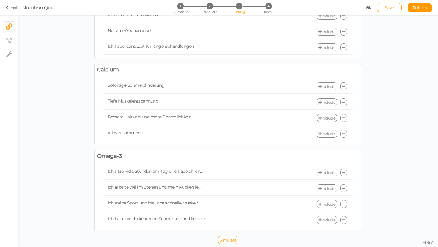
click at [224, 239] on span "Simulate" at bounding box center [227, 239] width 17 height 5
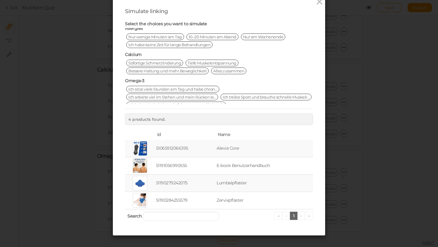
scroll to position [30, 0]
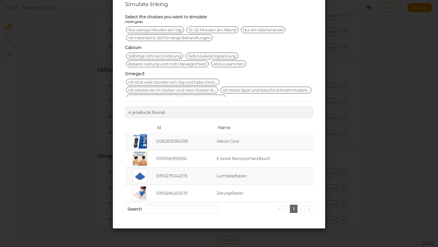
click at [213, 138] on td "51065912066395" at bounding box center [185, 141] width 60 height 17
click at [155, 134] on td "51065912066395" at bounding box center [185, 141] width 60 height 17
click at [133, 142] on div at bounding box center [140, 141] width 15 height 15
click at [143, 140] on div at bounding box center [140, 141] width 15 height 15
click at [126, 144] on td at bounding box center [140, 141] width 30 height 17
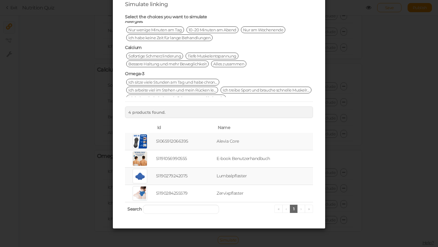
click at [118, 140] on div "Simulate linking Select the choices you want to simulate 1 Schmerzen im unteren…" at bounding box center [219, 108] width 212 height 239
click at [117, 143] on div "Simulate linking Select the choices you want to simulate 1 Schmerzen im unteren…" at bounding box center [219, 108] width 212 height 239
click at [151, 137] on td at bounding box center [140, 141] width 30 height 17
click at [182, 139] on td "51065912066395" at bounding box center [185, 141] width 60 height 17
click at [260, 146] on td "Alevia Core" at bounding box center [264, 141] width 98 height 17
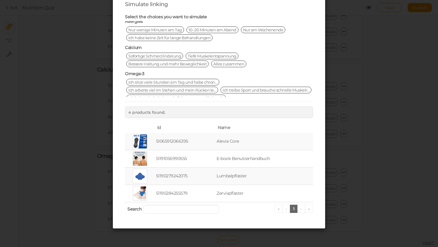
click at [278, 143] on td "Alevia Core" at bounding box center [264, 141] width 98 height 17
click at [303, 144] on td "Alevia Core" at bounding box center [264, 141] width 98 height 17
click at [304, 144] on td "Alevia Core" at bounding box center [264, 141] width 98 height 17
drag, startPoint x: 267, startPoint y: 145, endPoint x: 246, endPoint y: 146, distance: 21.6
click at [249, 146] on td "Alevia Core" at bounding box center [264, 141] width 98 height 17
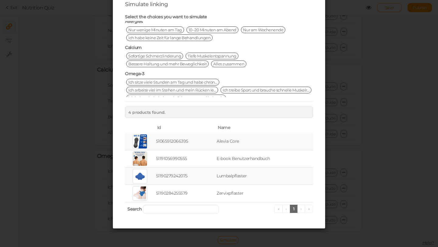
click at [206, 141] on td "51065912066395" at bounding box center [185, 141] width 60 height 17
click at [189, 143] on td "51065912066395" at bounding box center [185, 141] width 60 height 17
click at [170, 139] on td "51065912066395" at bounding box center [185, 141] width 60 height 17
drag, startPoint x: 172, startPoint y: 129, endPoint x: 173, endPoint y: 123, distance: 5.8
click at [172, 129] on th "Id" at bounding box center [185, 127] width 60 height 10
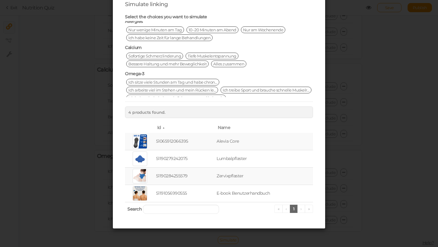
drag, startPoint x: 173, startPoint y: 123, endPoint x: 158, endPoint y: 130, distance: 16.7
click at [173, 123] on th "Id" at bounding box center [185, 127] width 60 height 10
click at [171, 128] on th "Id" at bounding box center [185, 127] width 60 height 10
click at [168, 137] on td "51065912066395" at bounding box center [185, 141] width 60 height 17
click at [308, 210] on ul "« ‹ 1 › »" at bounding box center [293, 209] width 39 height 8
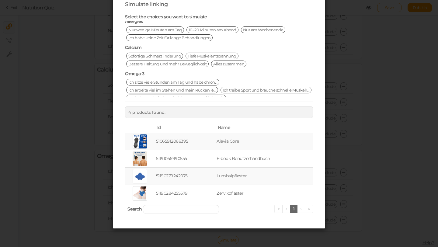
click at [301, 211] on ul "« ‹ 1 › »" at bounding box center [293, 209] width 39 height 8
click at [295, 210] on link "1" at bounding box center [294, 209] width 8 height 8
click at [281, 207] on ul "« ‹ 1 › »" at bounding box center [293, 209] width 39 height 8
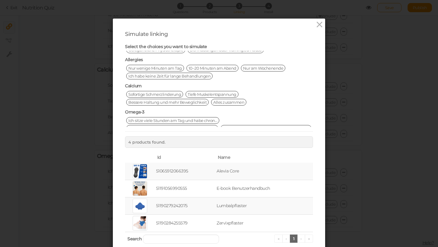
scroll to position [63, 0]
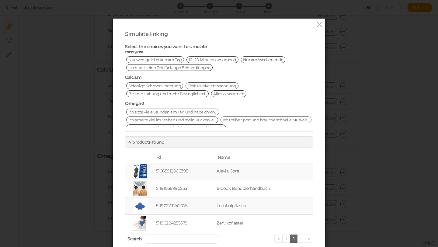
click at [176, 178] on td "51065912066395" at bounding box center [185, 171] width 60 height 17
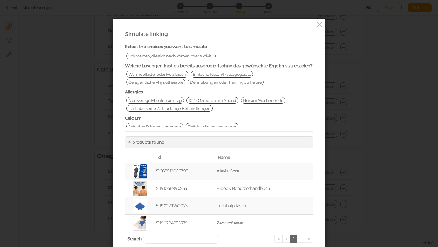
scroll to position [0, 0]
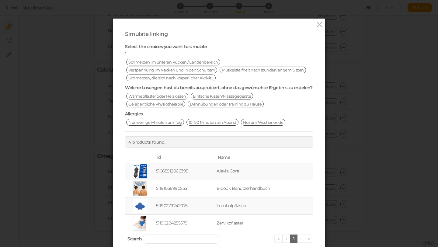
click at [150, 62] on span "Schmerzen im unteren Rücken / Lendenbereich" at bounding box center [173, 62] width 94 height 7
click at [144, 93] on span "Wärmepflaster oder Heizkissen" at bounding box center [157, 96] width 62 height 7
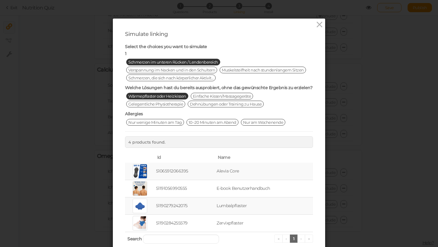
click at [159, 127] on span "Ich habe keine Zeit für lange Behandlungen" at bounding box center [169, 130] width 86 height 7
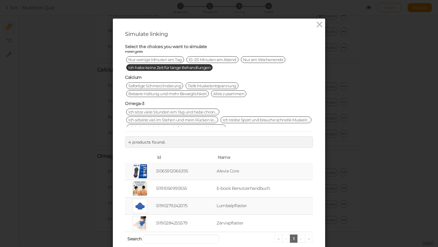
click at [164, 82] on span "Sofortige Schmerzlinderung" at bounding box center [154, 85] width 57 height 7
click at [153, 124] on span "Ich habe wiederkehrende Schmerzen und keine d..." at bounding box center [176, 127] width 100 height 7
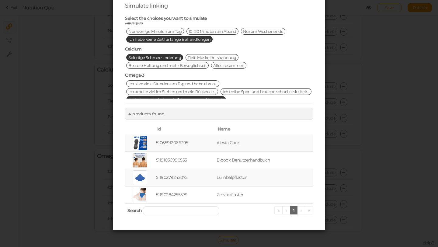
scroll to position [30, 0]
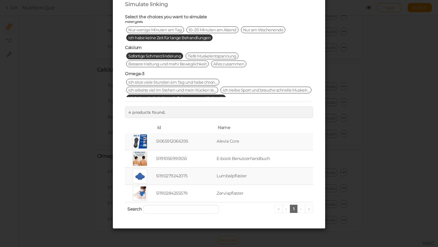
click at [265, 203] on th "Search « ‹ 1 › »" at bounding box center [219, 209] width 188 height 14
click at [296, 210] on link "1" at bounding box center [294, 209] width 8 height 8
click at [305, 212] on ul "« ‹ 1 › »" at bounding box center [293, 209] width 39 height 8
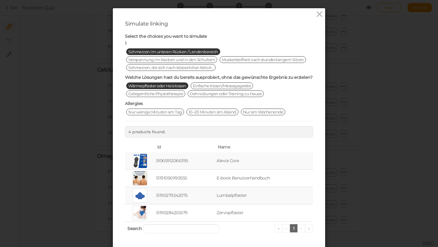
scroll to position [0, 0]
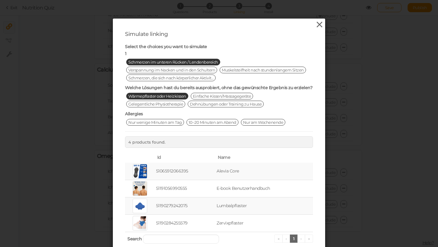
click at [317, 27] on icon at bounding box center [319, 24] width 9 height 9
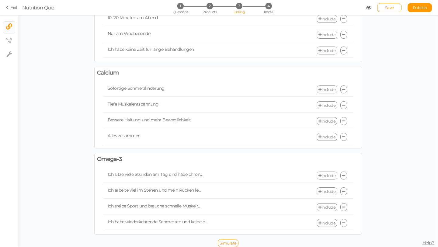
scroll to position [194, 0]
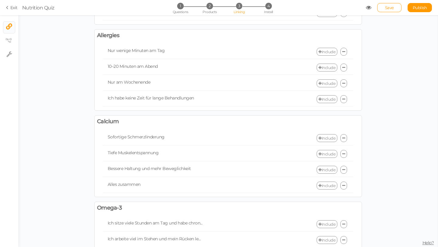
click at [393, 8] on link "Save" at bounding box center [389, 7] width 24 height 9
click at [264, 15] on div "Include" at bounding box center [290, 13] width 125 height 8
click at [266, 4] on span "4" at bounding box center [268, 6] width 6 height 6
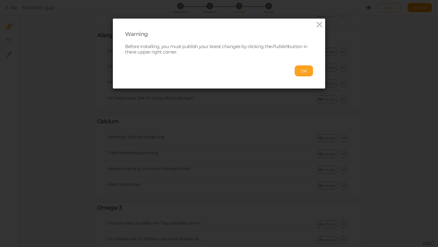
click at [299, 71] on button "OK" at bounding box center [304, 70] width 18 height 11
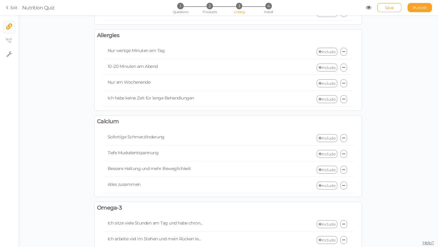
click at [413, 7] on span "Publish" at bounding box center [419, 7] width 14 height 5
click at [269, 6] on span "4" at bounding box center [268, 6] width 6 height 6
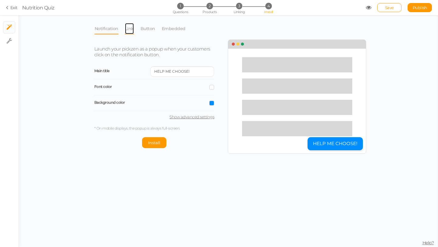
click at [127, 27] on link "Link" at bounding box center [129, 29] width 9 height 12
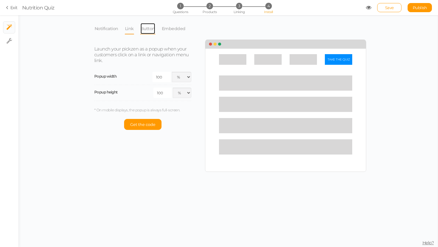
click at [151, 28] on link "Button" at bounding box center [147, 29] width 15 height 12
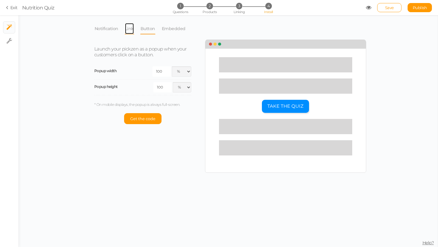
click at [133, 30] on link "Link" at bounding box center [129, 29] width 9 height 12
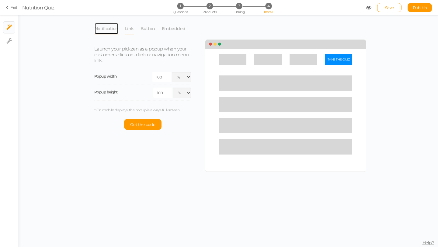
click at [114, 25] on link "Notification" at bounding box center [106, 29] width 24 height 12
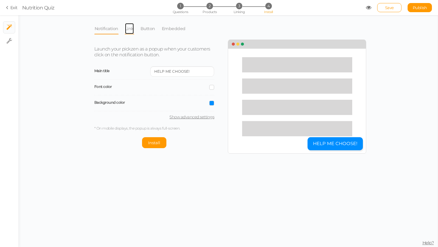
click at [129, 31] on link "Link" at bounding box center [129, 29] width 9 height 12
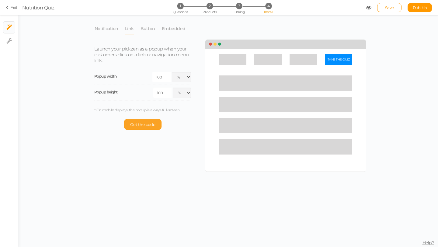
click at [147, 127] on button "Get the code" at bounding box center [142, 124] width 37 height 11
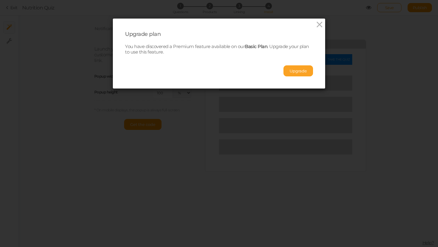
click at [298, 74] on button "Upgrade" at bounding box center [297, 70] width 29 height 11
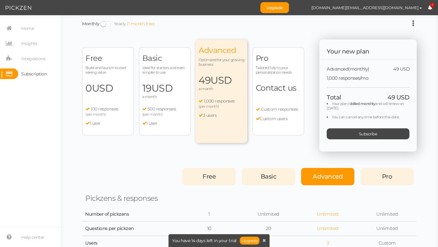
click at [155, 70] on span "Ideal for starters and even simpler to use" at bounding box center [164, 69] width 45 height 9
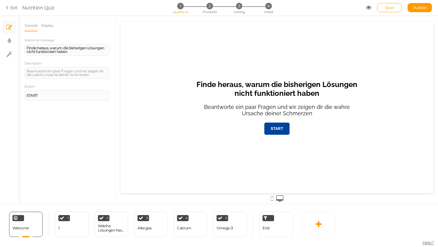
click at [271, 198] on icon at bounding box center [271, 198] width 3 height 7
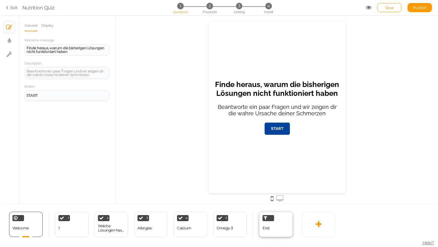
click at [264, 219] on icon at bounding box center [266, 217] width 4 height 5
